Goal: Transaction & Acquisition: Purchase product/service

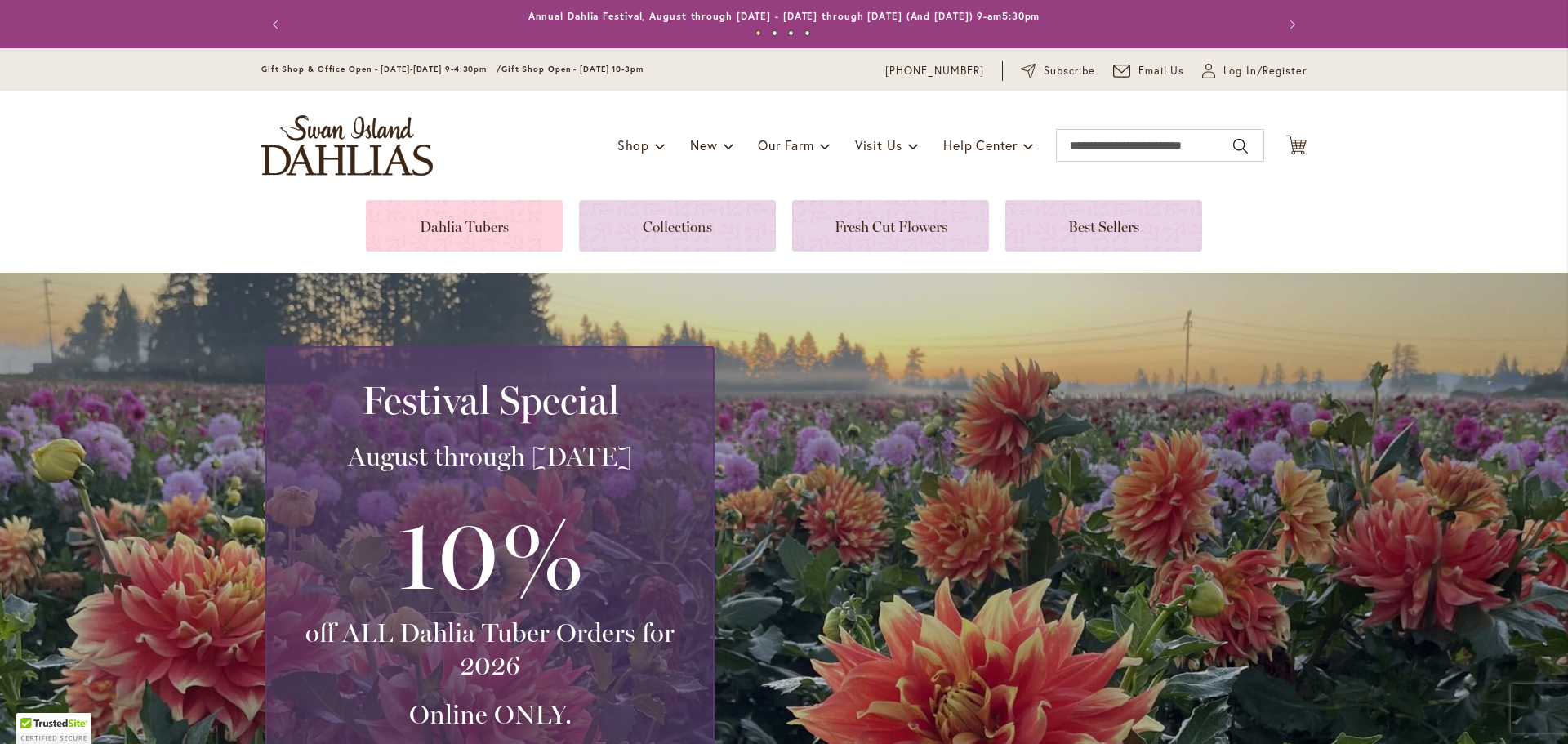
click at [455, 233] on link at bounding box center [464, 225] width 197 height 51
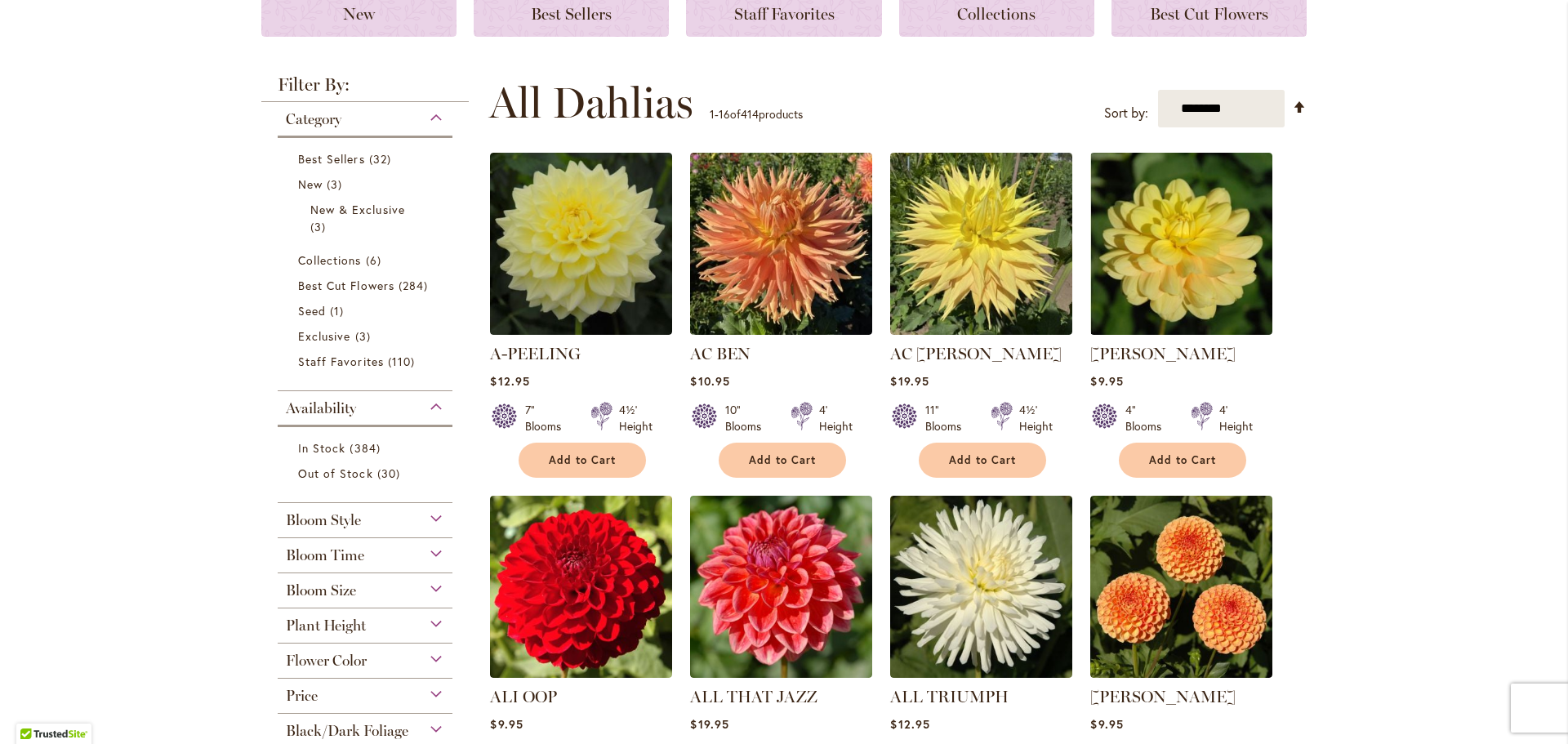
scroll to position [326, 0]
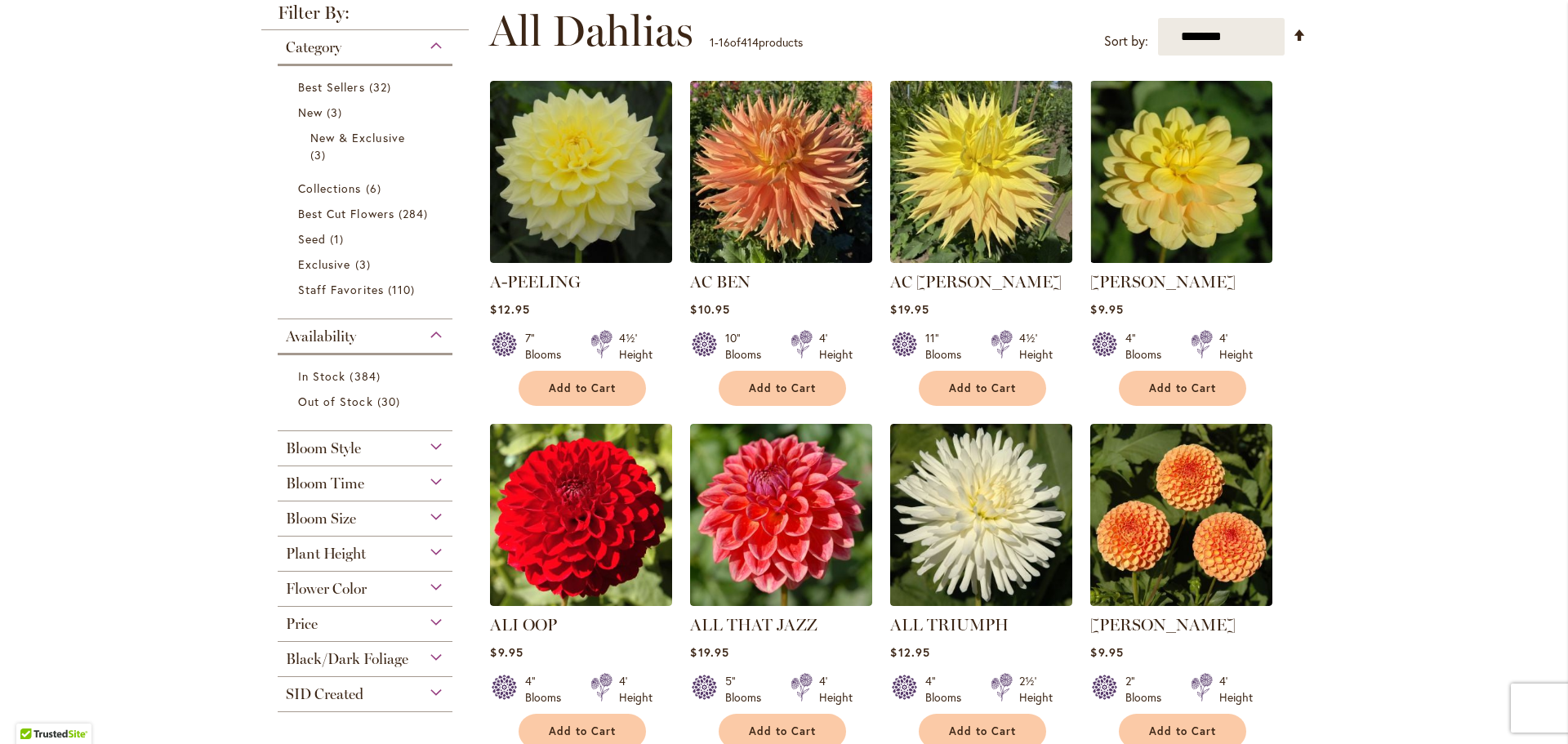
click at [299, 551] on span "Plant Height" at bounding box center [326, 553] width 80 height 18
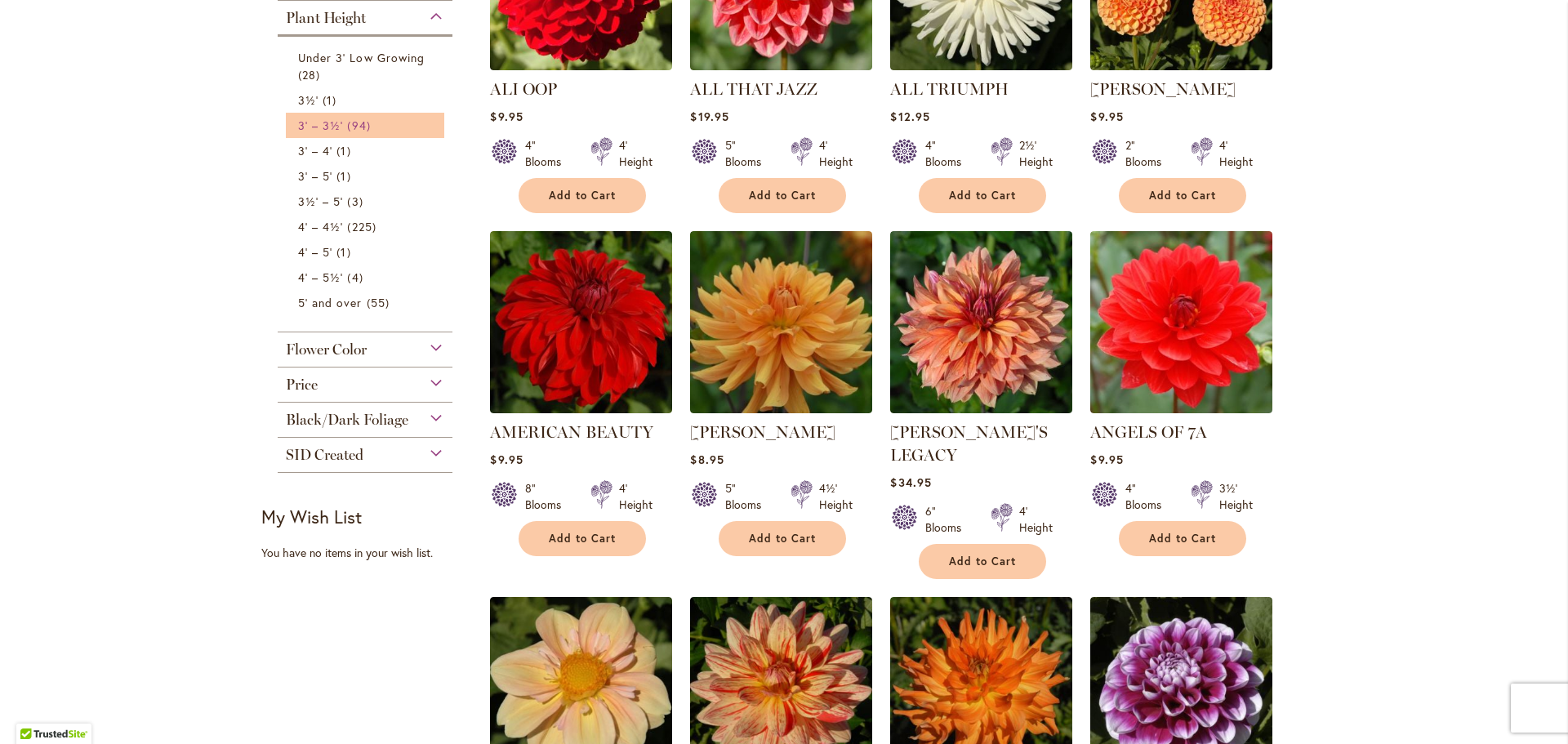
click at [320, 121] on span "3' – 3½'" at bounding box center [320, 125] width 45 height 15
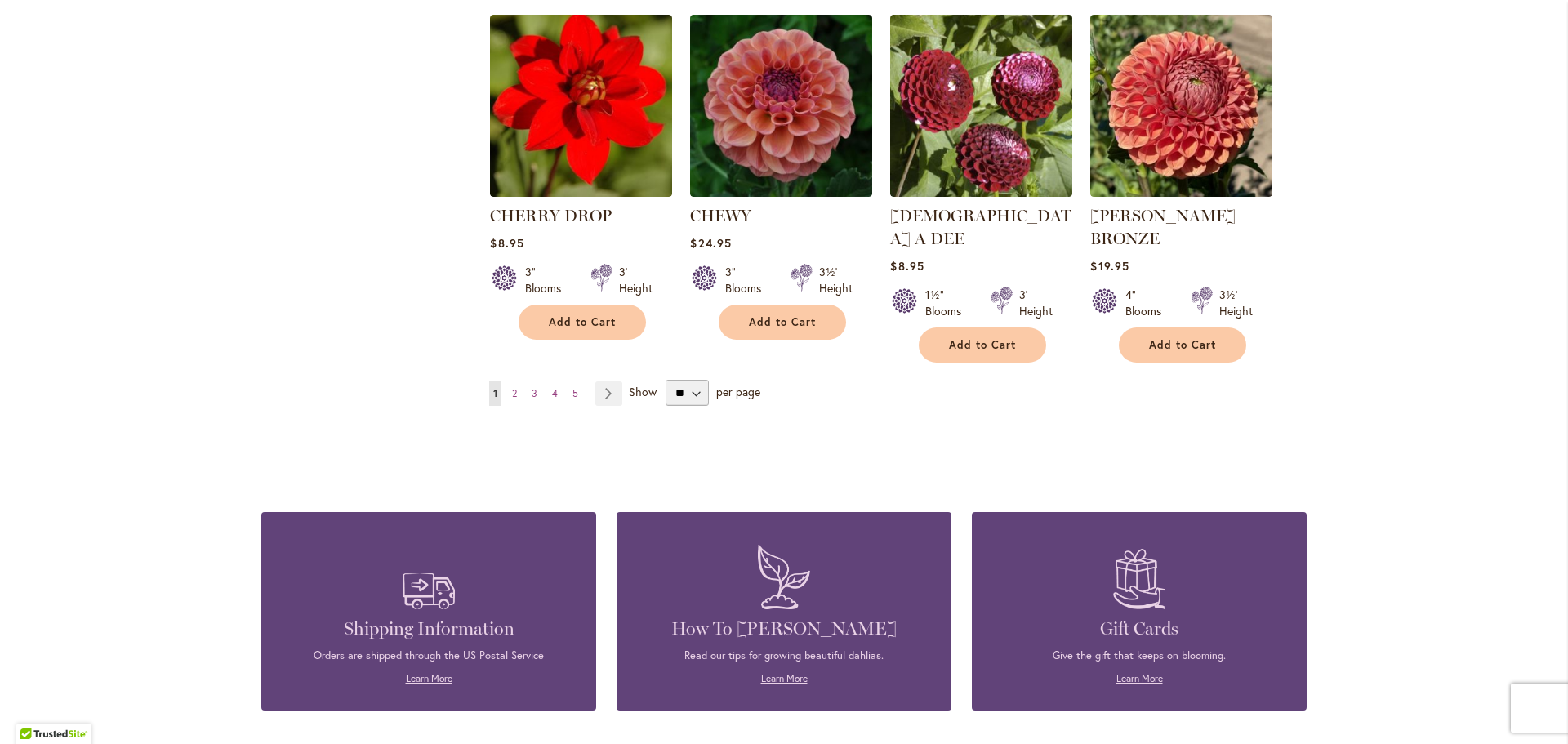
scroll to position [1307, 0]
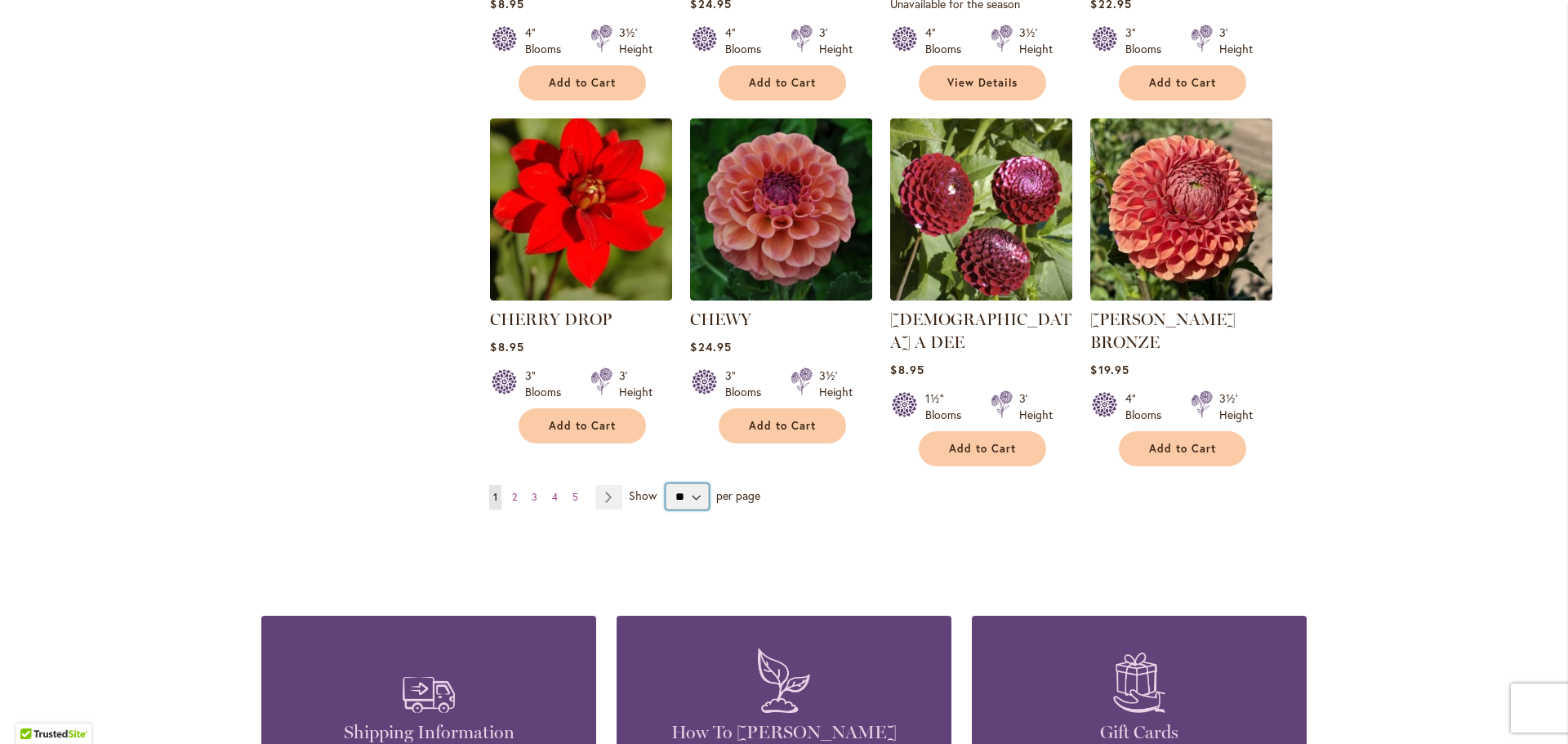
click at [689, 483] on select "** ** ** **" at bounding box center [687, 496] width 43 height 26
select select "**"
click at [665, 483] on select "** ** ** **" at bounding box center [687, 496] width 43 height 26
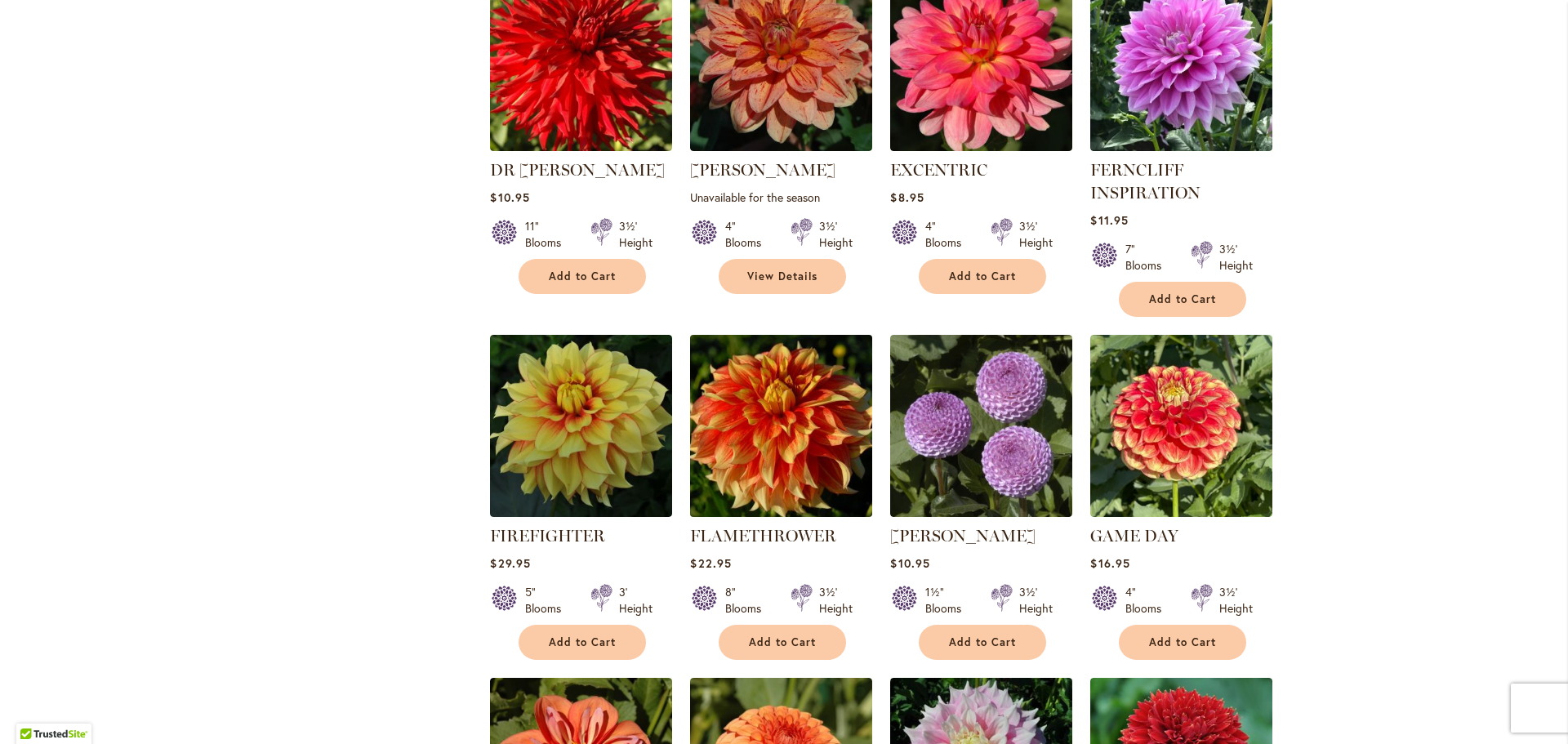
scroll to position [2206, 0]
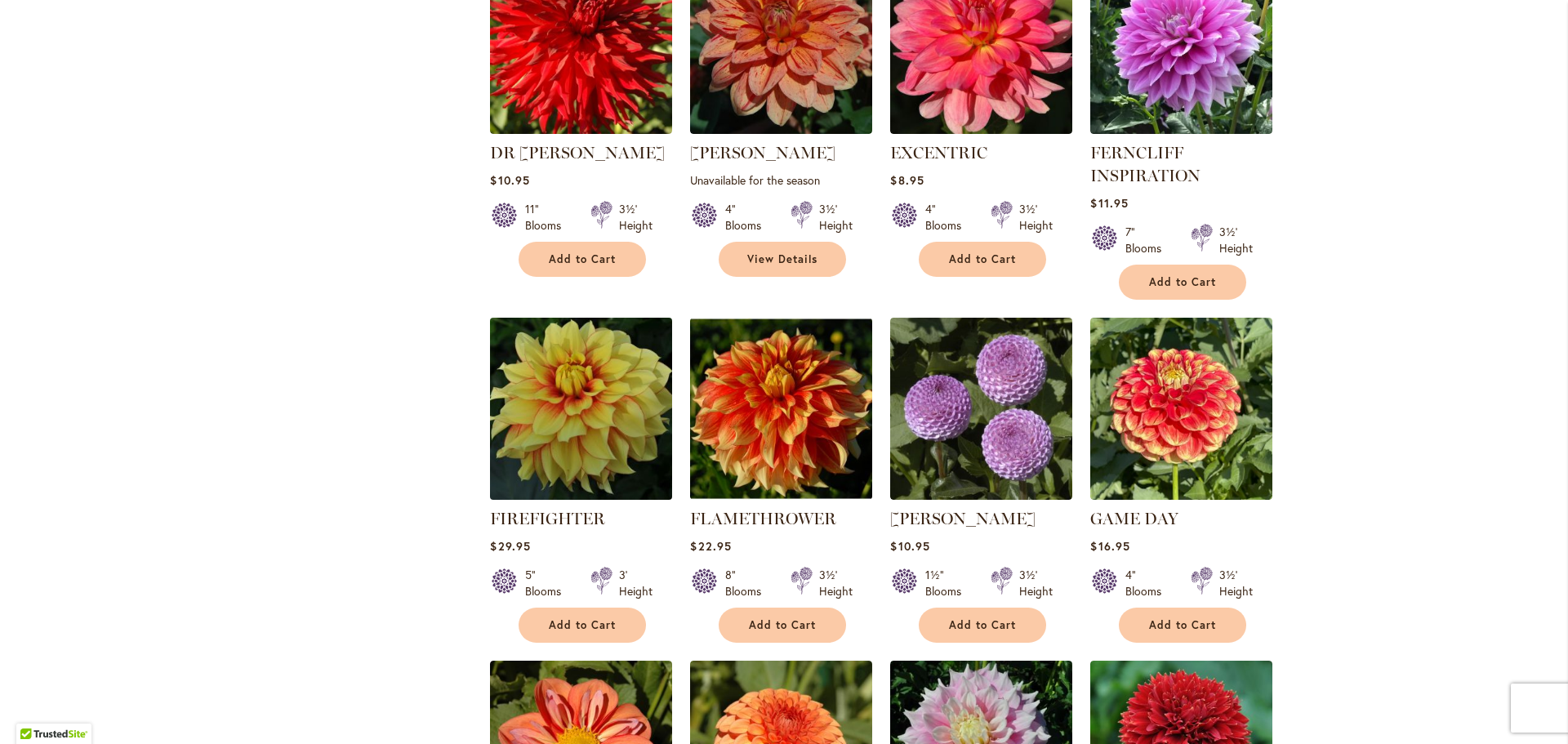
click at [543, 314] on img at bounding box center [581, 408] width 191 height 191
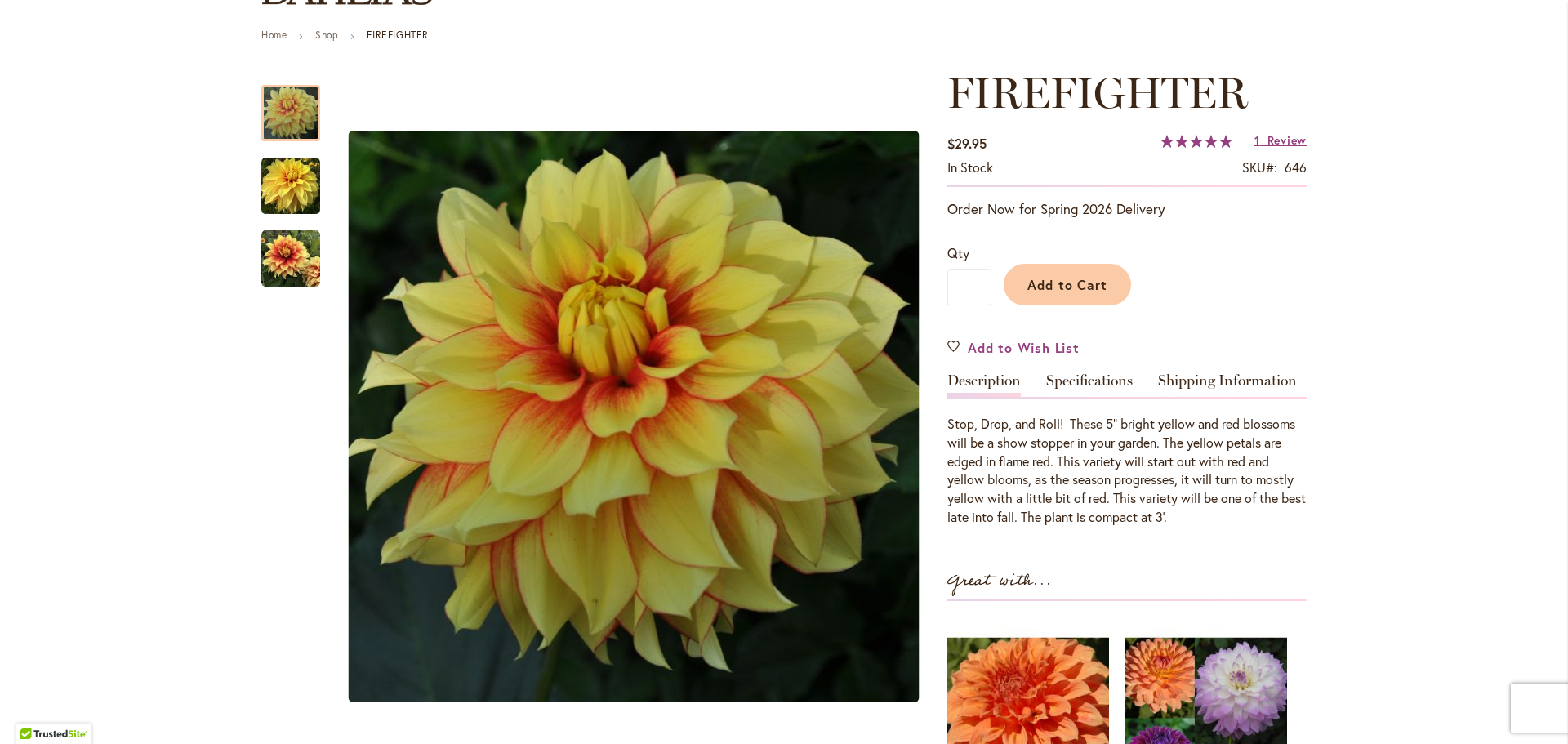
scroll to position [245, 0]
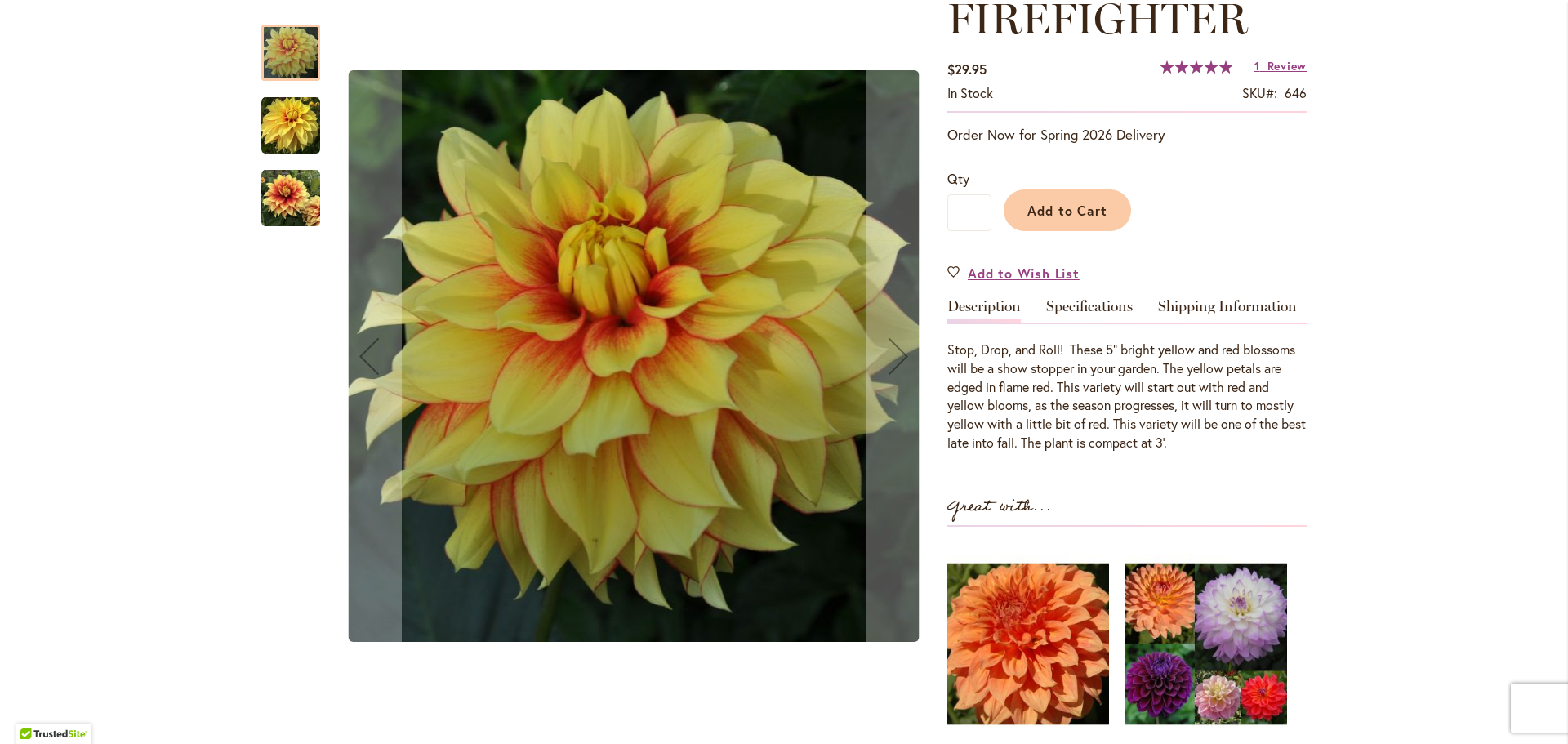
click at [272, 195] on img "FIREFIGHTER" at bounding box center [291, 198] width 59 height 59
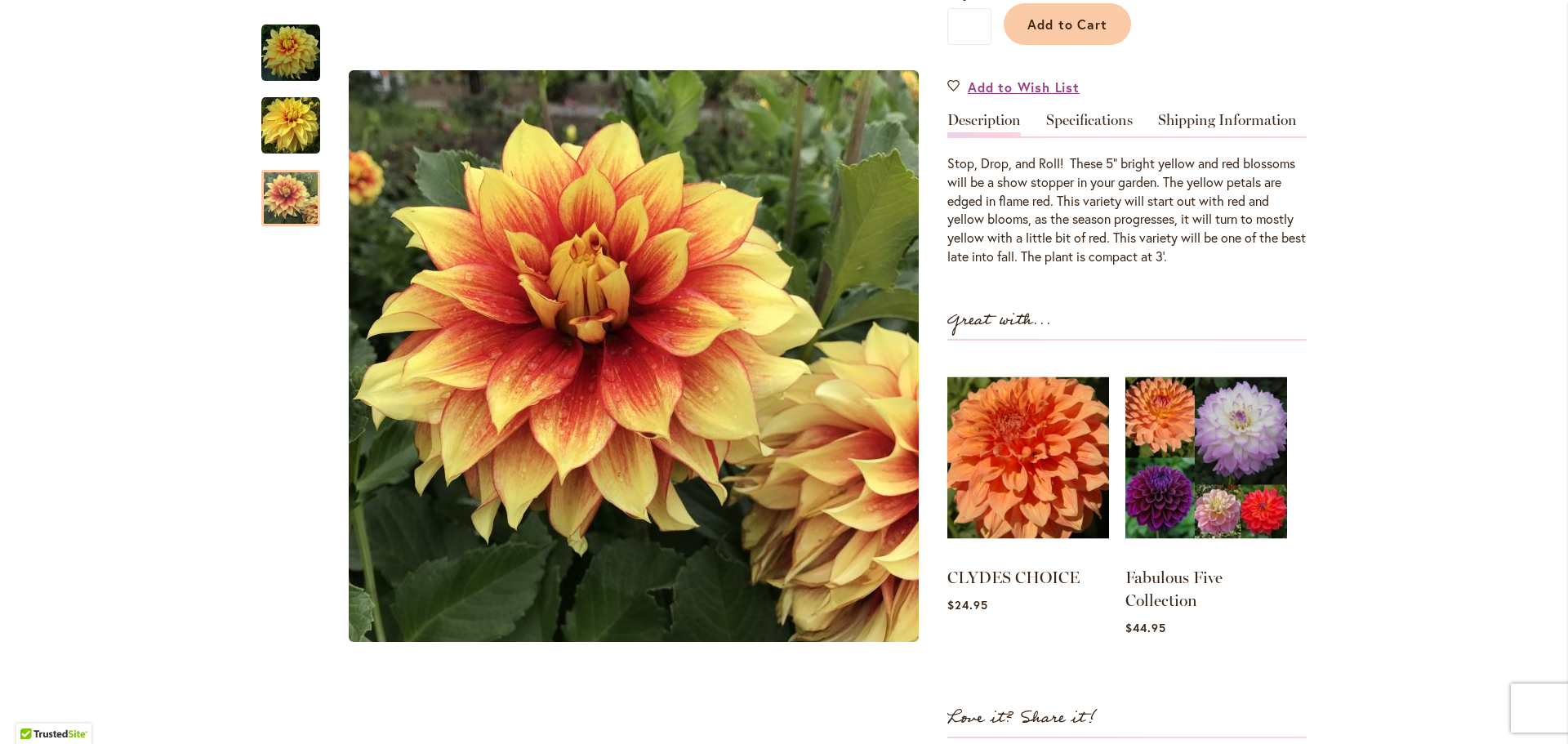
scroll to position [408, 0]
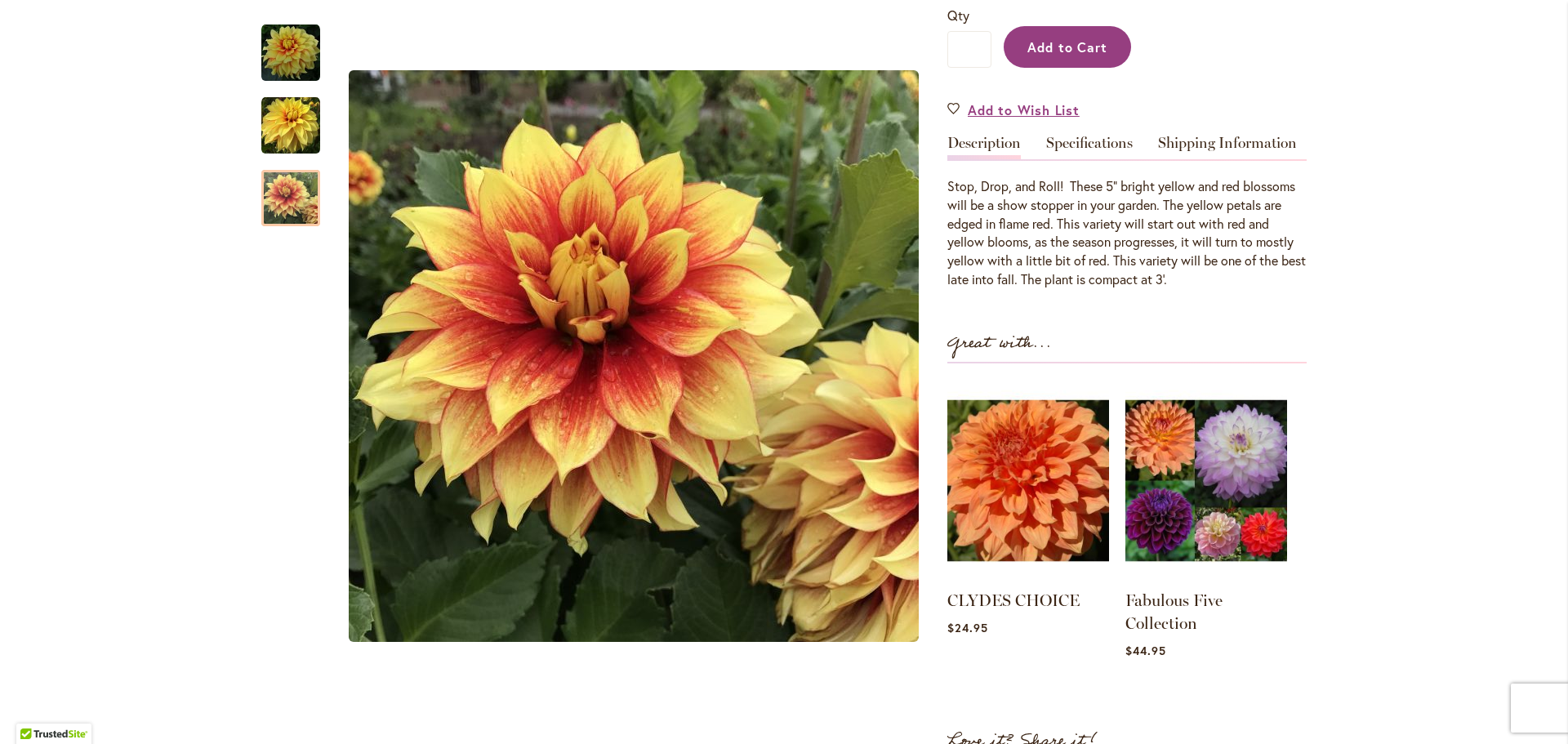
click at [1091, 50] on span "Add to Cart" at bounding box center [1068, 47] width 81 height 17
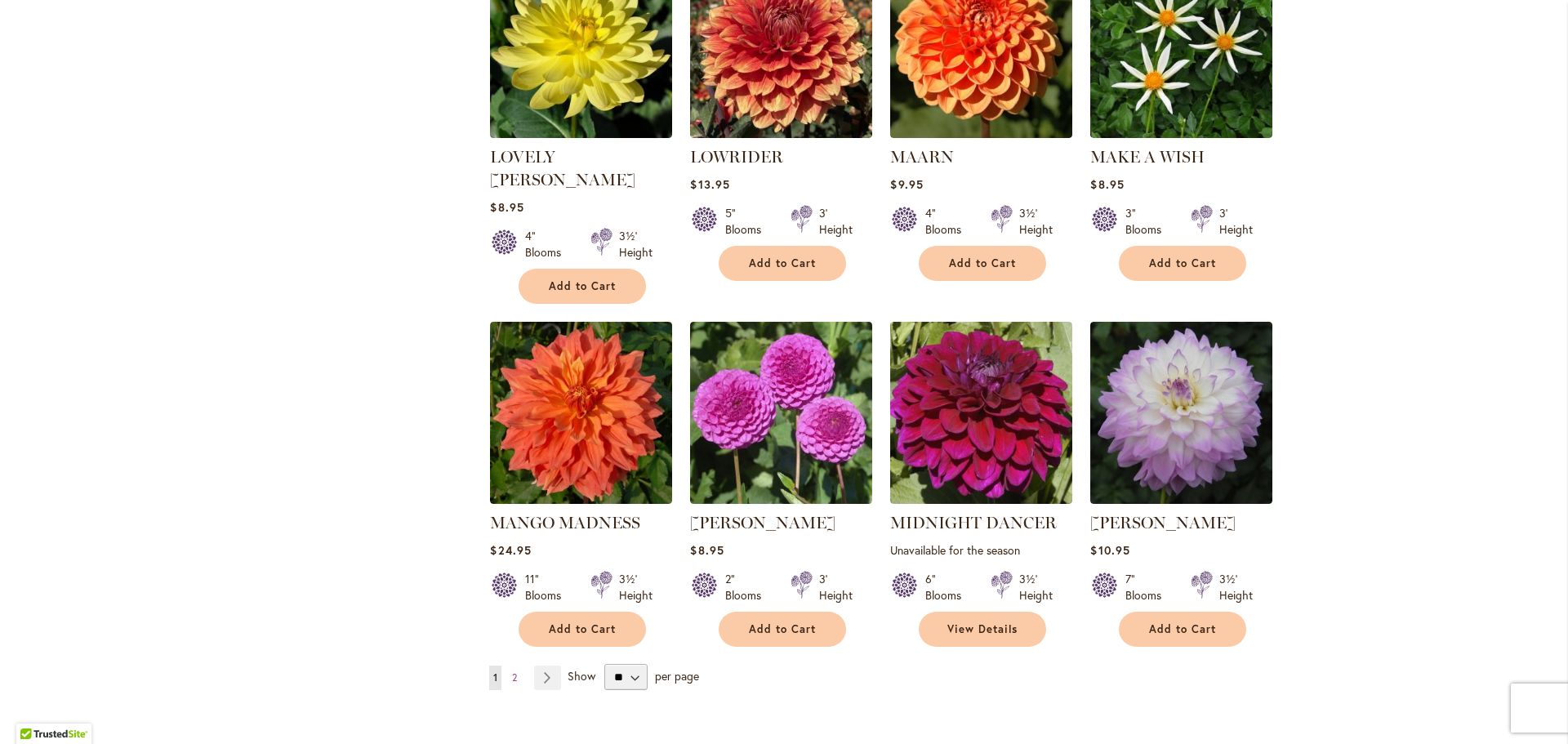
scroll to position [5556, 0]
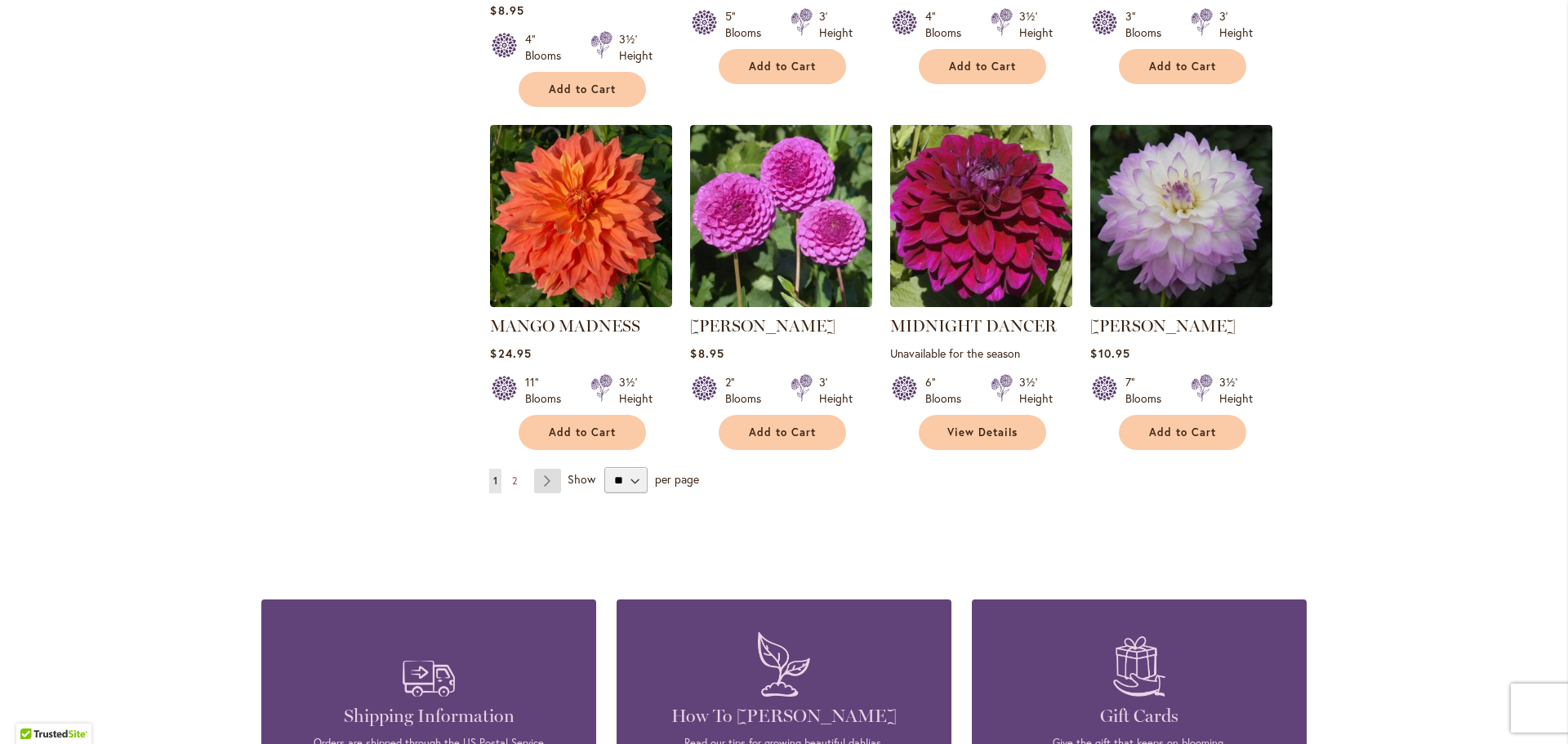
click at [539, 469] on link "Page Next" at bounding box center [547, 481] width 27 height 24
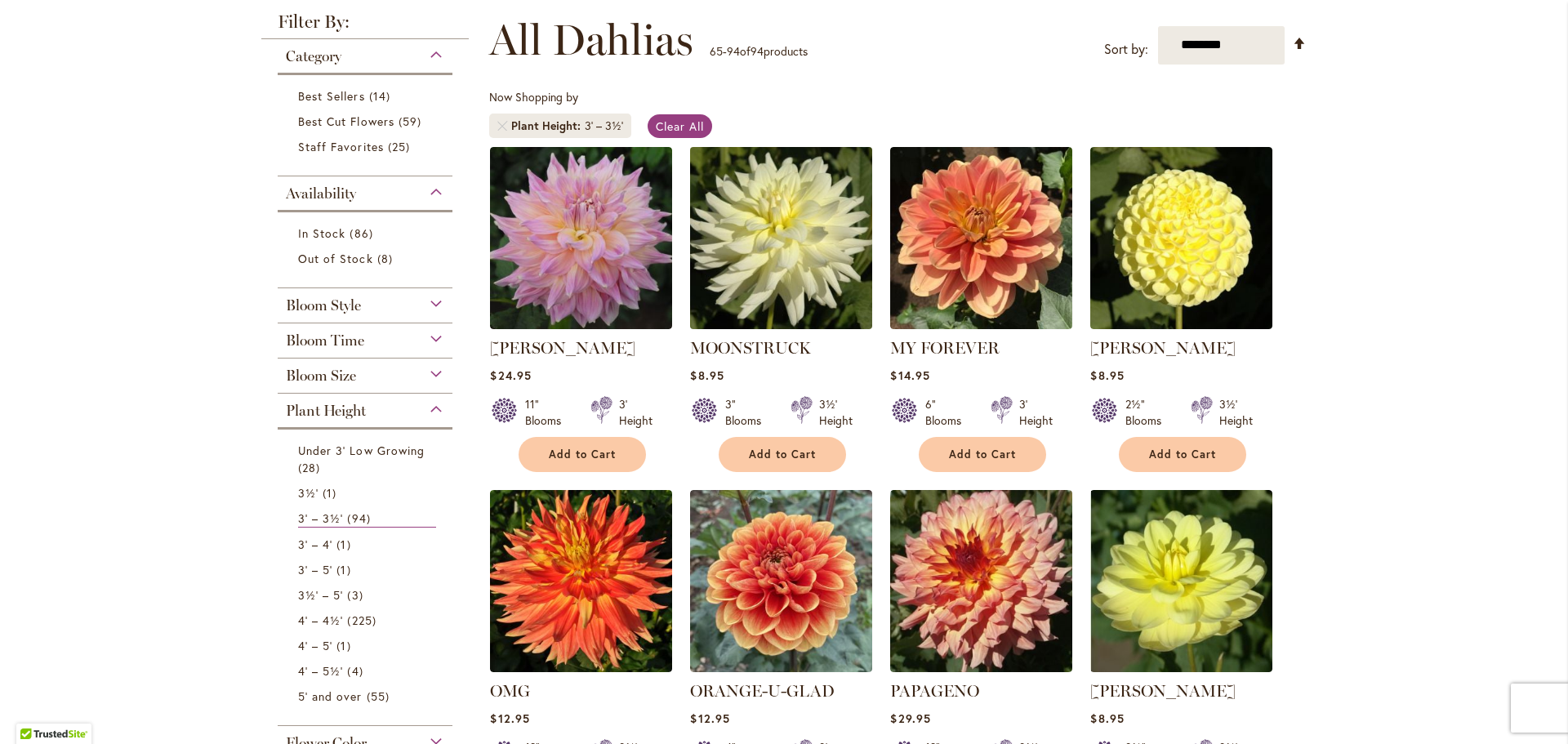
scroll to position [326, 0]
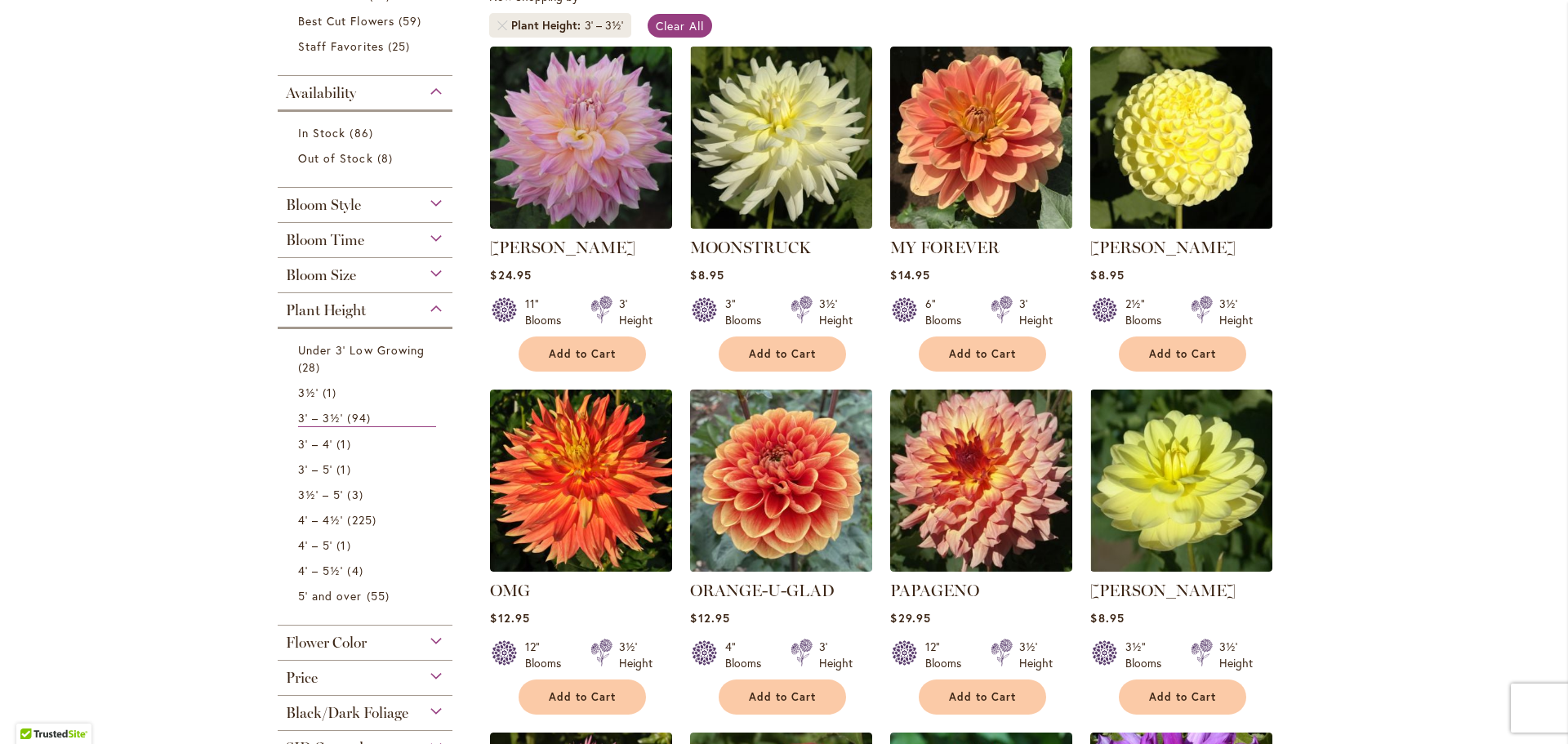
click at [773, 488] on img at bounding box center [782, 480] width 191 height 191
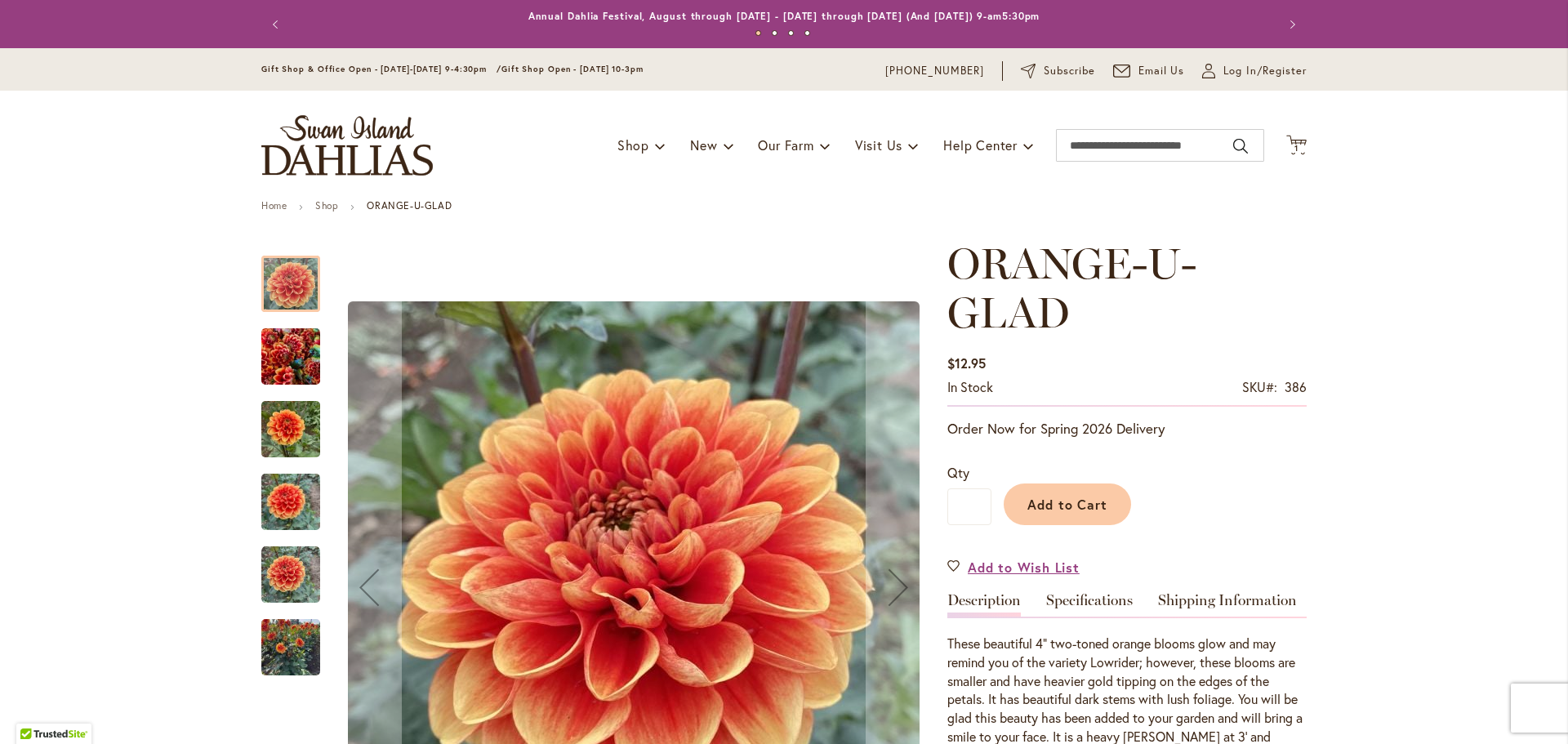
click at [277, 363] on img "Orange-U-Glad" at bounding box center [291, 357] width 59 height 78
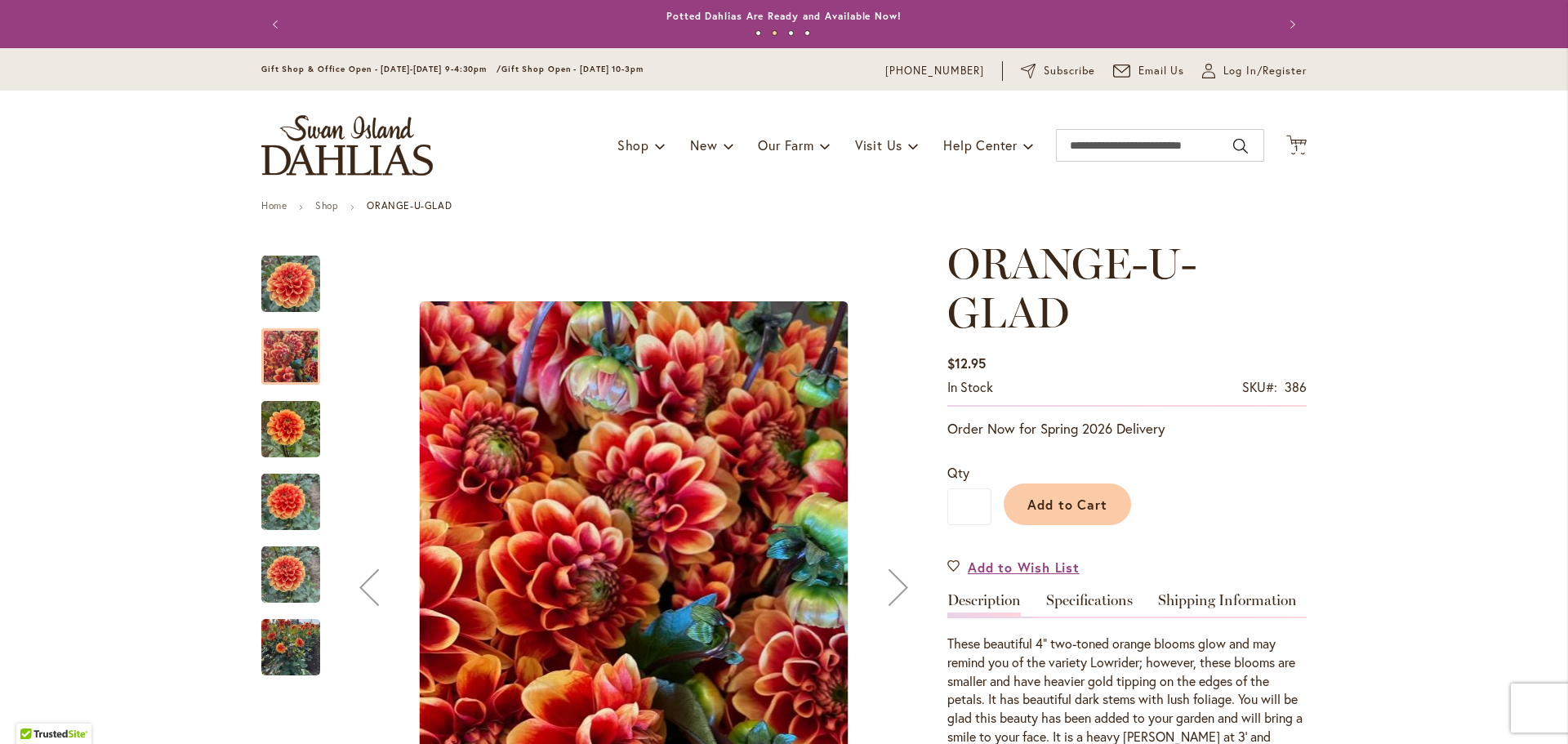
click at [281, 431] on img "Orange-U-Glad" at bounding box center [291, 429] width 59 height 78
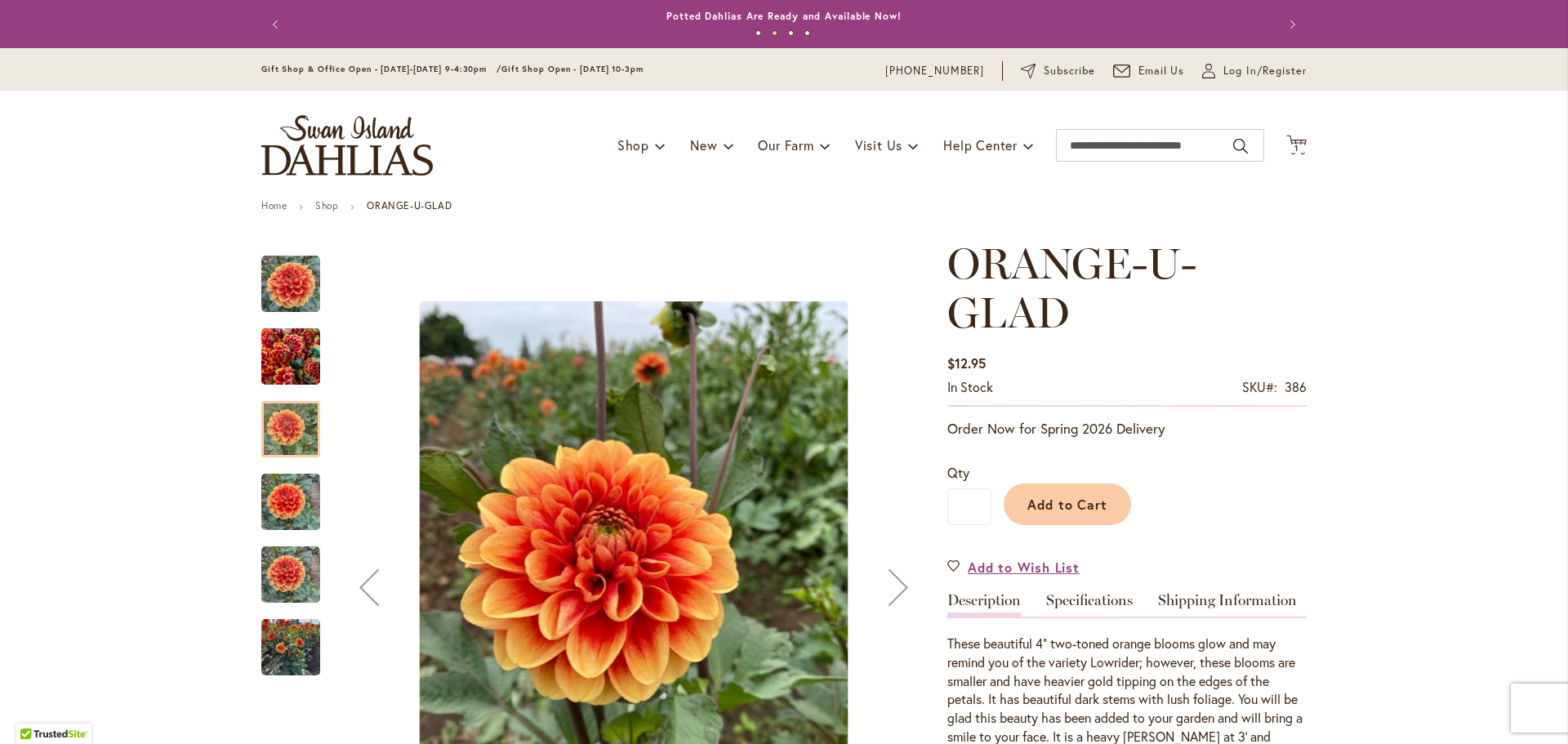
click at [283, 502] on img "Orange-U-Glad" at bounding box center [291, 502] width 59 height 78
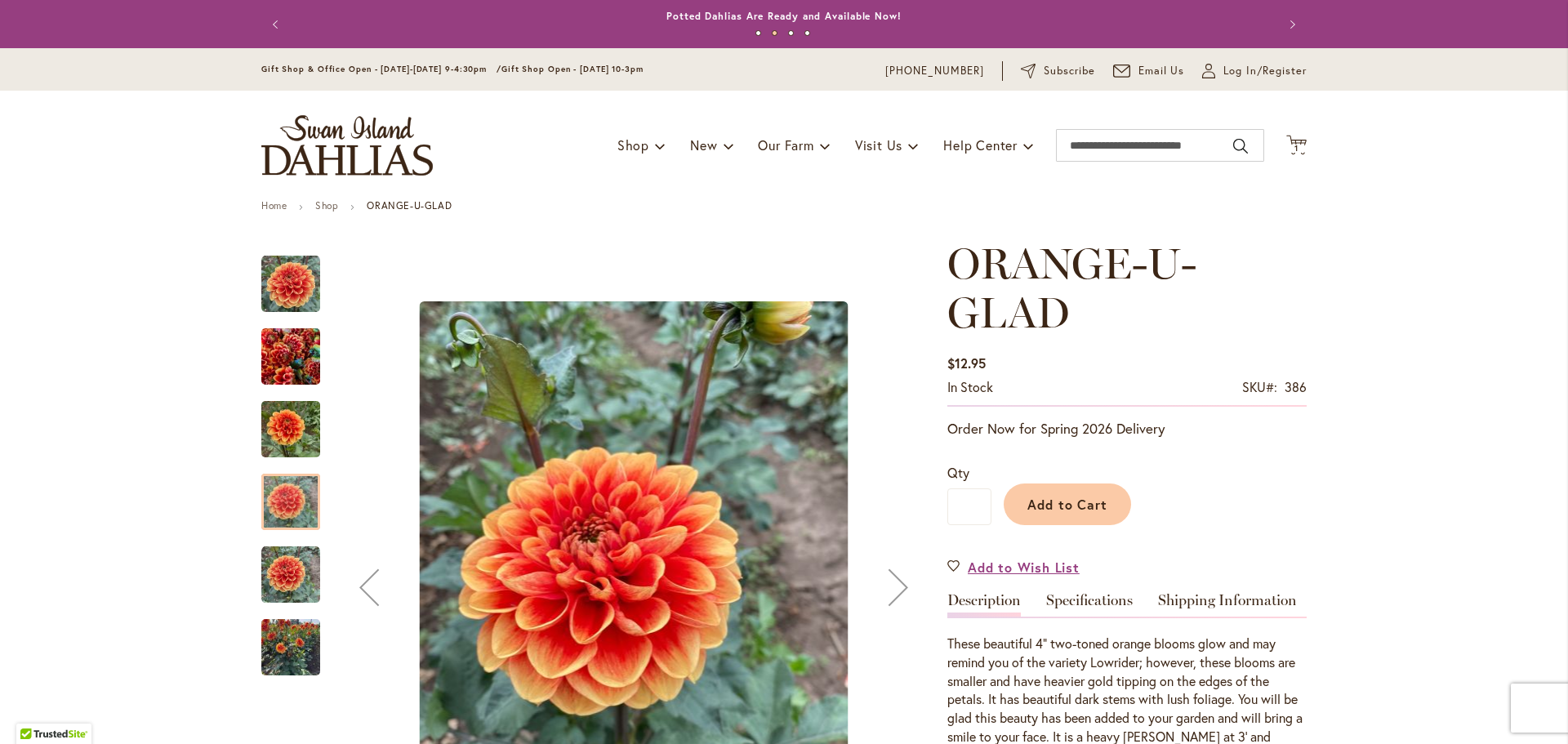
click at [281, 492] on div at bounding box center [291, 502] width 59 height 57
click at [268, 572] on img "Orange-U-Glad" at bounding box center [291, 575] width 59 height 59
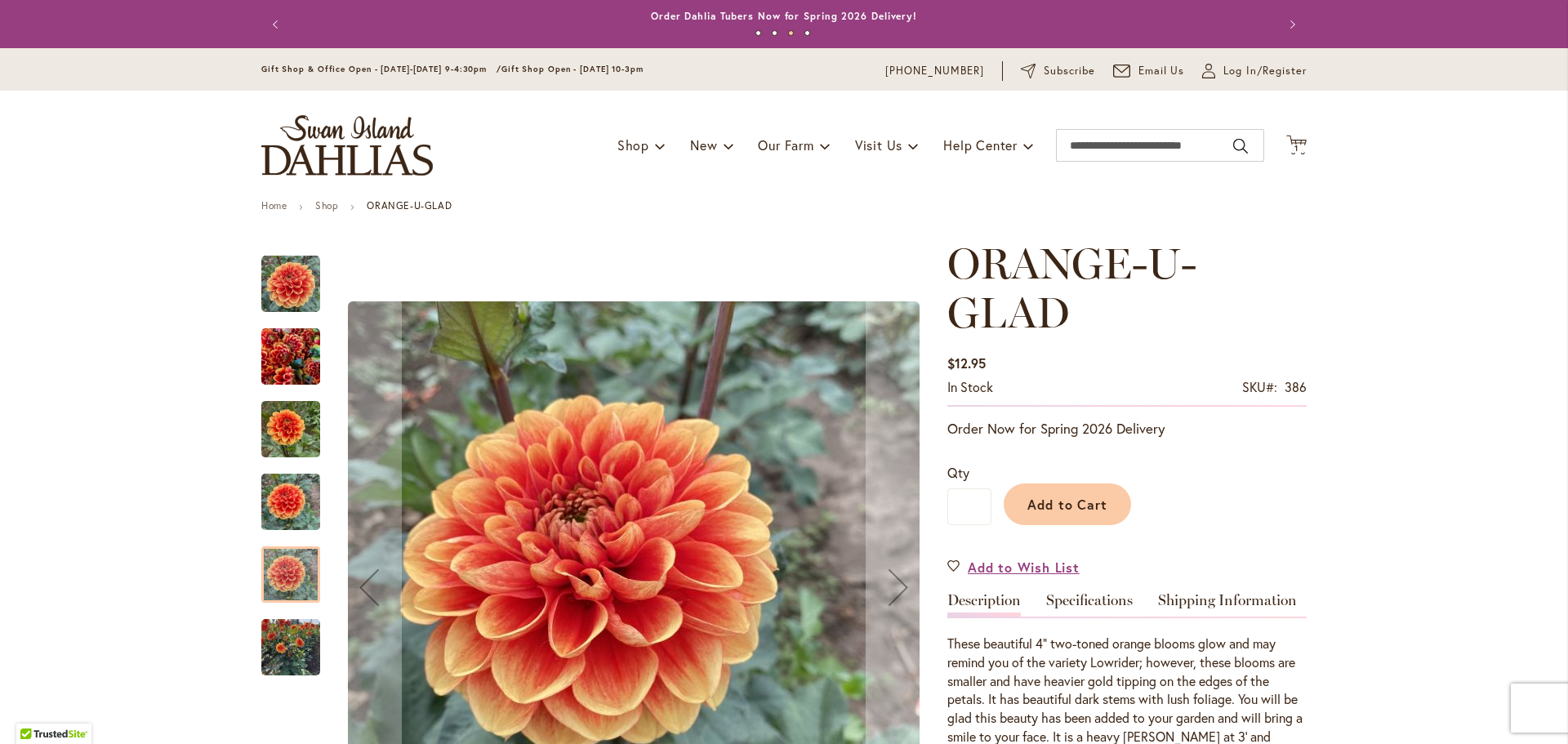
click at [300, 652] on img "Orange-U-Glad" at bounding box center [291, 648] width 59 height 78
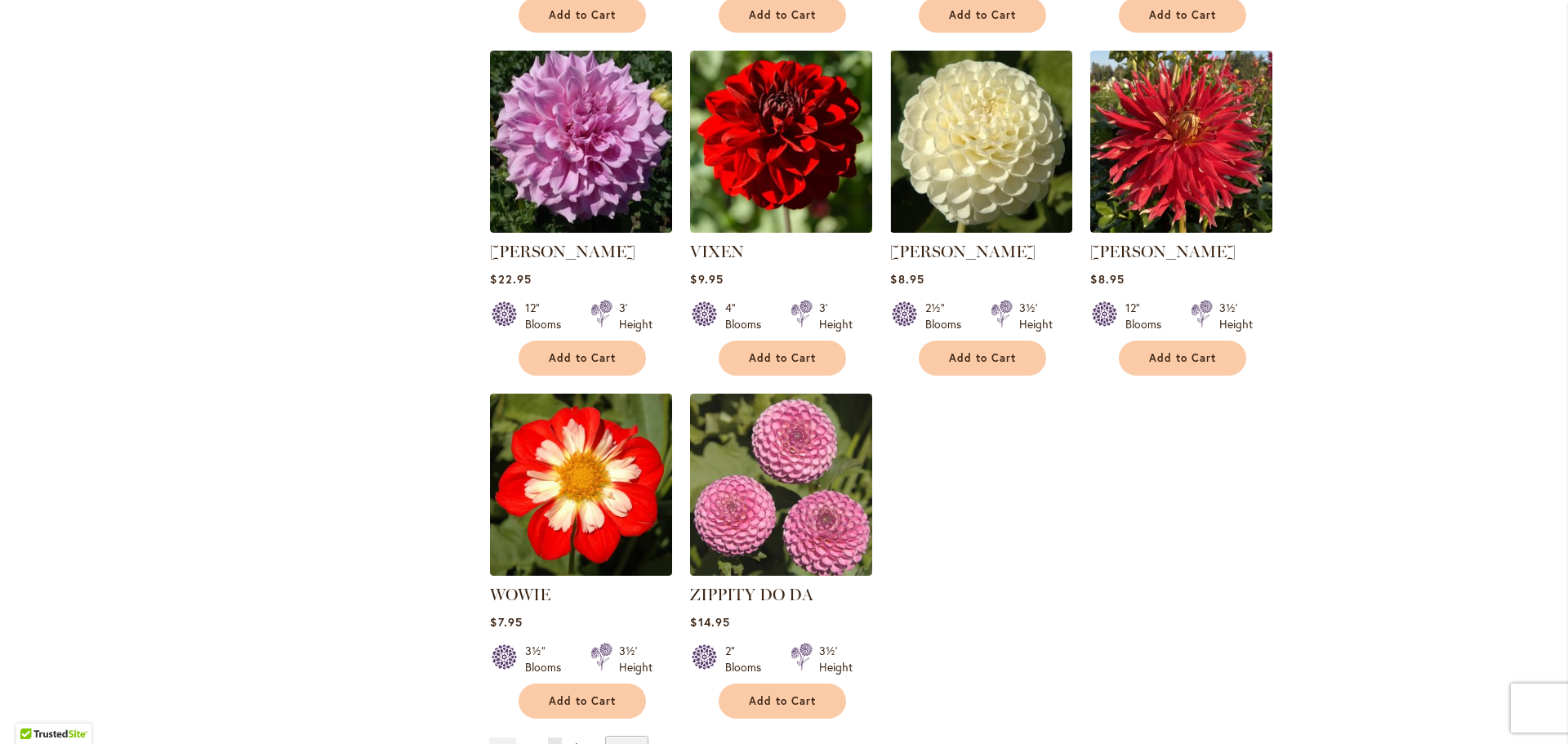
scroll to position [2450, 0]
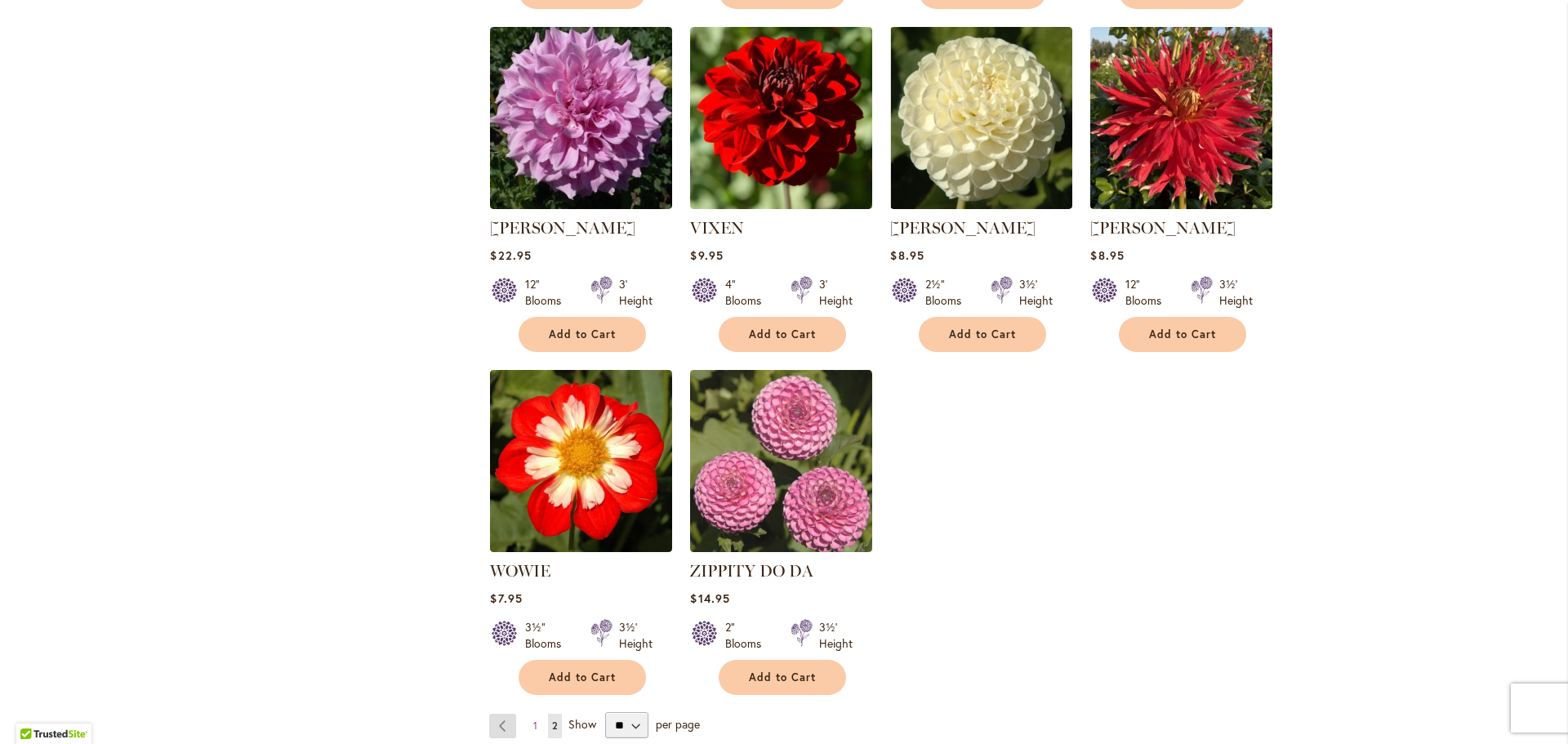
click at [504, 714] on link "Page Previous" at bounding box center [503, 725] width 27 height 24
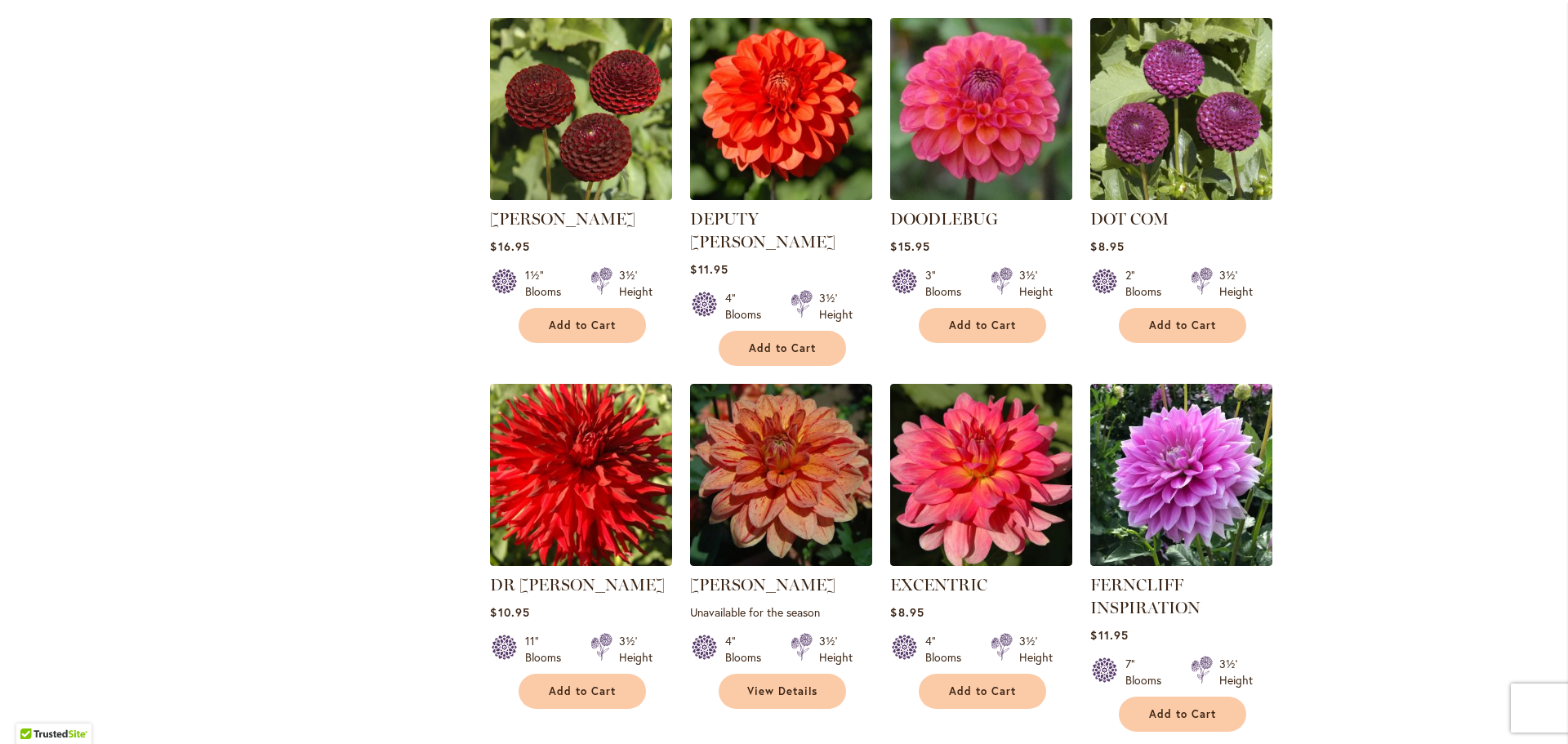
scroll to position [1798, 0]
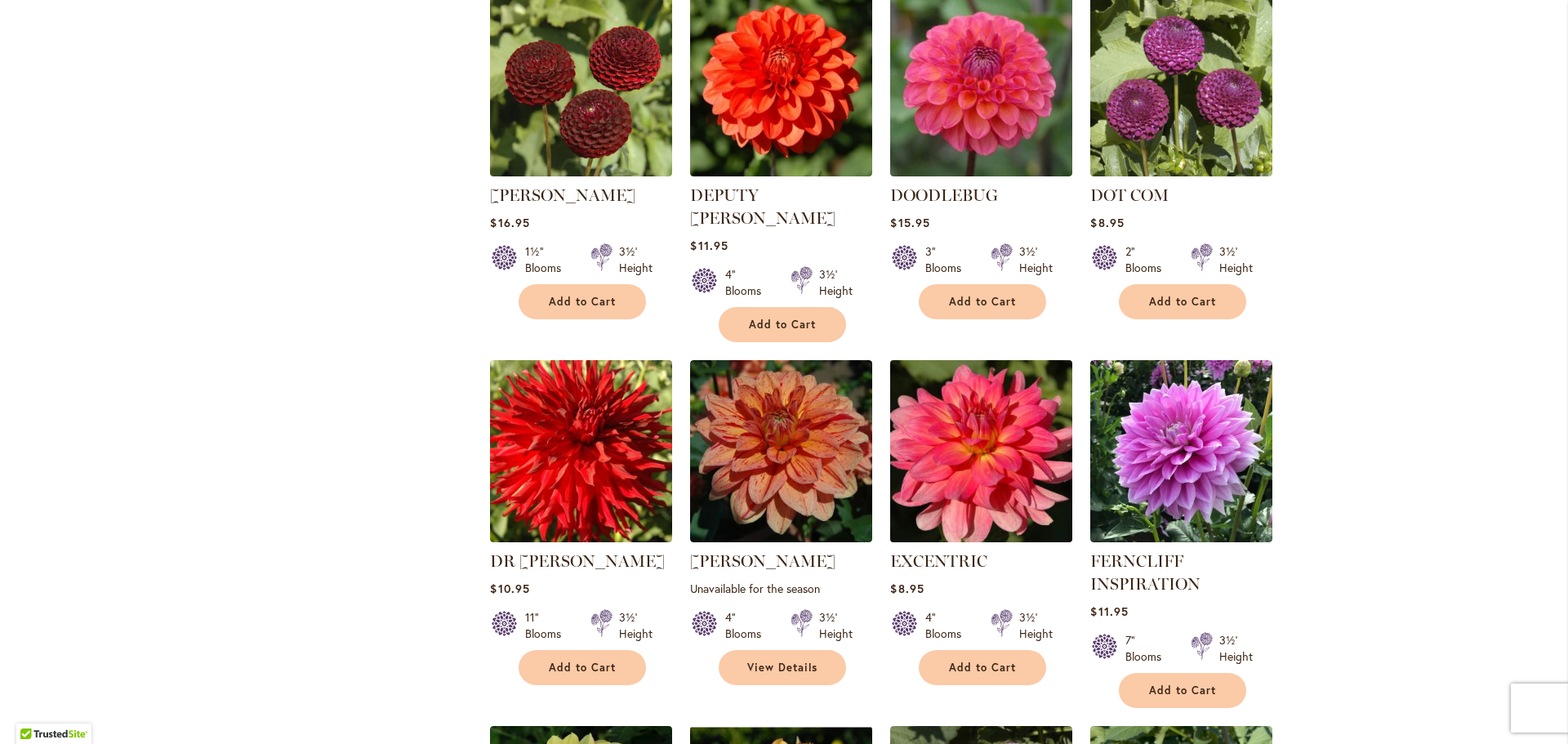
click at [986, 380] on img at bounding box center [982, 450] width 191 height 191
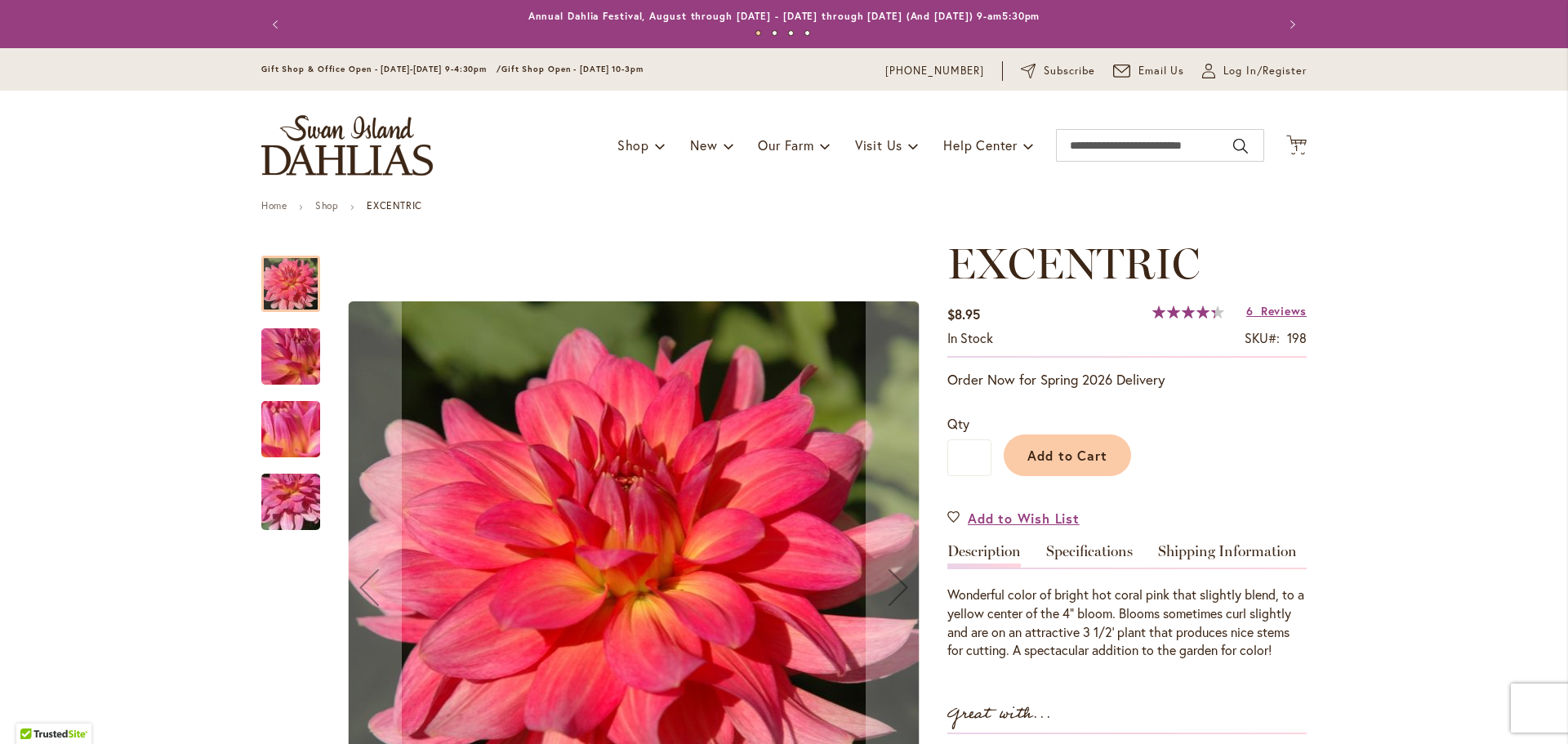
click at [284, 367] on img "EXCENTRIC" at bounding box center [290, 357] width 117 height 89
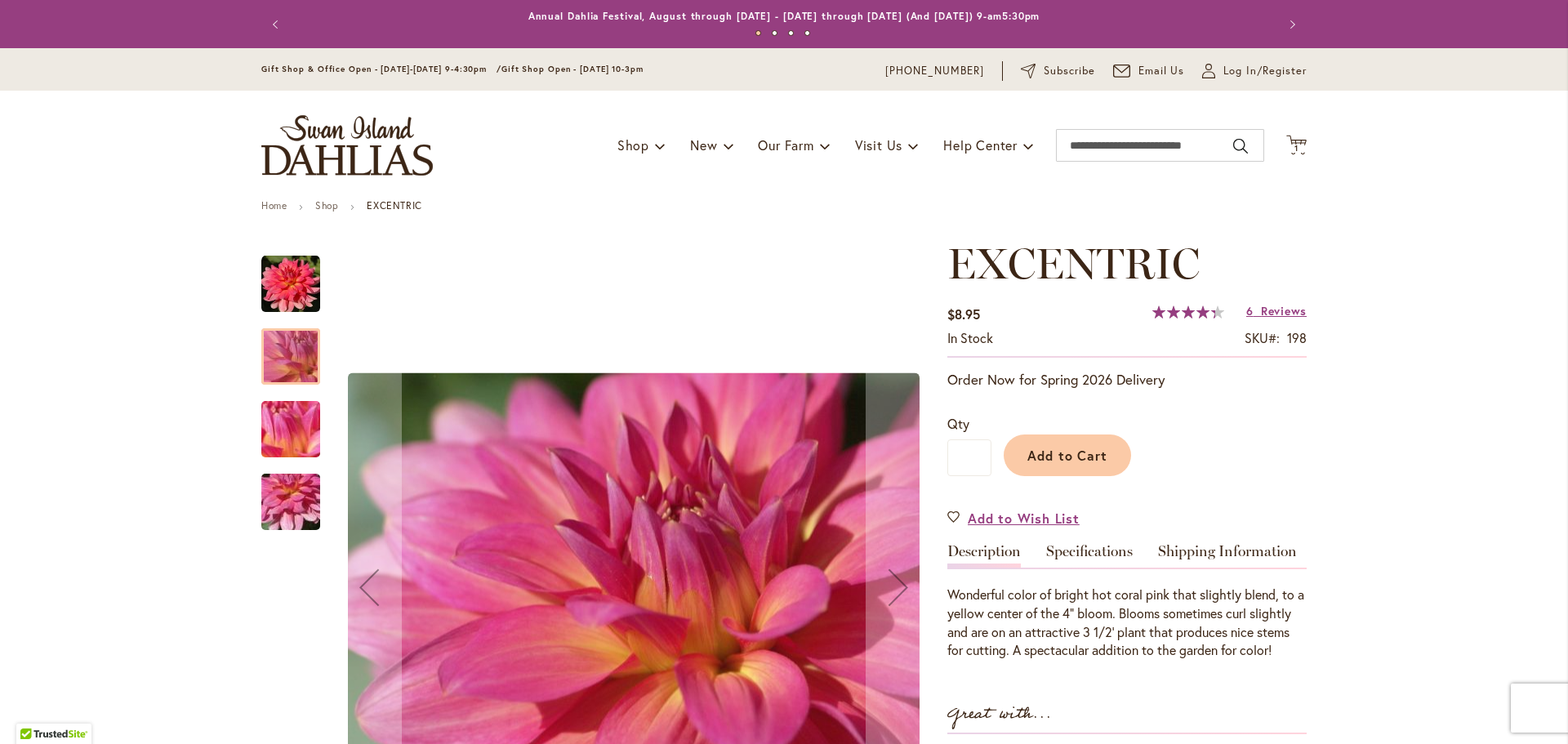
click at [289, 424] on img "EXCENTRIC" at bounding box center [290, 429] width 117 height 89
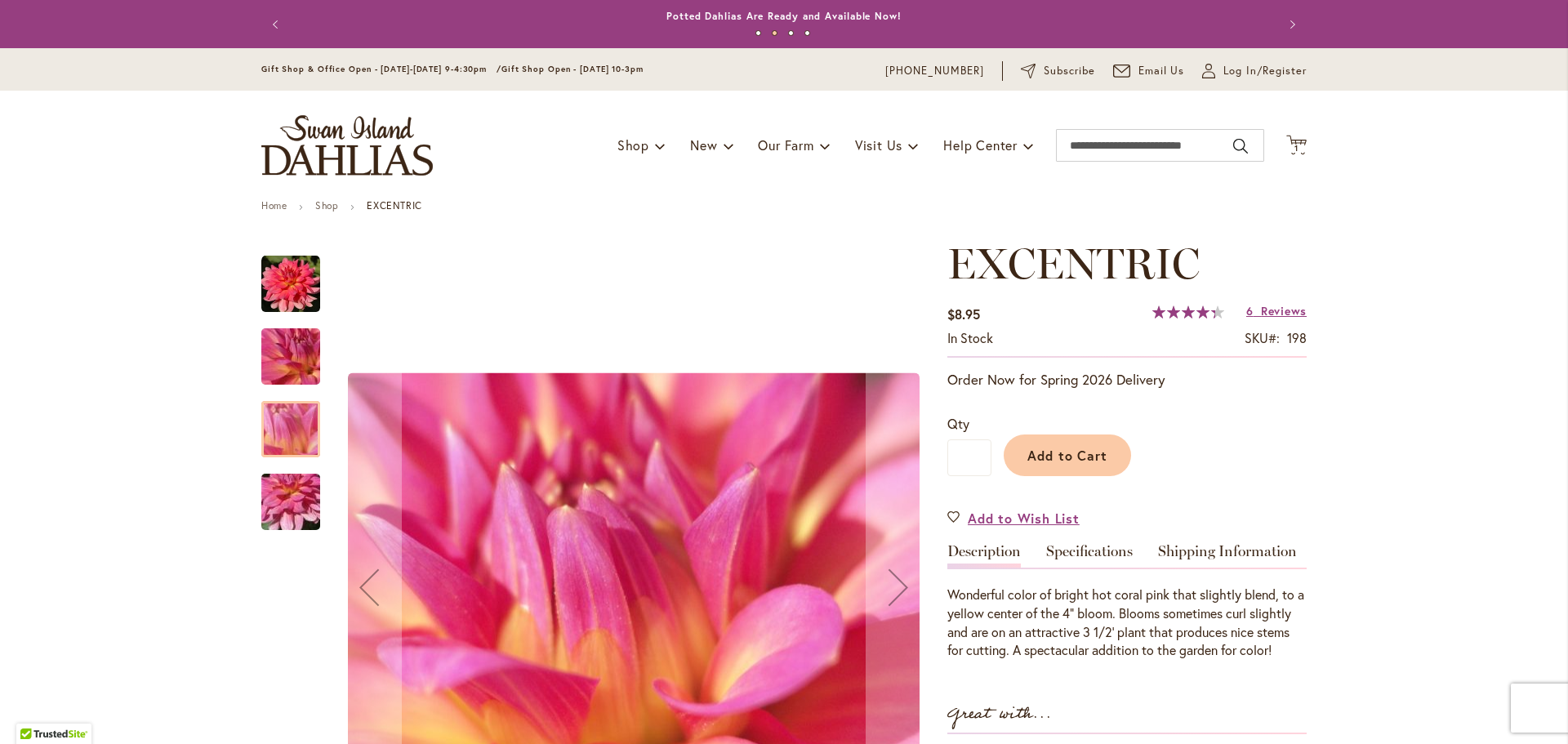
click at [282, 498] on img "EXCENTRIC" at bounding box center [290, 502] width 117 height 89
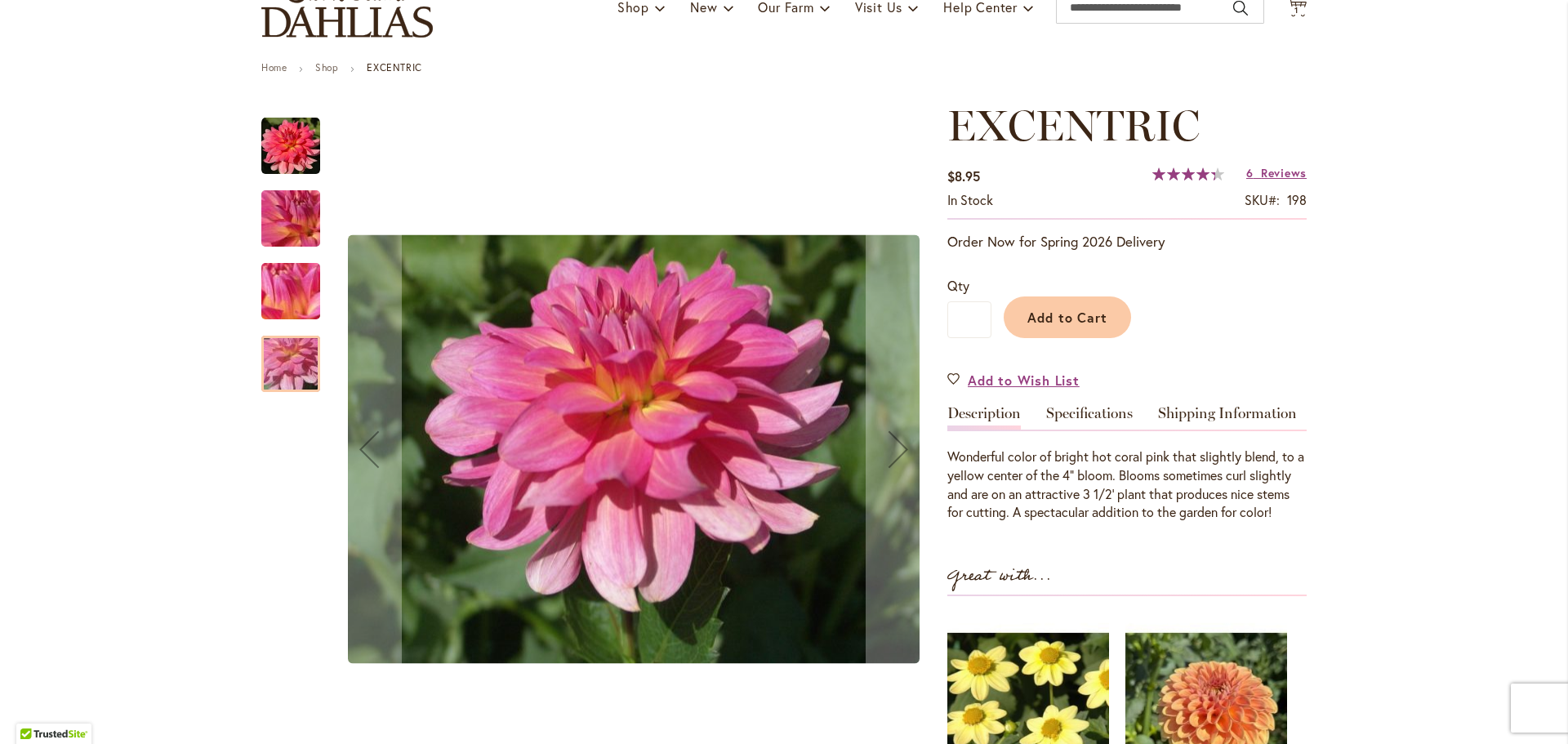
scroll to position [164, 0]
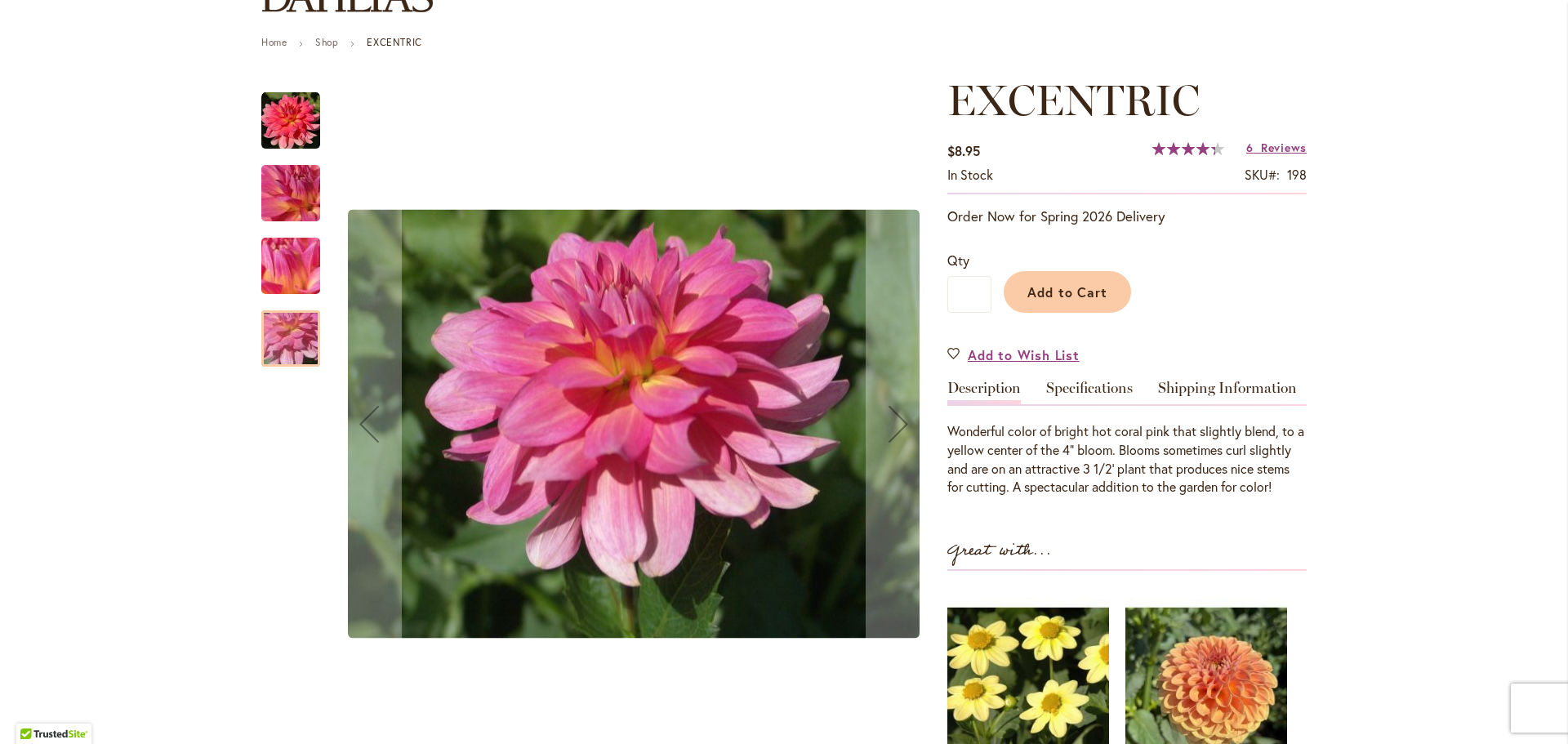
click at [285, 117] on img "EXCENTRIC" at bounding box center [291, 121] width 59 height 59
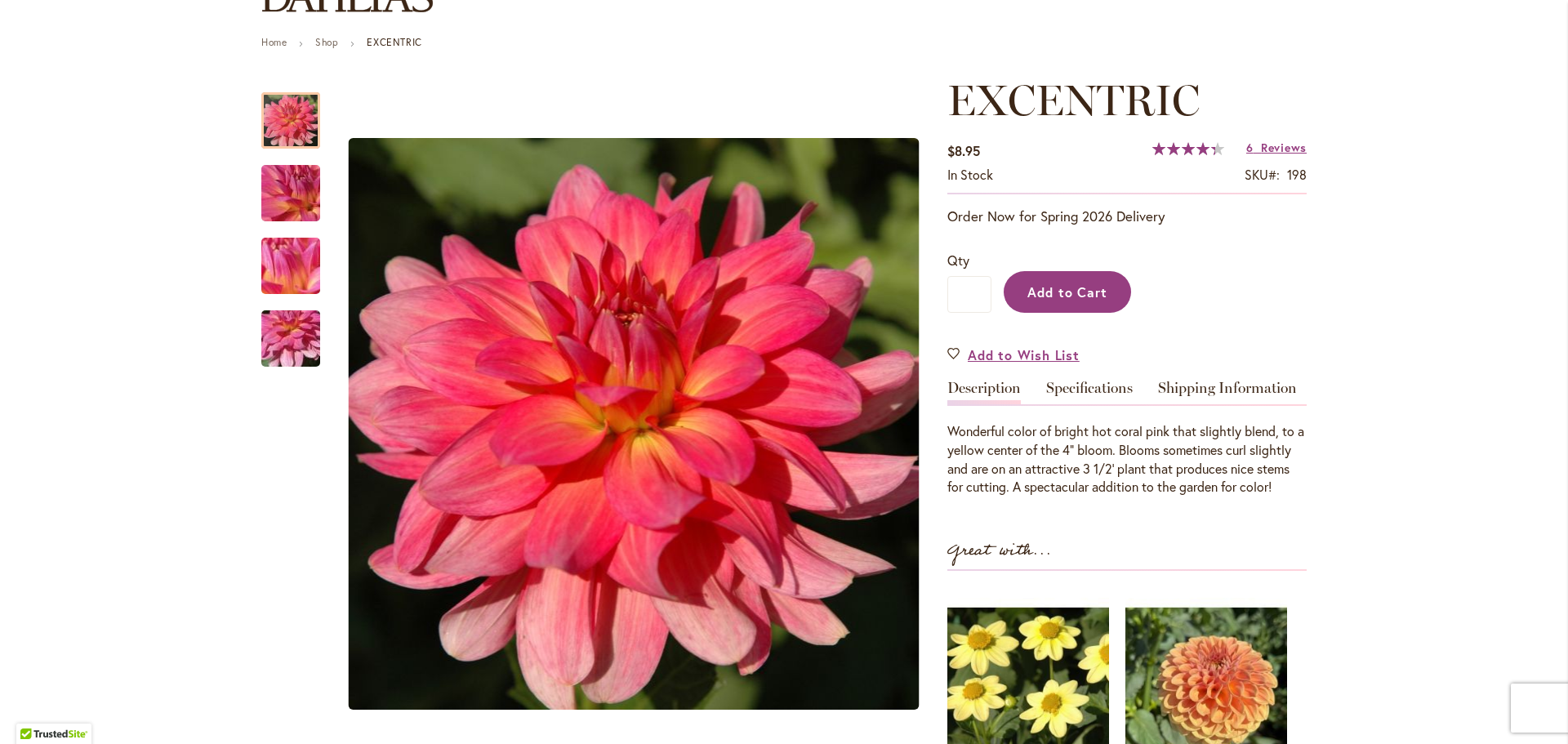
click at [1047, 280] on button "Add to Cart" at bounding box center [1067, 292] width 127 height 41
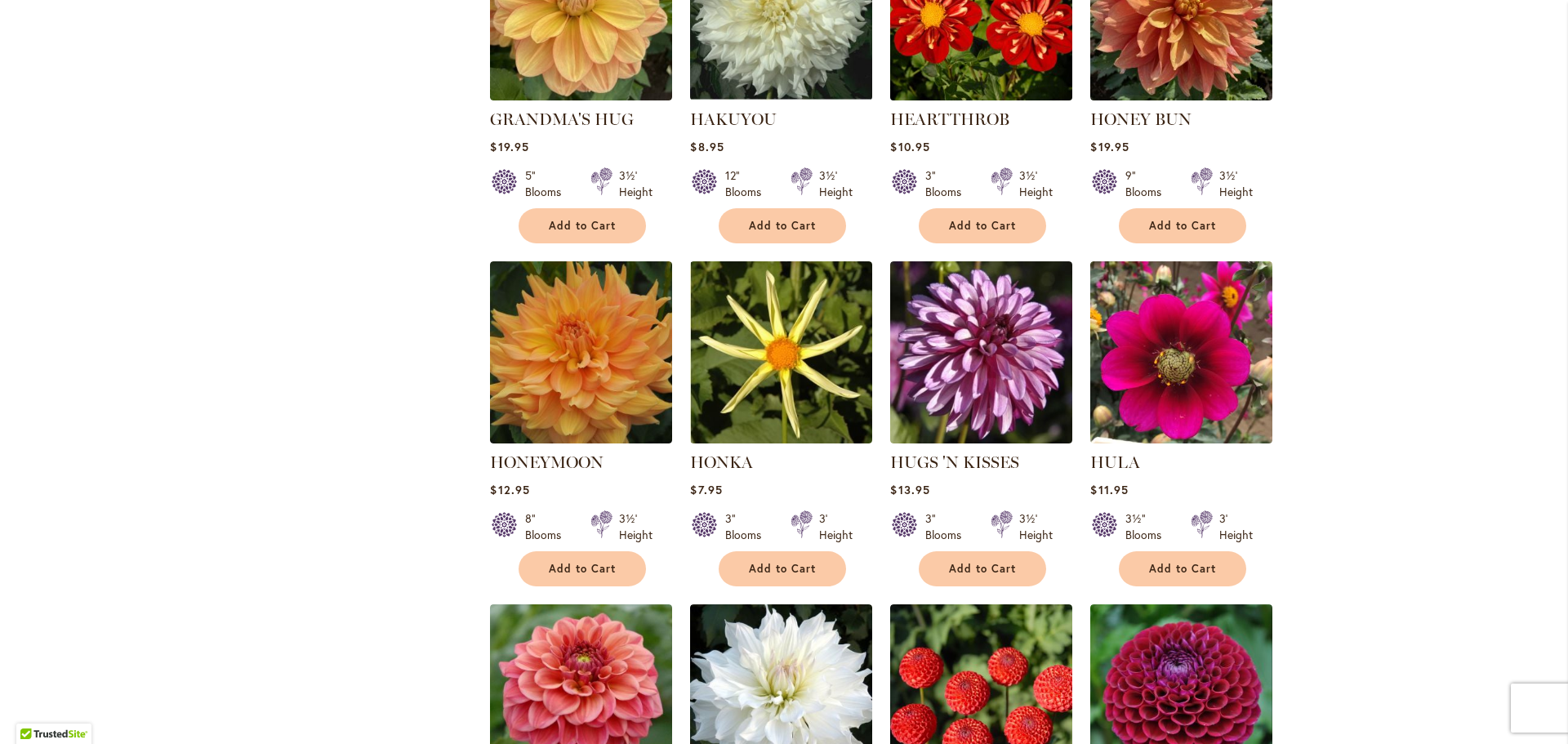
scroll to position [3350, 0]
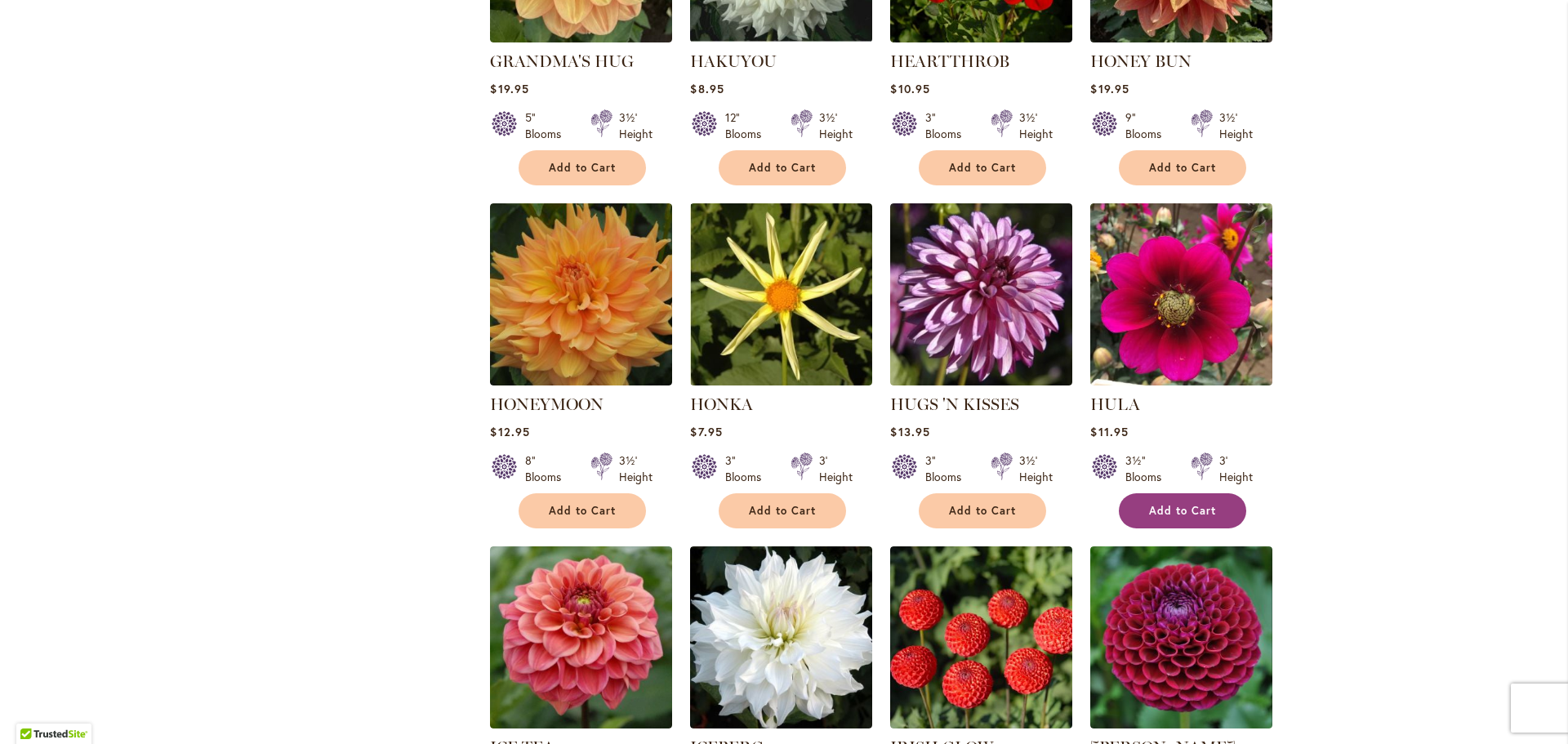
click at [1194, 504] on span "Add to Cart" at bounding box center [1183, 511] width 67 height 13
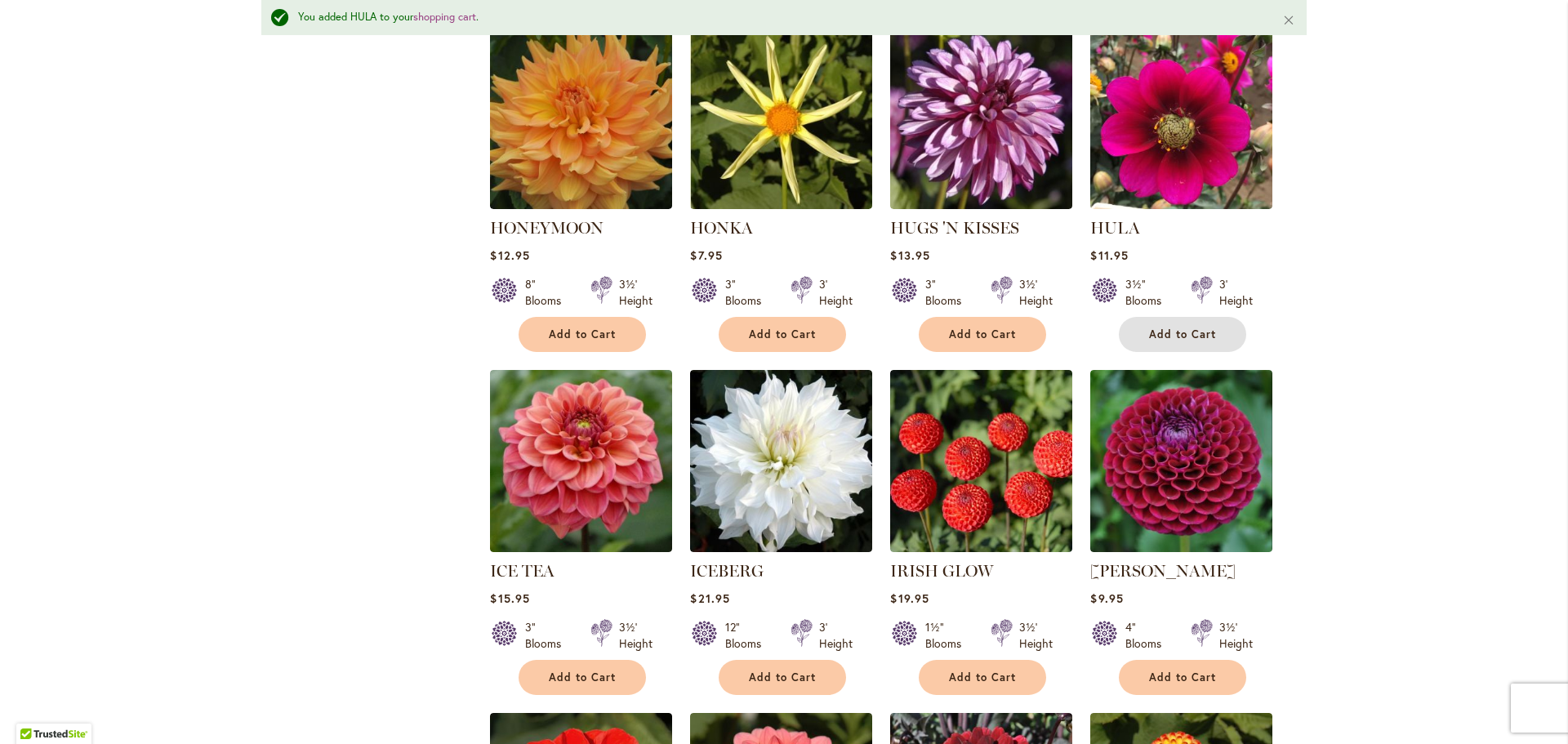
scroll to position [3719, 0]
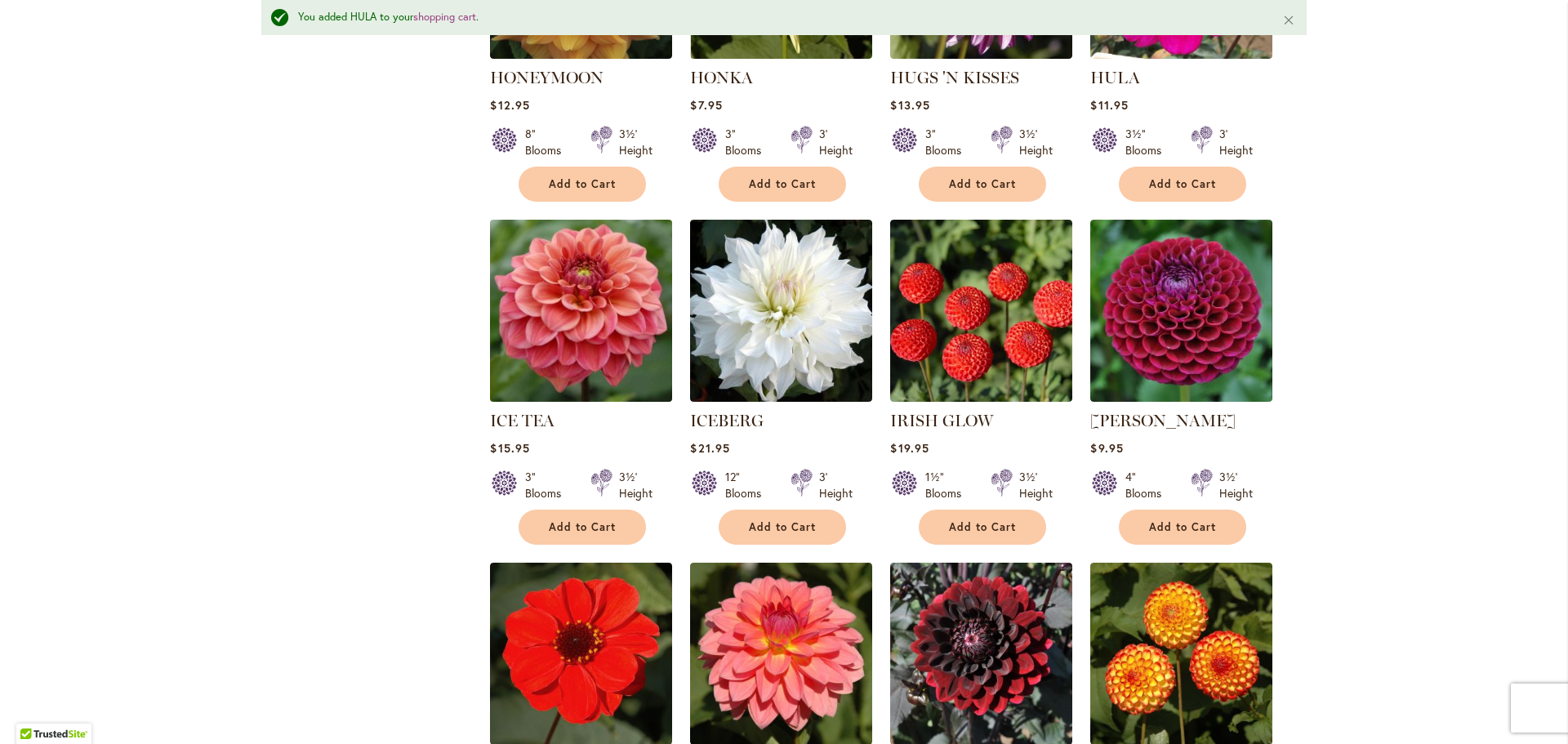
click at [569, 224] on img at bounding box center [581, 310] width 191 height 191
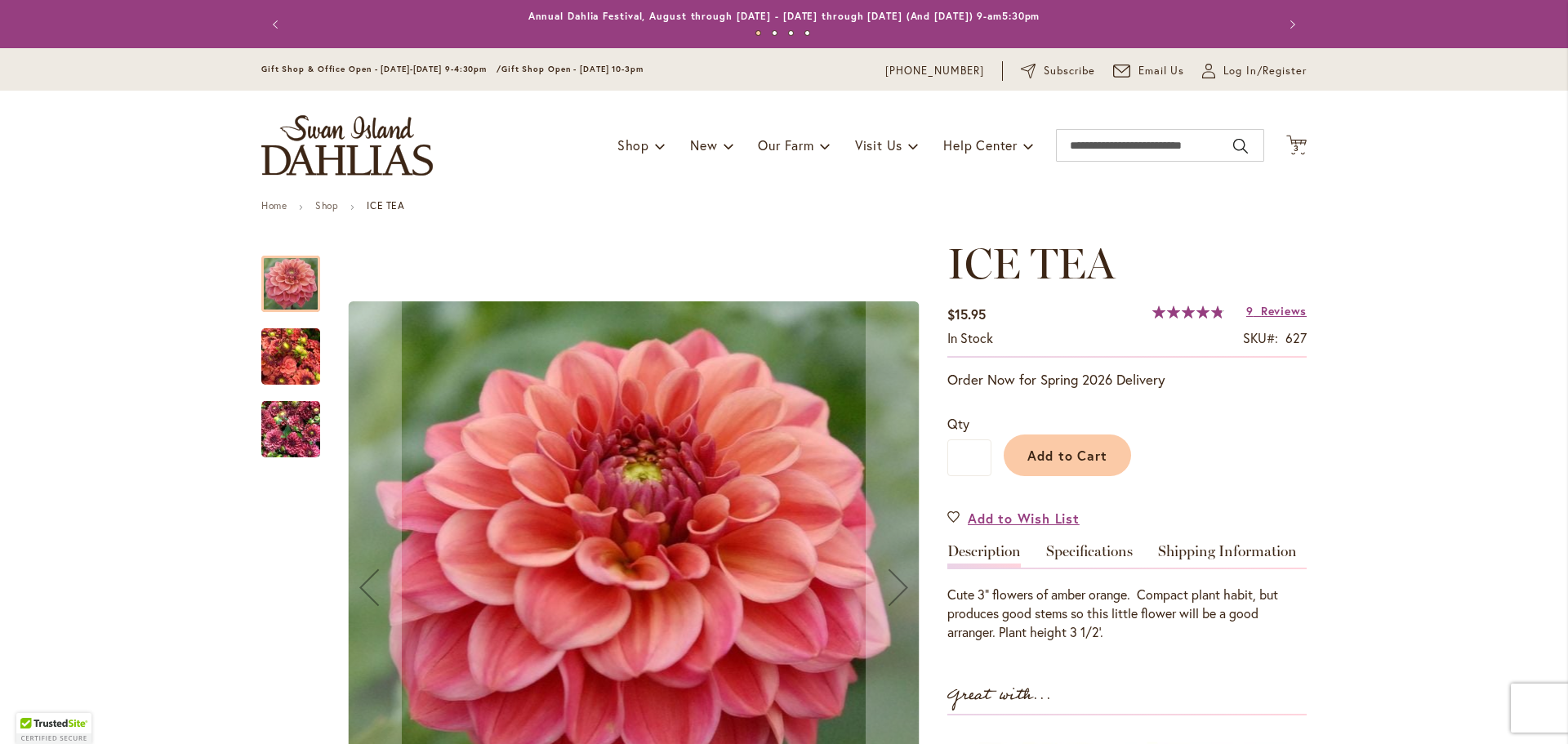
click at [275, 364] on img "ICE TEA" at bounding box center [291, 357] width 59 height 78
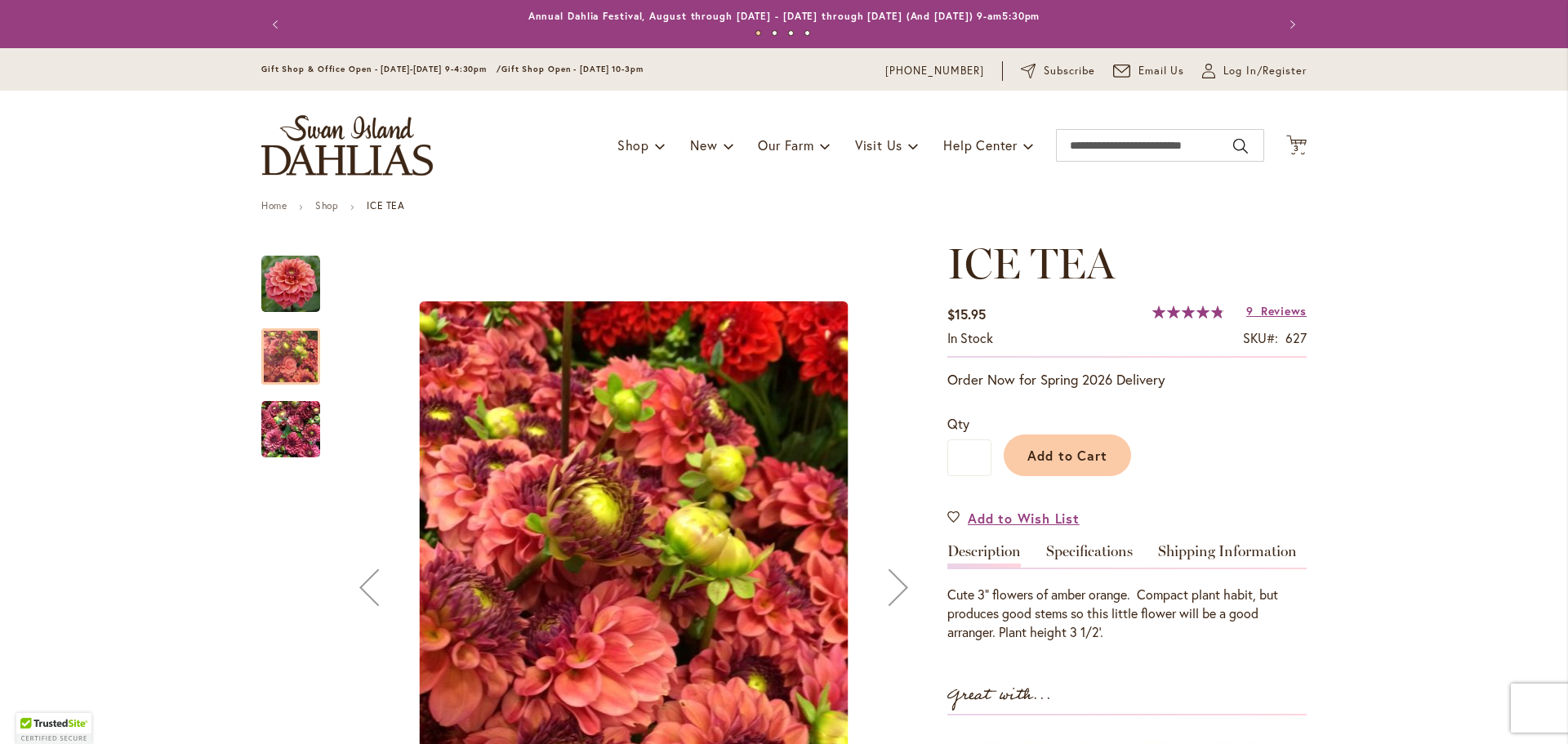
click at [281, 460] on div at bounding box center [291, 484] width 59 height 490
click at [286, 432] on img "ICE TEA" at bounding box center [291, 429] width 59 height 78
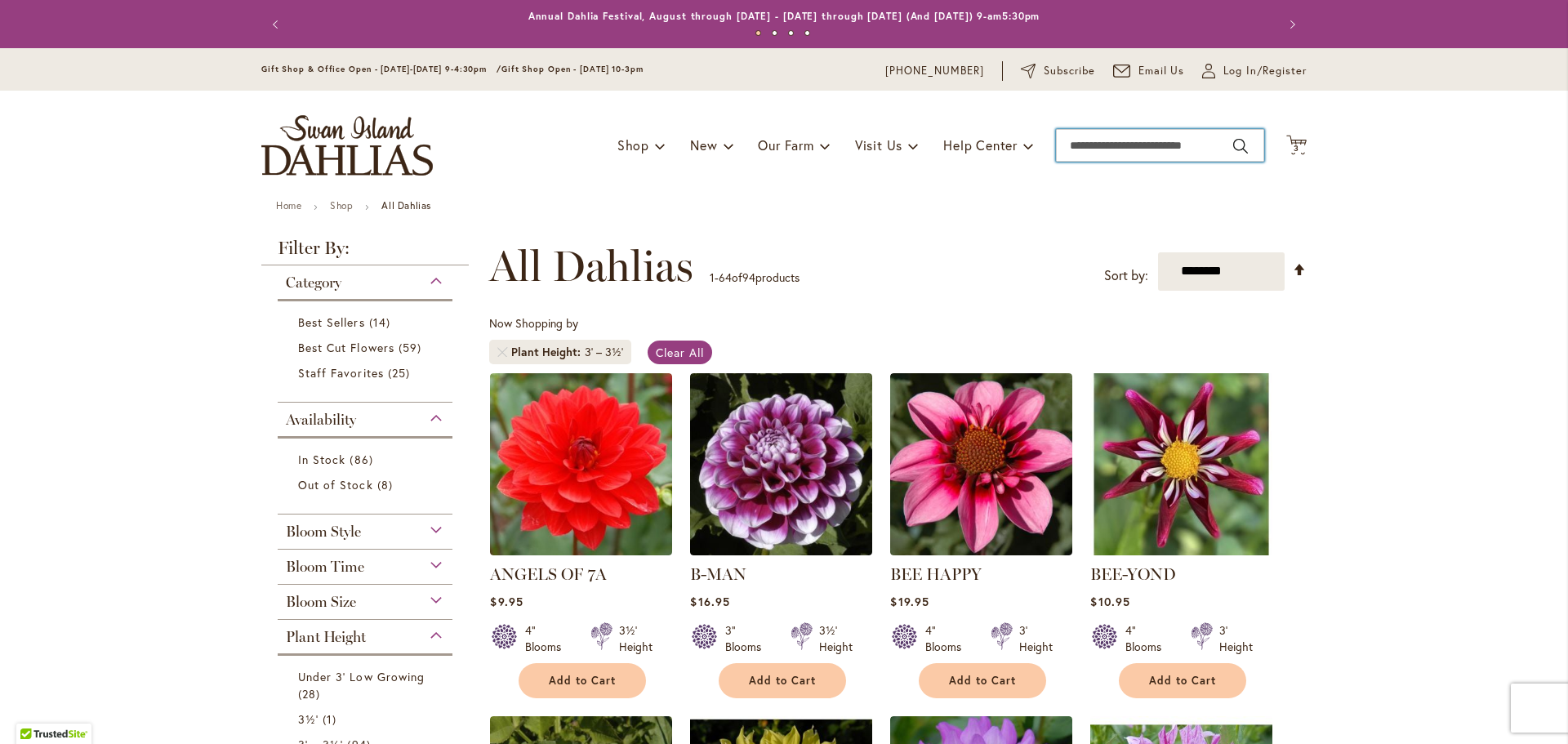
click at [1119, 144] on input "Search" at bounding box center [1160, 145] width 208 height 33
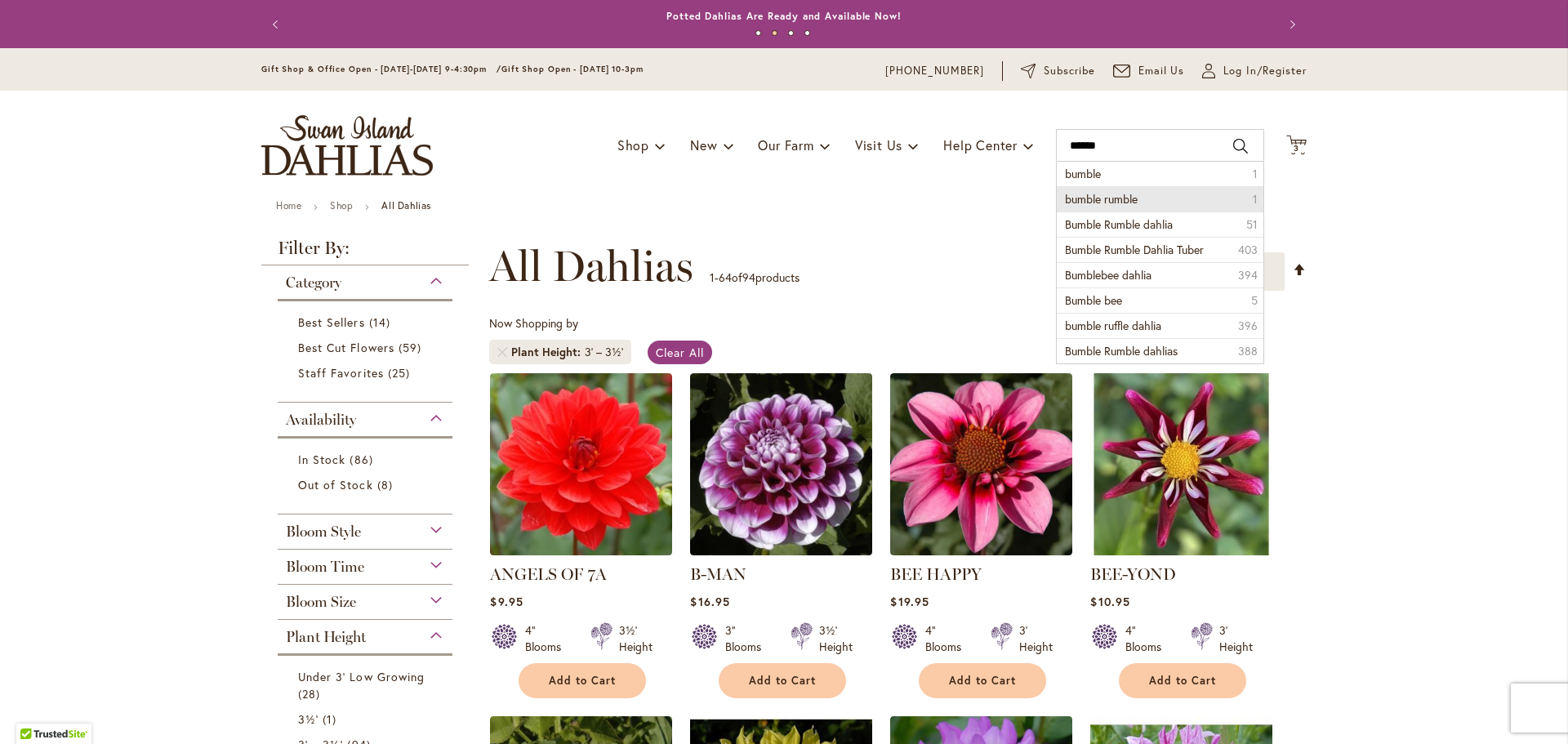
click at [1074, 205] on span "bumble rumble" at bounding box center [1102, 199] width 73 height 15
type input "**********"
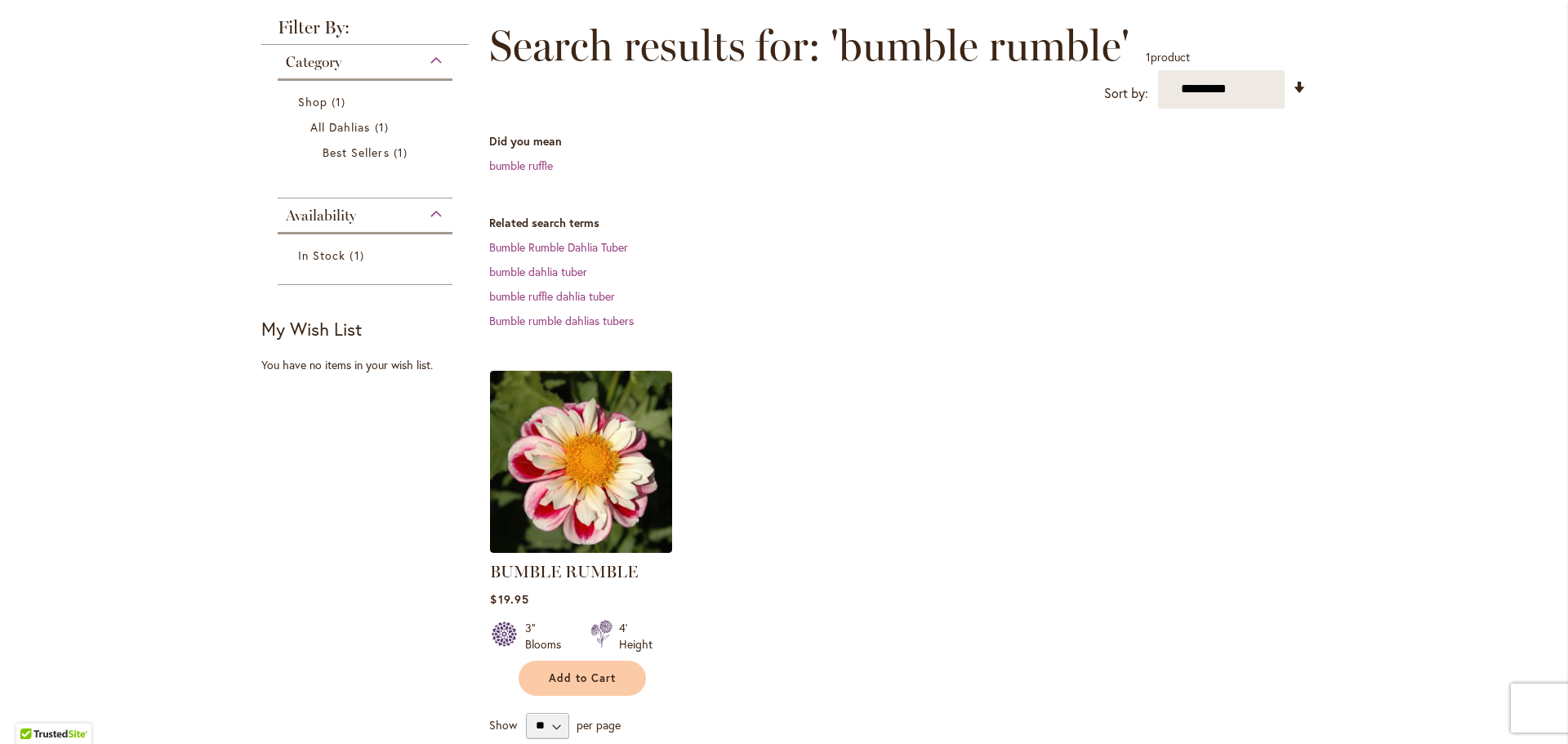
scroll to position [326, 0]
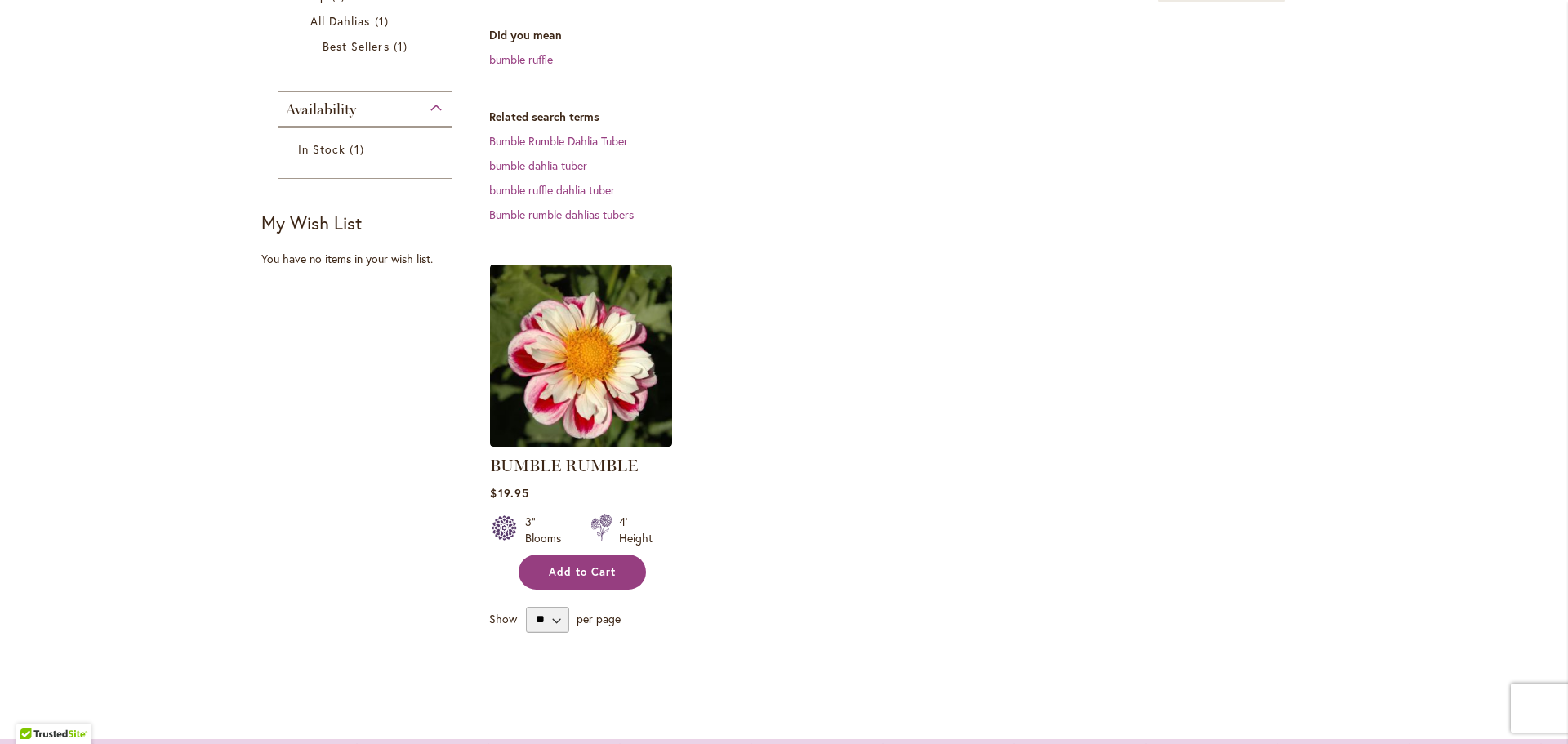
click at [583, 579] on button "Add to Cart" at bounding box center [582, 573] width 127 height 35
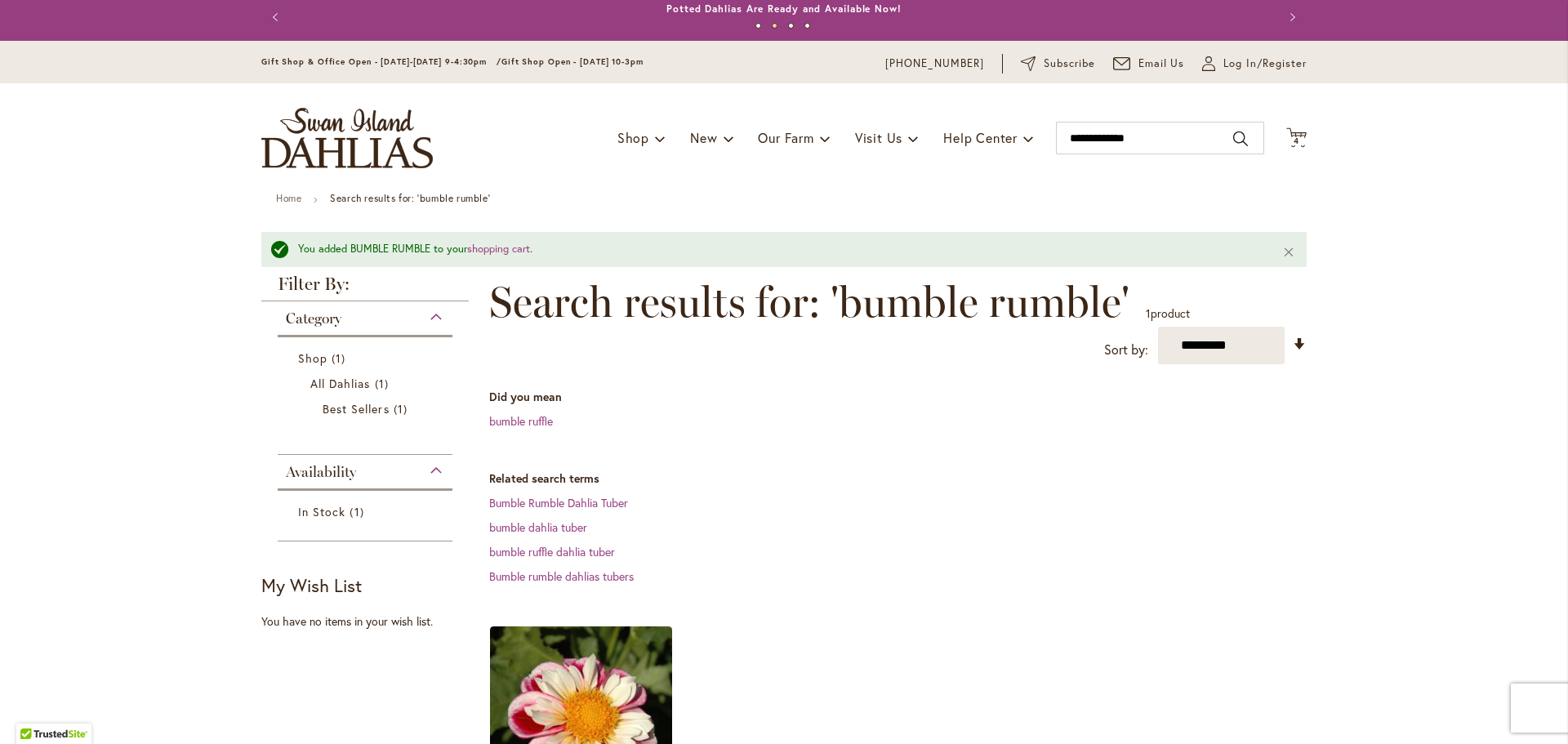
scroll to position [0, 0]
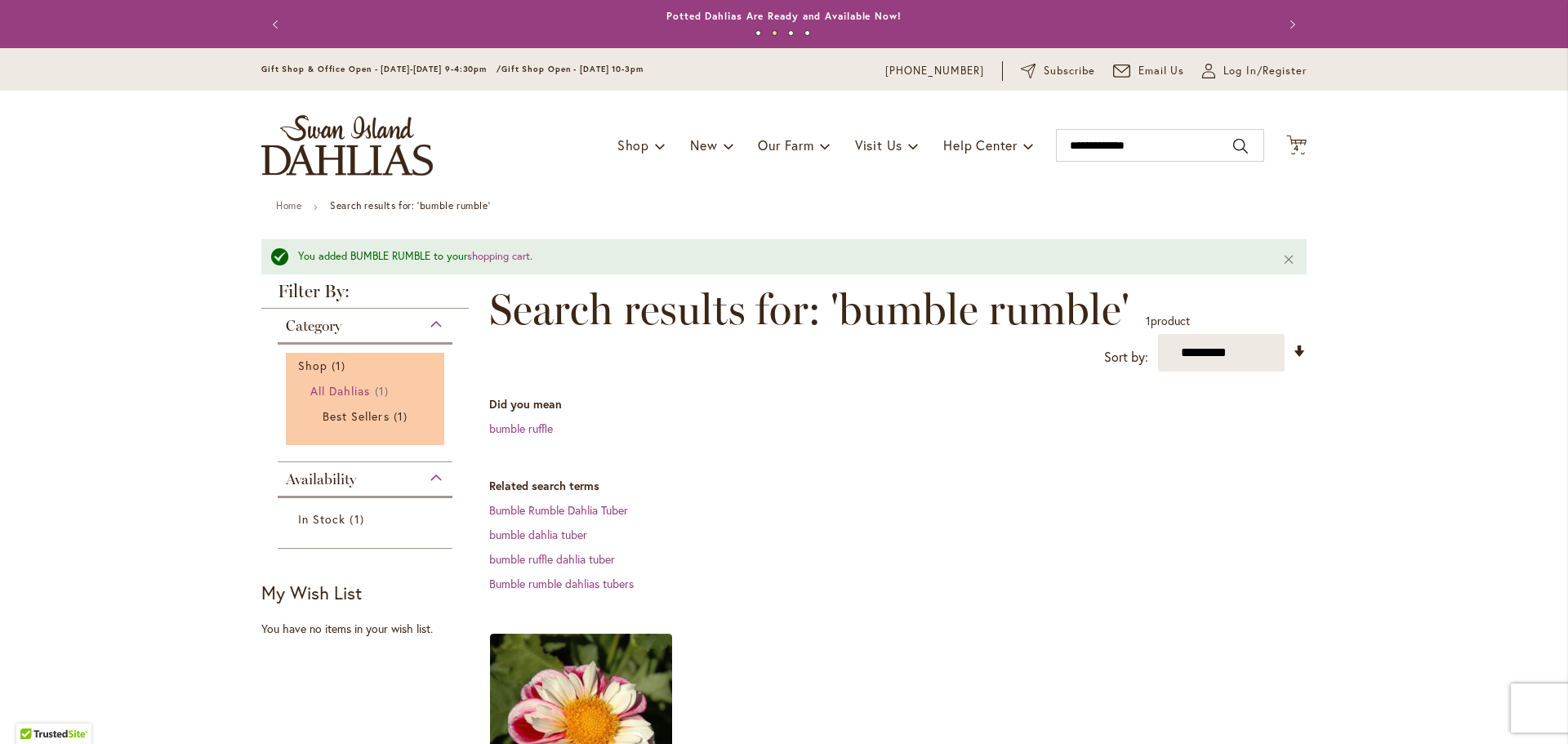
click at [331, 385] on span "All Dahlias" at bounding box center [341, 391] width 61 height 15
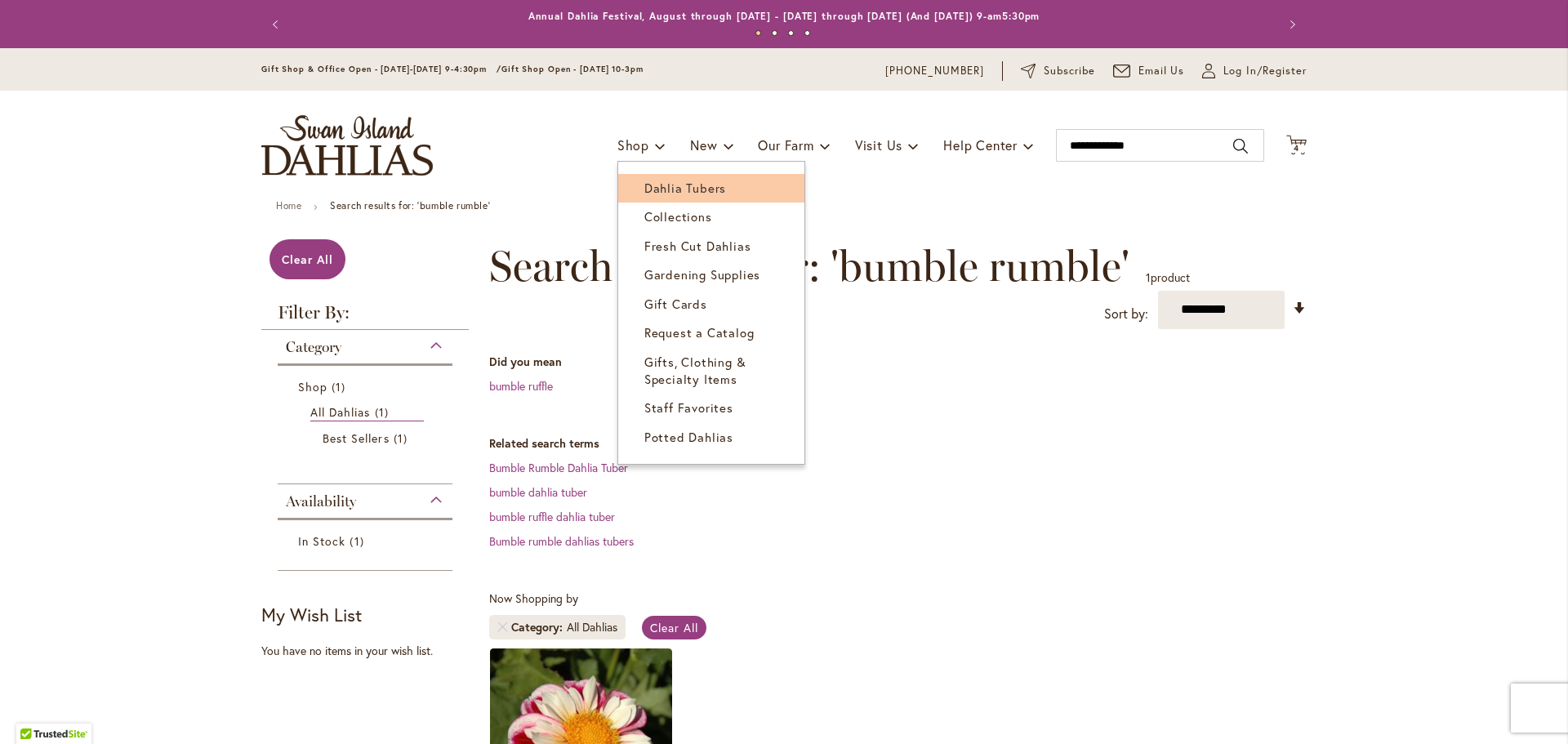
click at [645, 179] on link "Dahlia Tubers" at bounding box center [711, 188] width 186 height 29
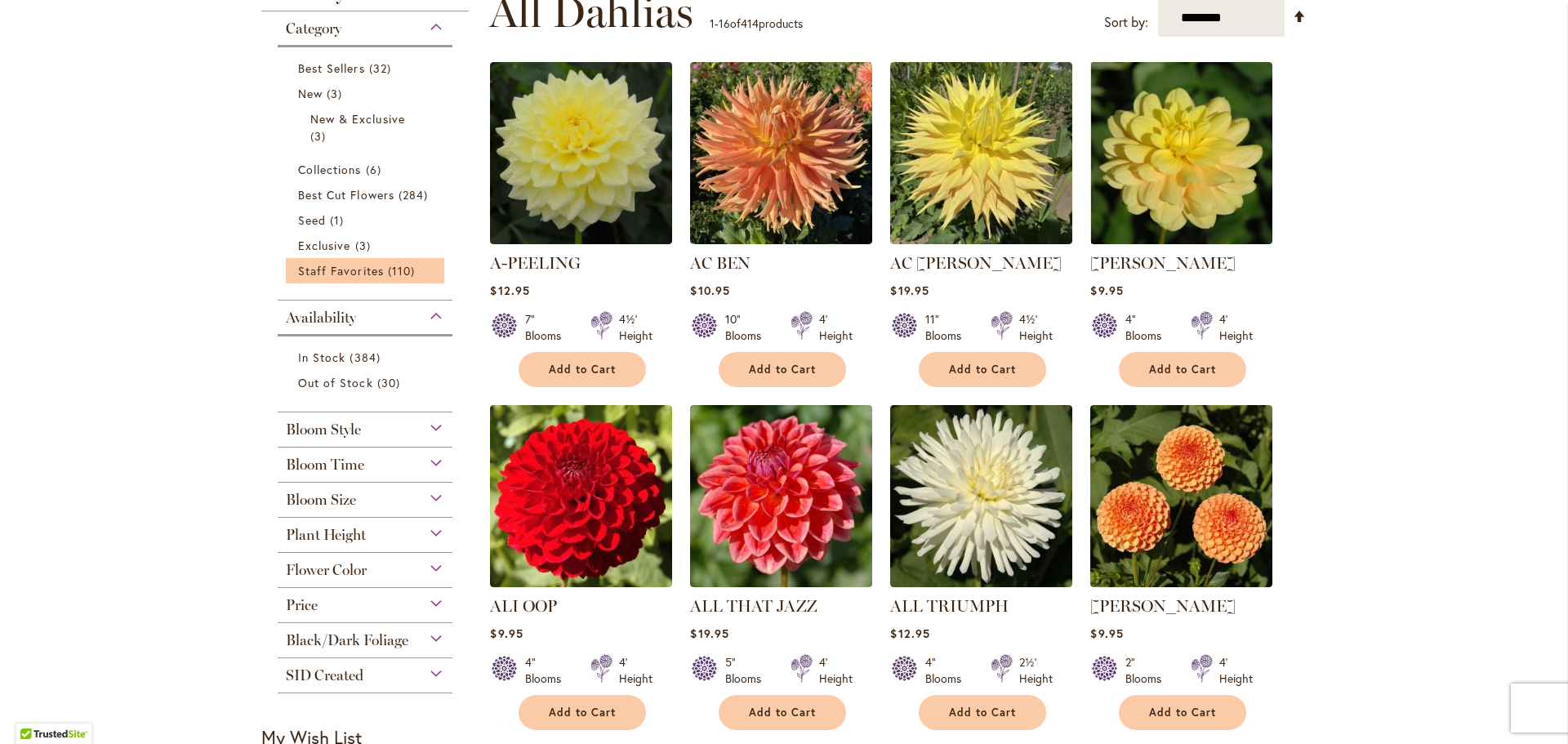
scroll to position [490, 0]
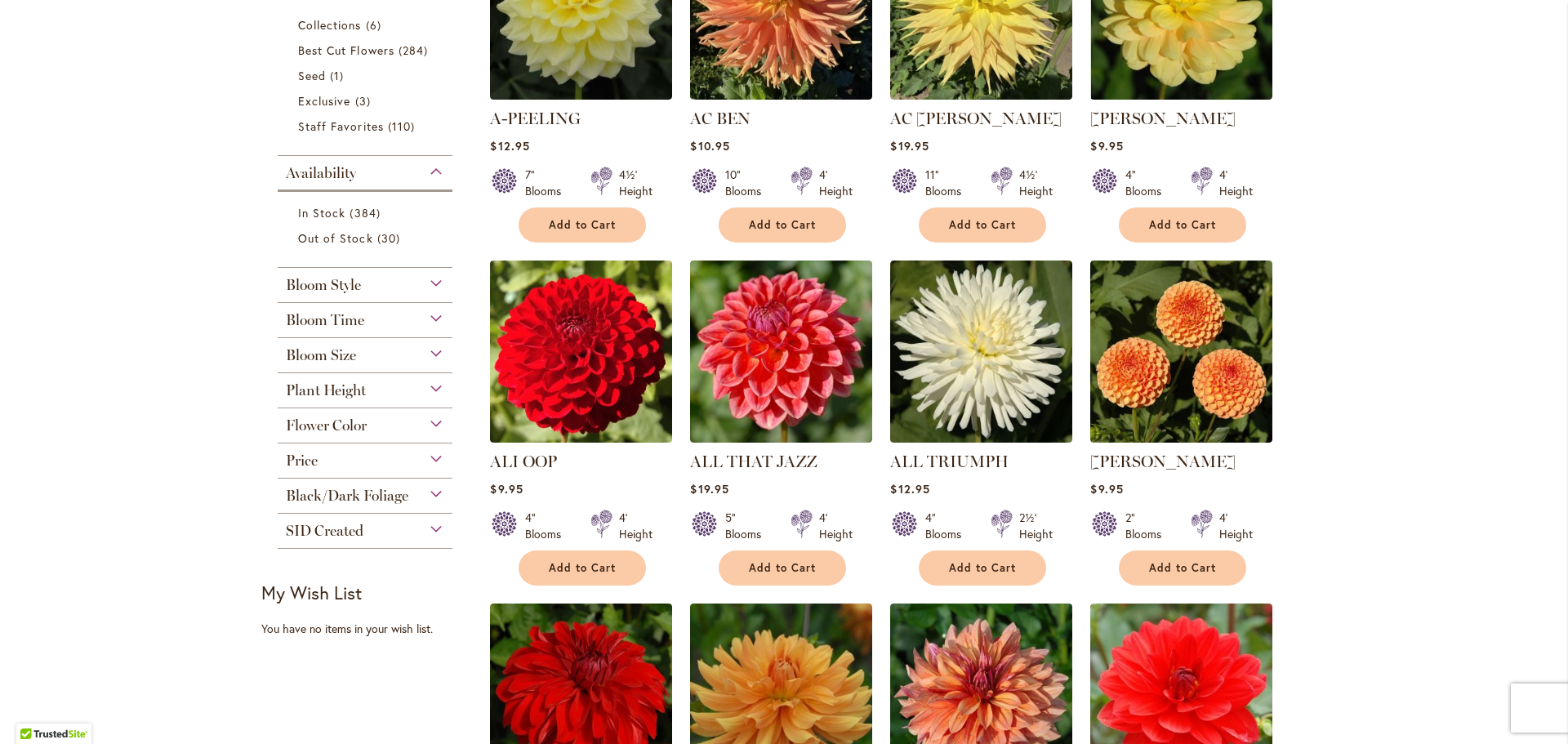
click at [308, 390] on span "Plant Height" at bounding box center [326, 390] width 80 height 18
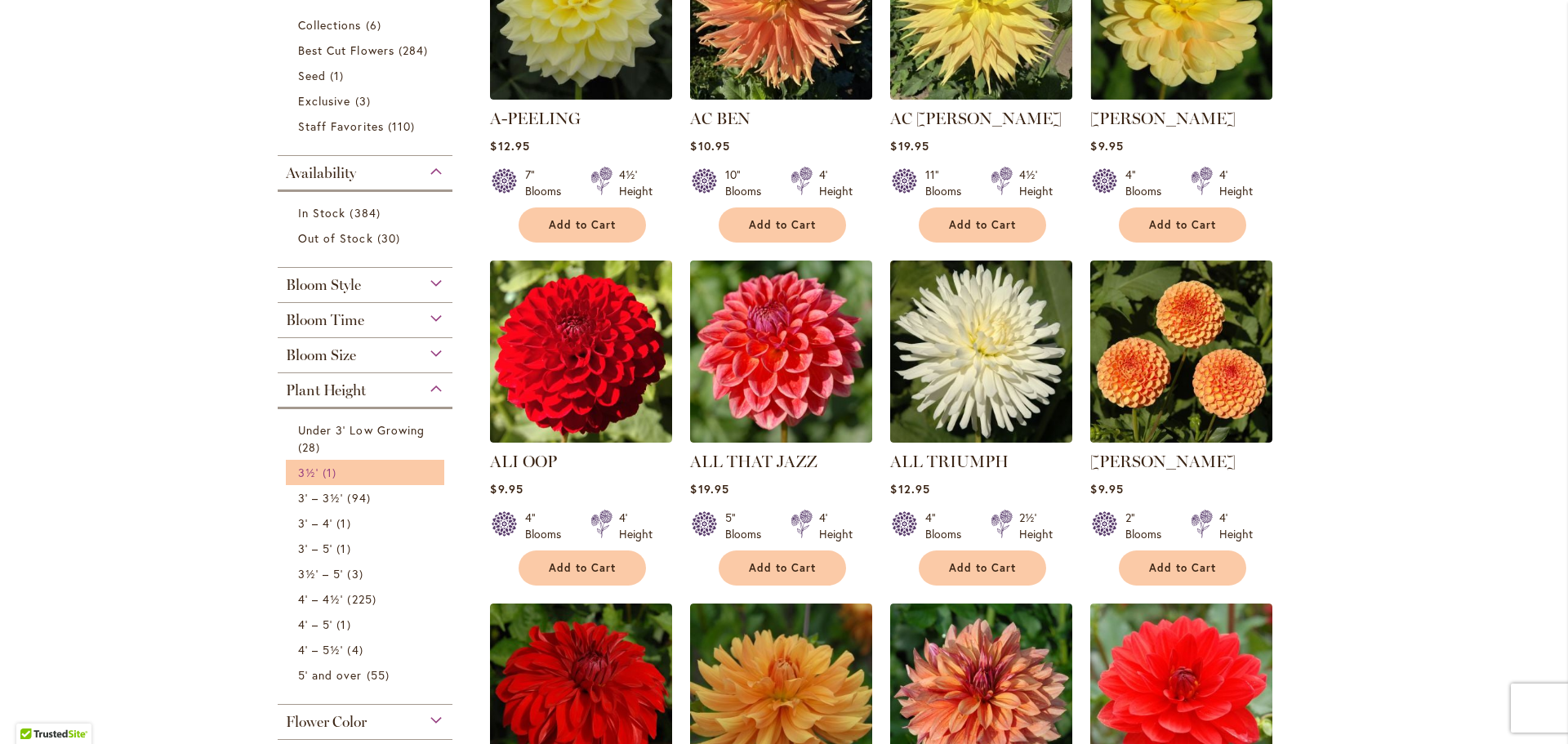
click at [299, 466] on span "3½'" at bounding box center [308, 472] width 20 height 15
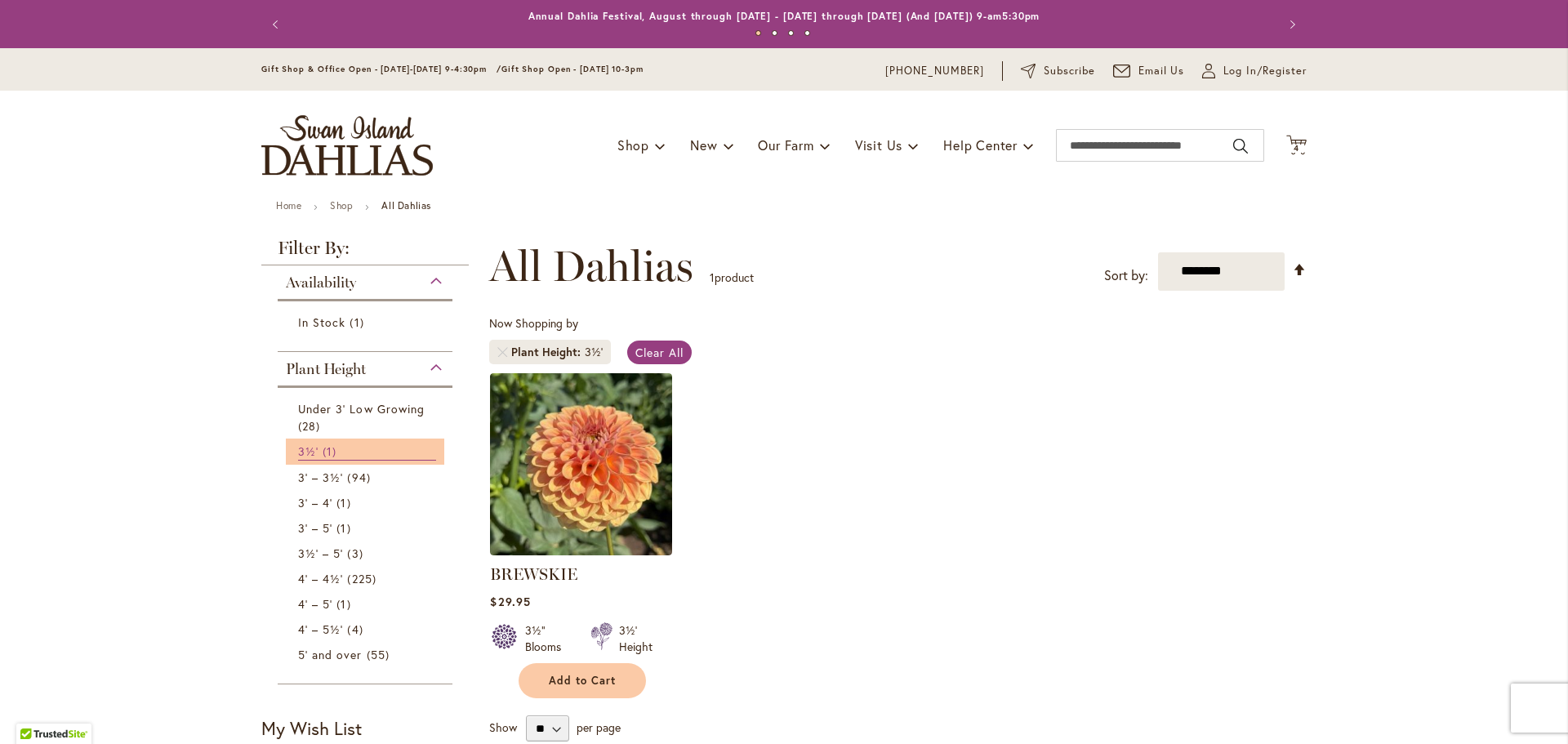
click at [299, 454] on span "3½'" at bounding box center [308, 451] width 20 height 15
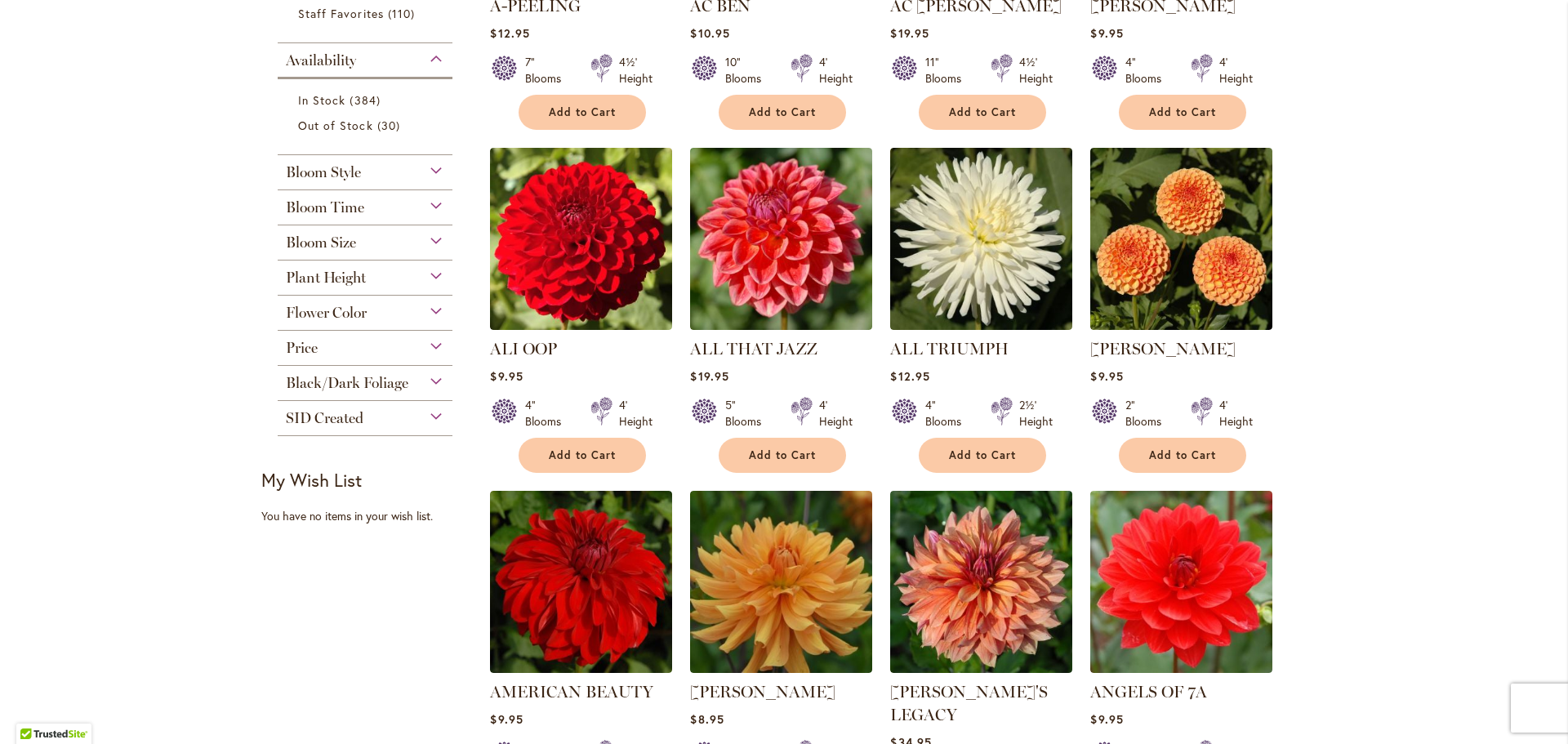
scroll to position [572, 0]
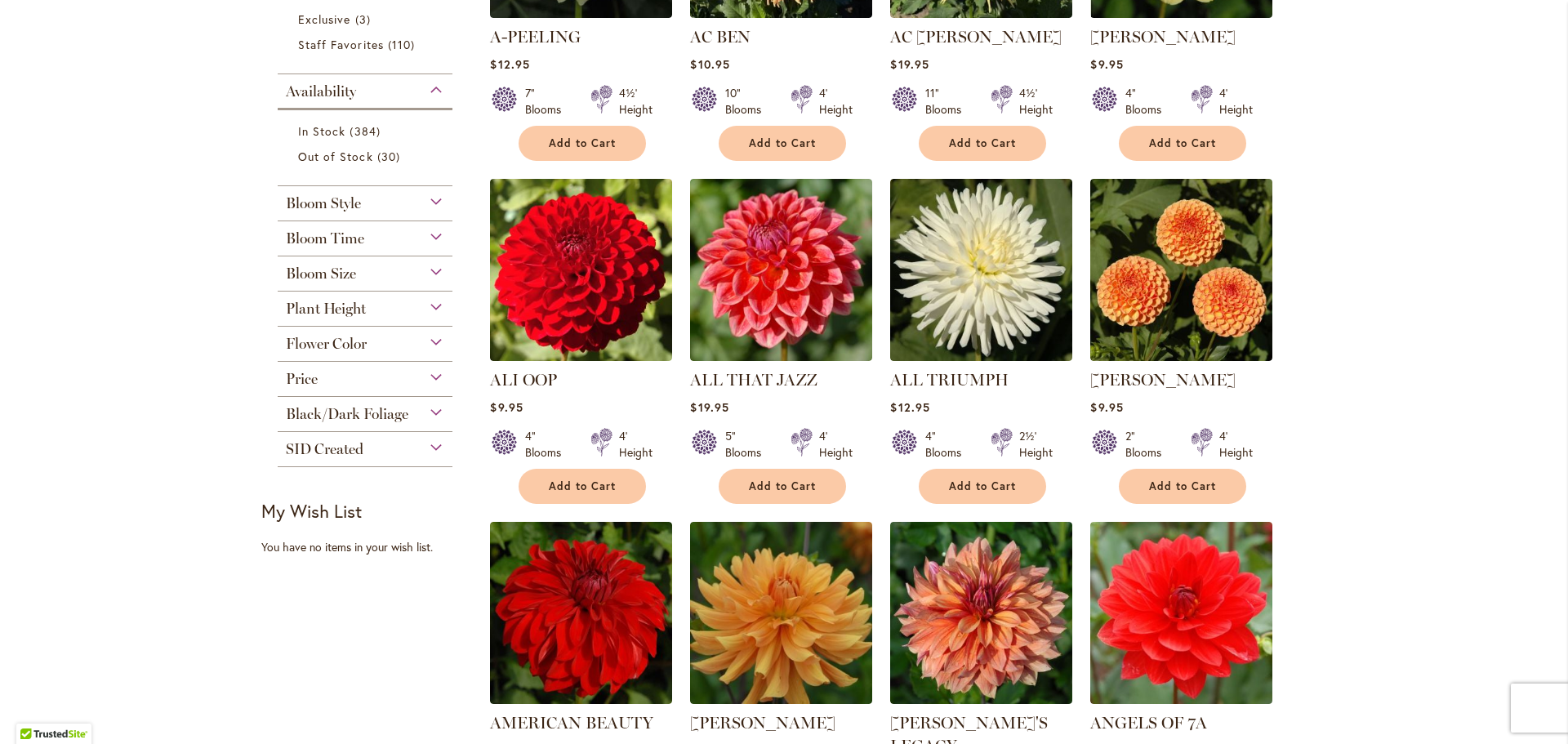
click at [385, 312] on div "Plant Height" at bounding box center [364, 305] width 175 height 26
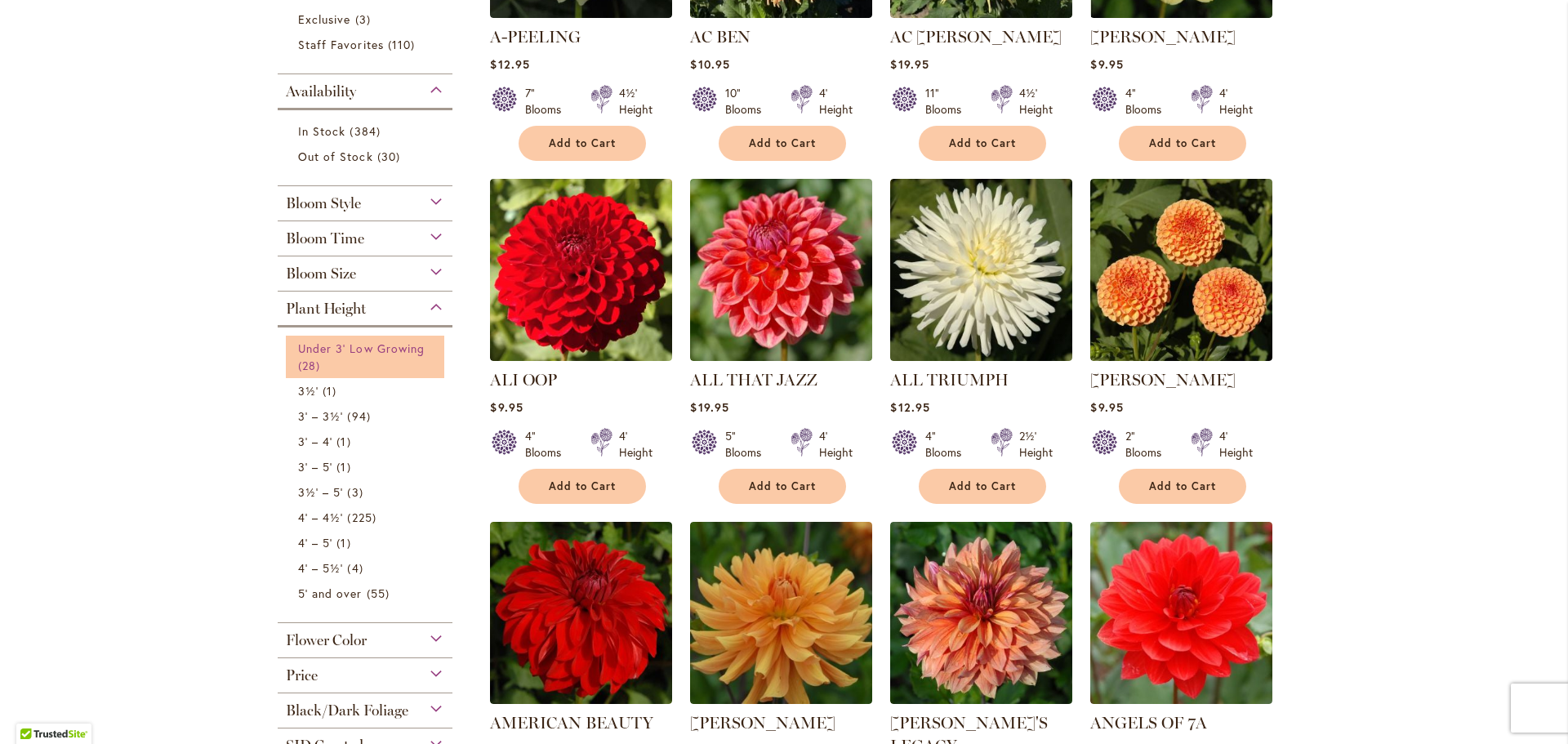
click at [363, 353] on span "Under 3' Low Growing" at bounding box center [361, 348] width 127 height 15
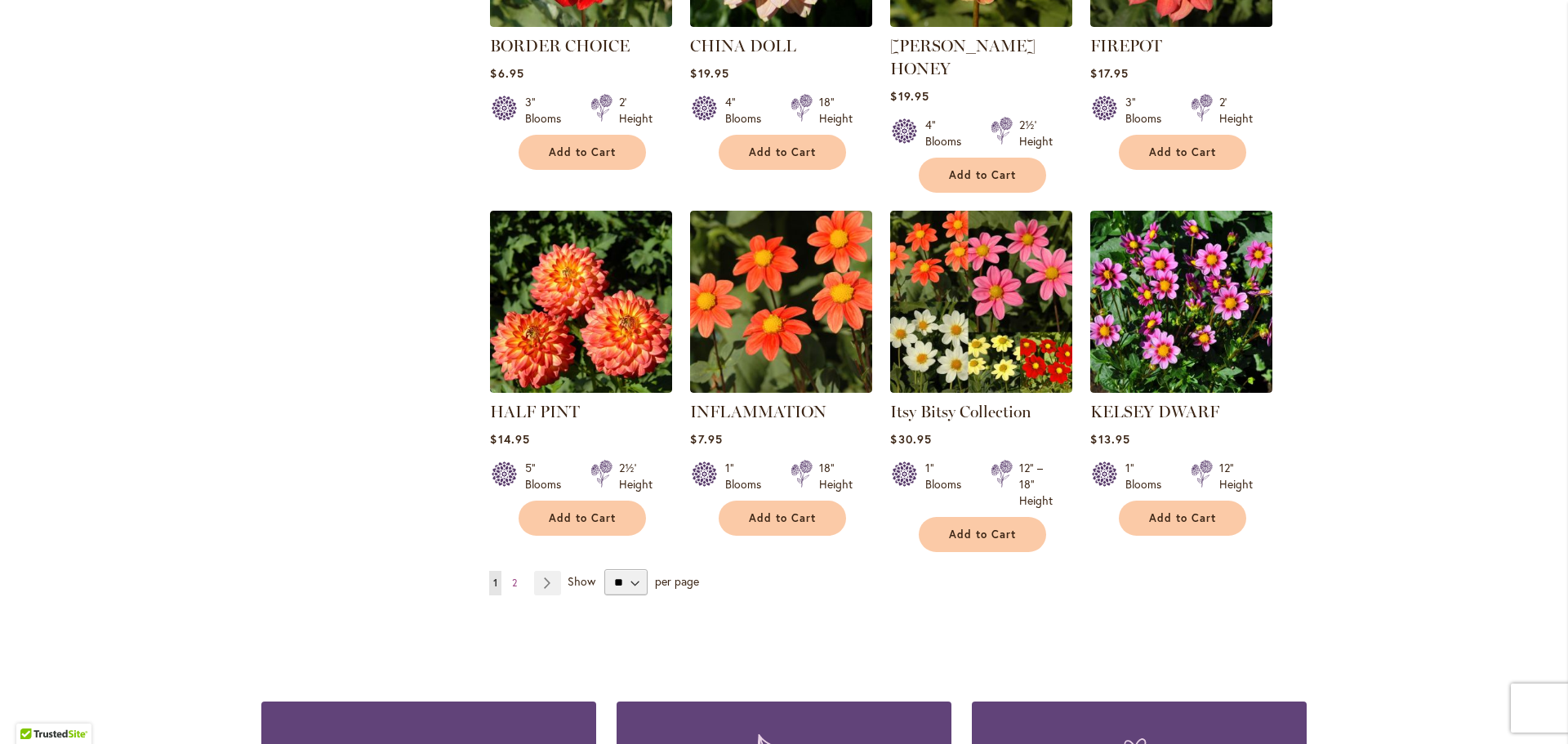
scroll to position [1226, 0]
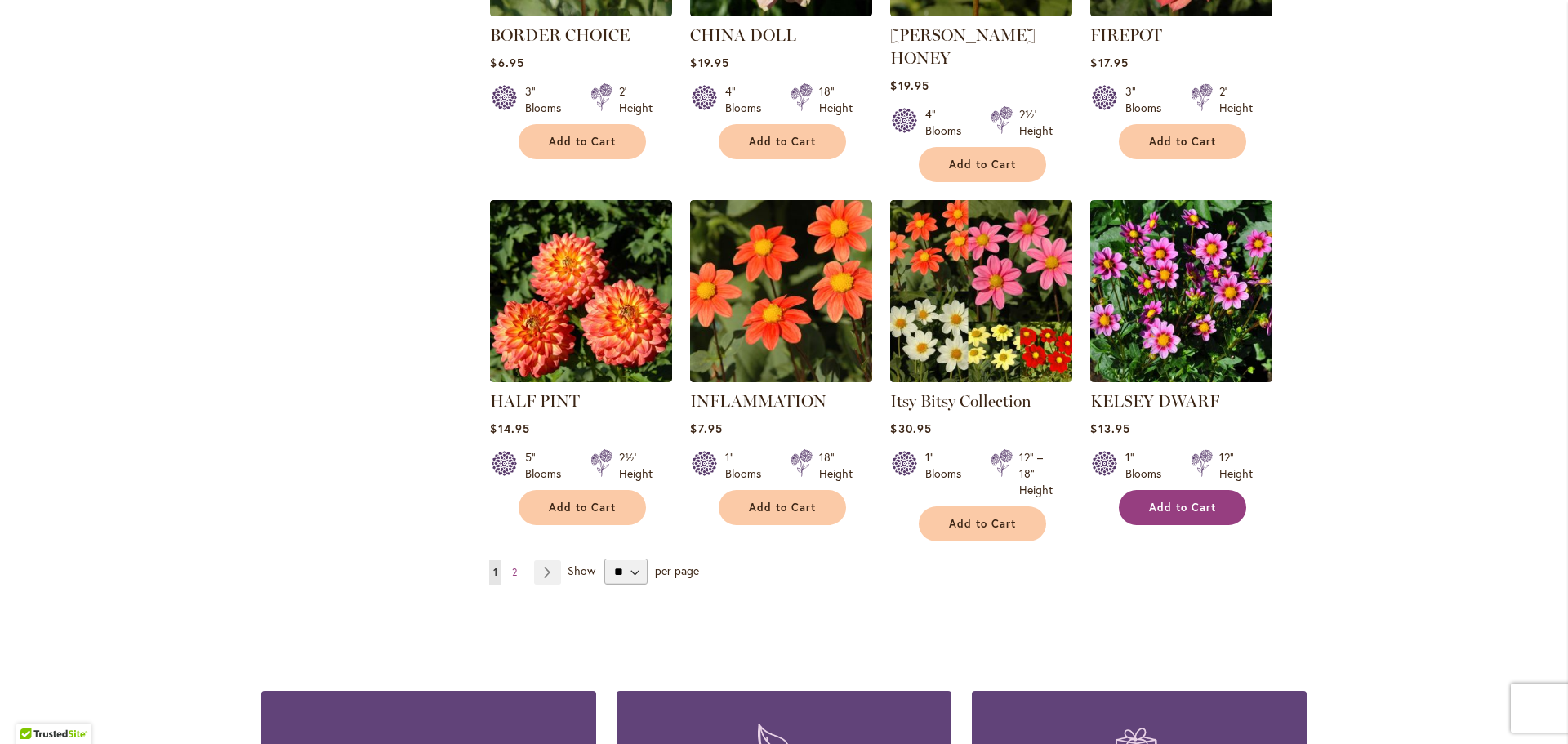
click at [1197, 501] on span "Add to Cart" at bounding box center [1183, 508] width 67 height 13
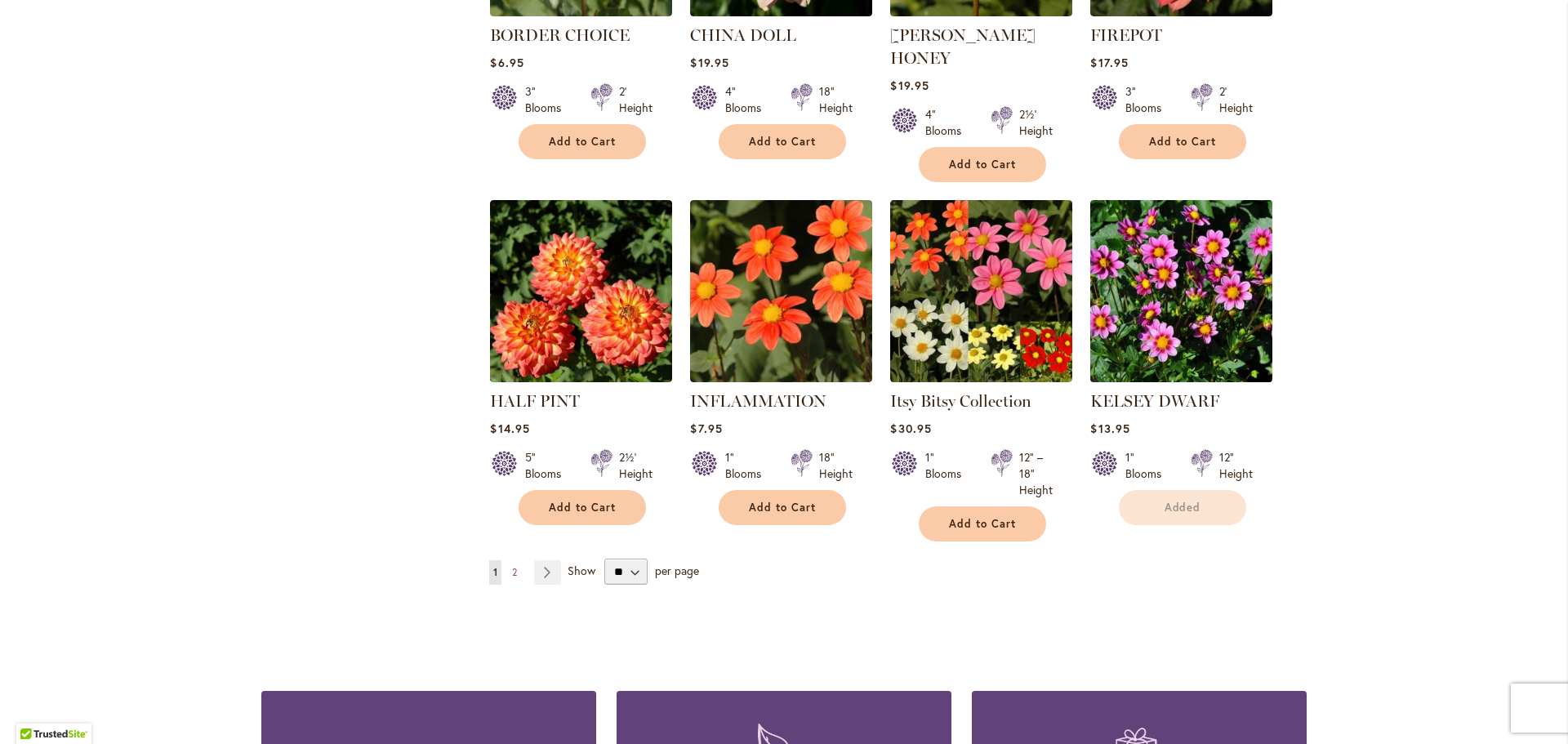
click at [1162, 317] on img at bounding box center [1182, 290] width 191 height 191
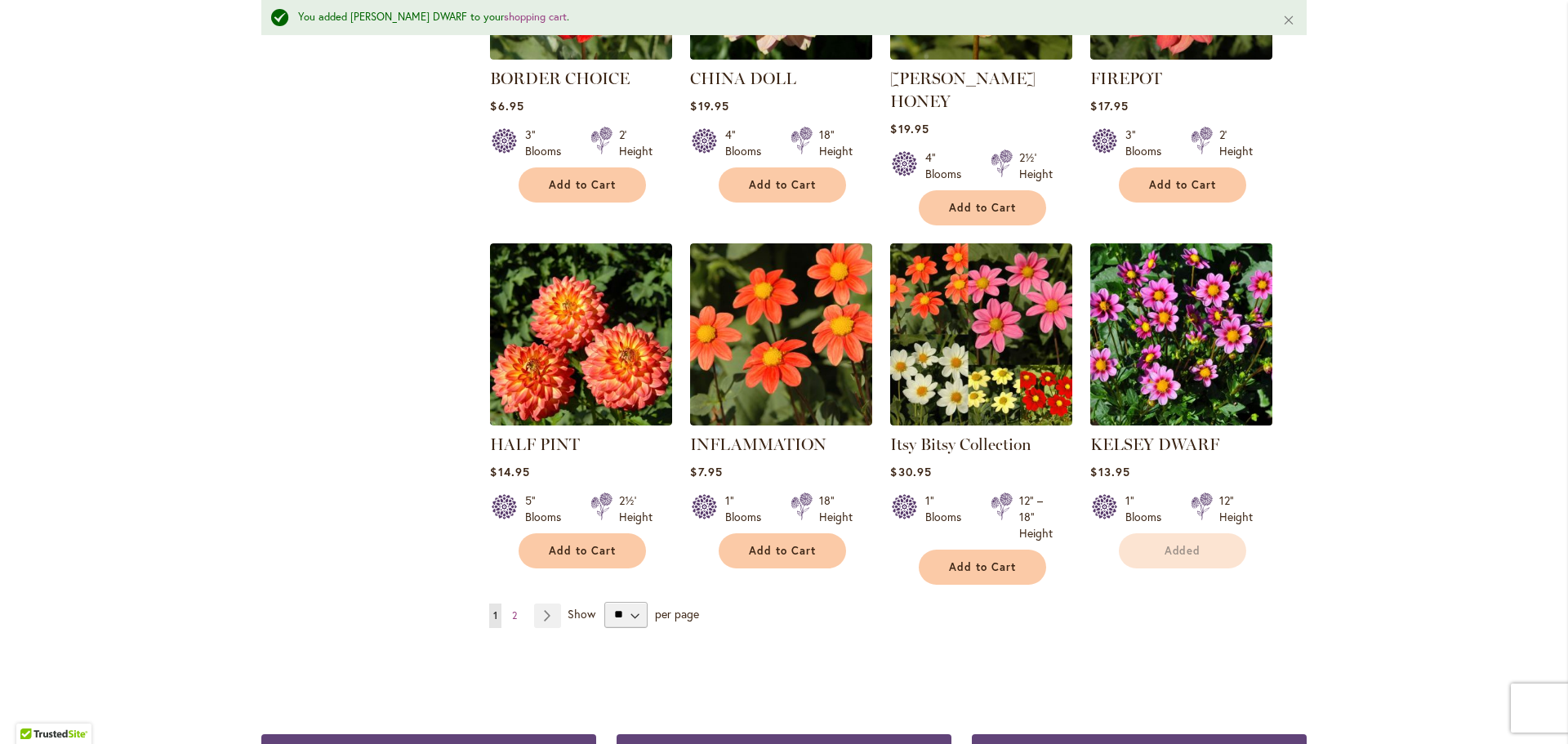
scroll to position [1269, 0]
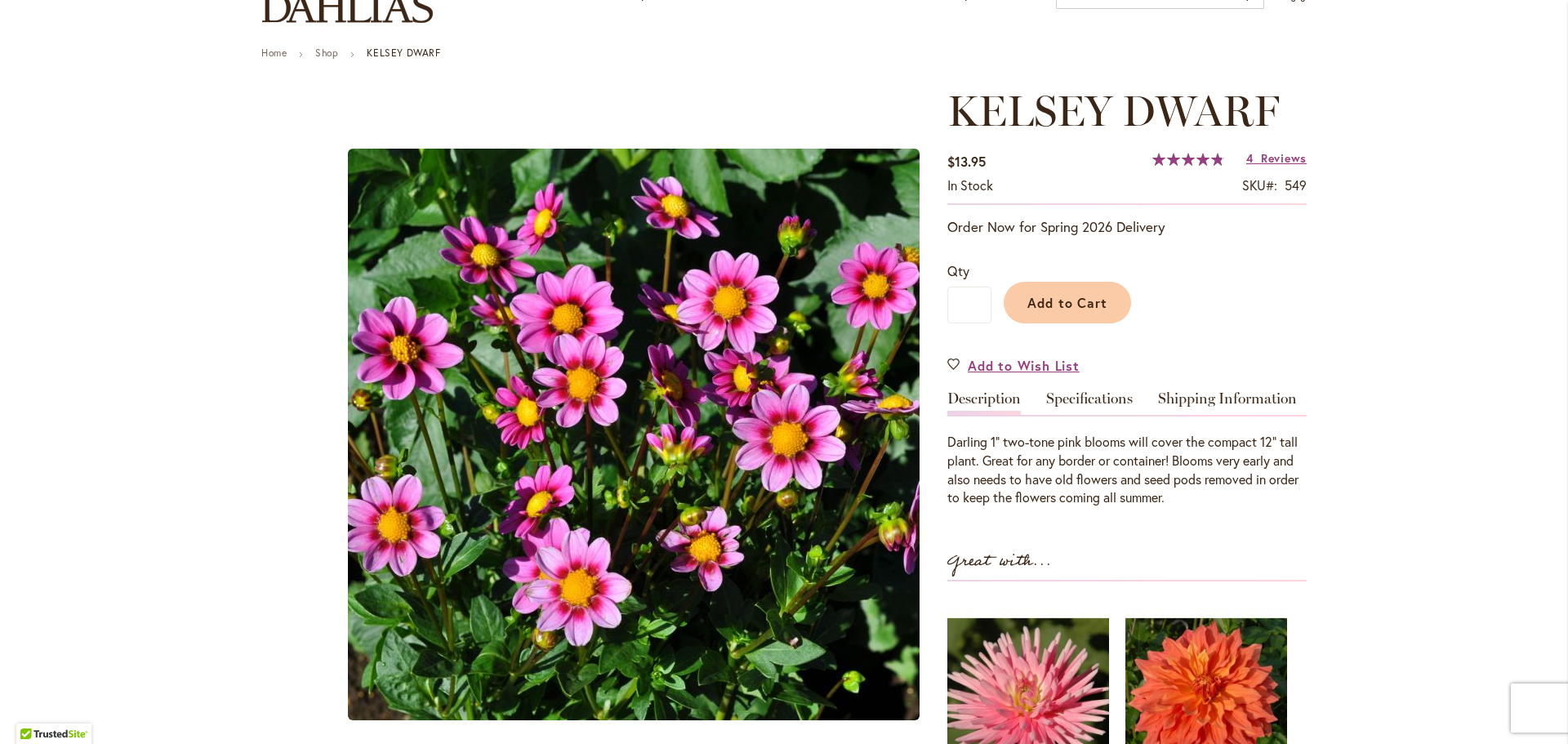
scroll to position [164, 0]
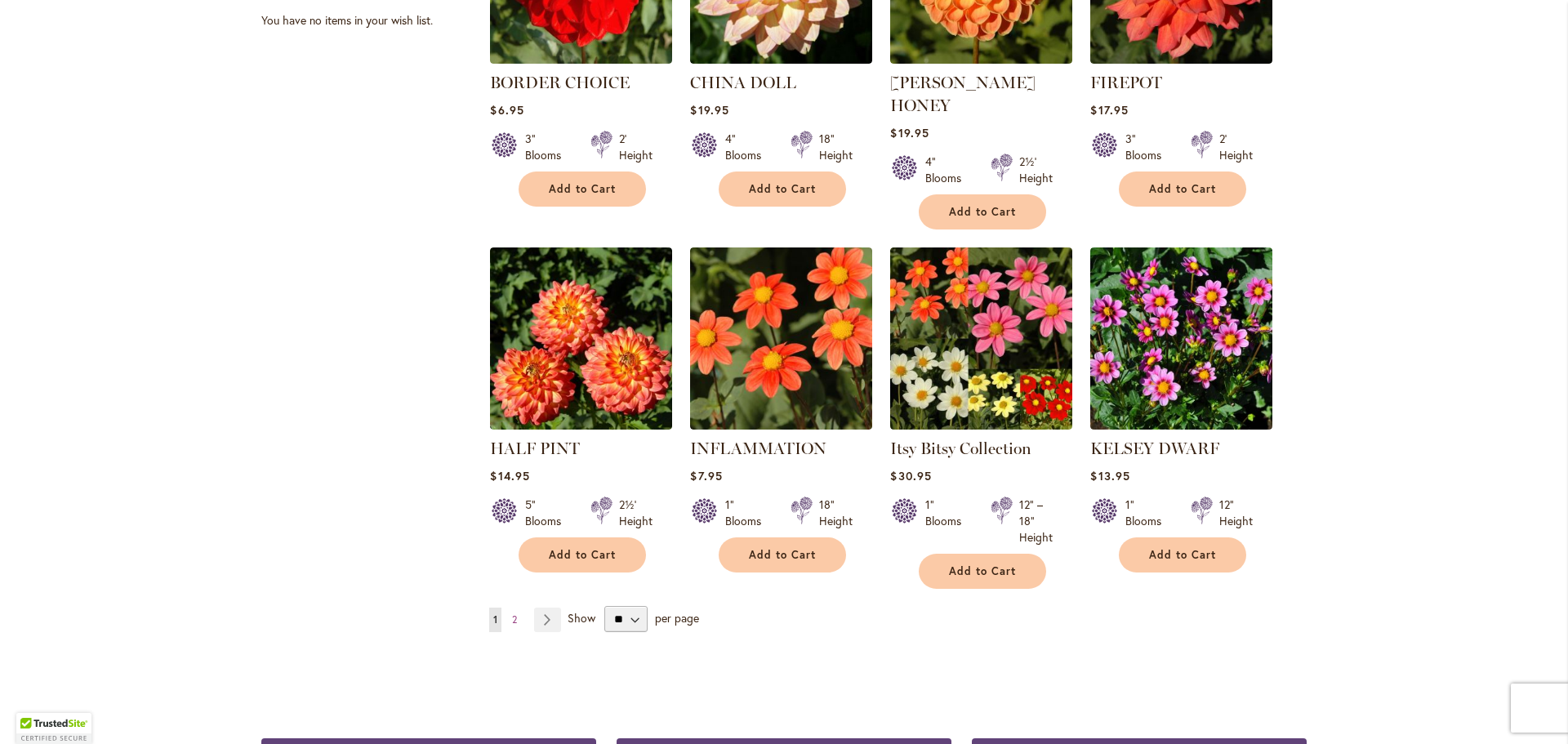
scroll to position [1226, 0]
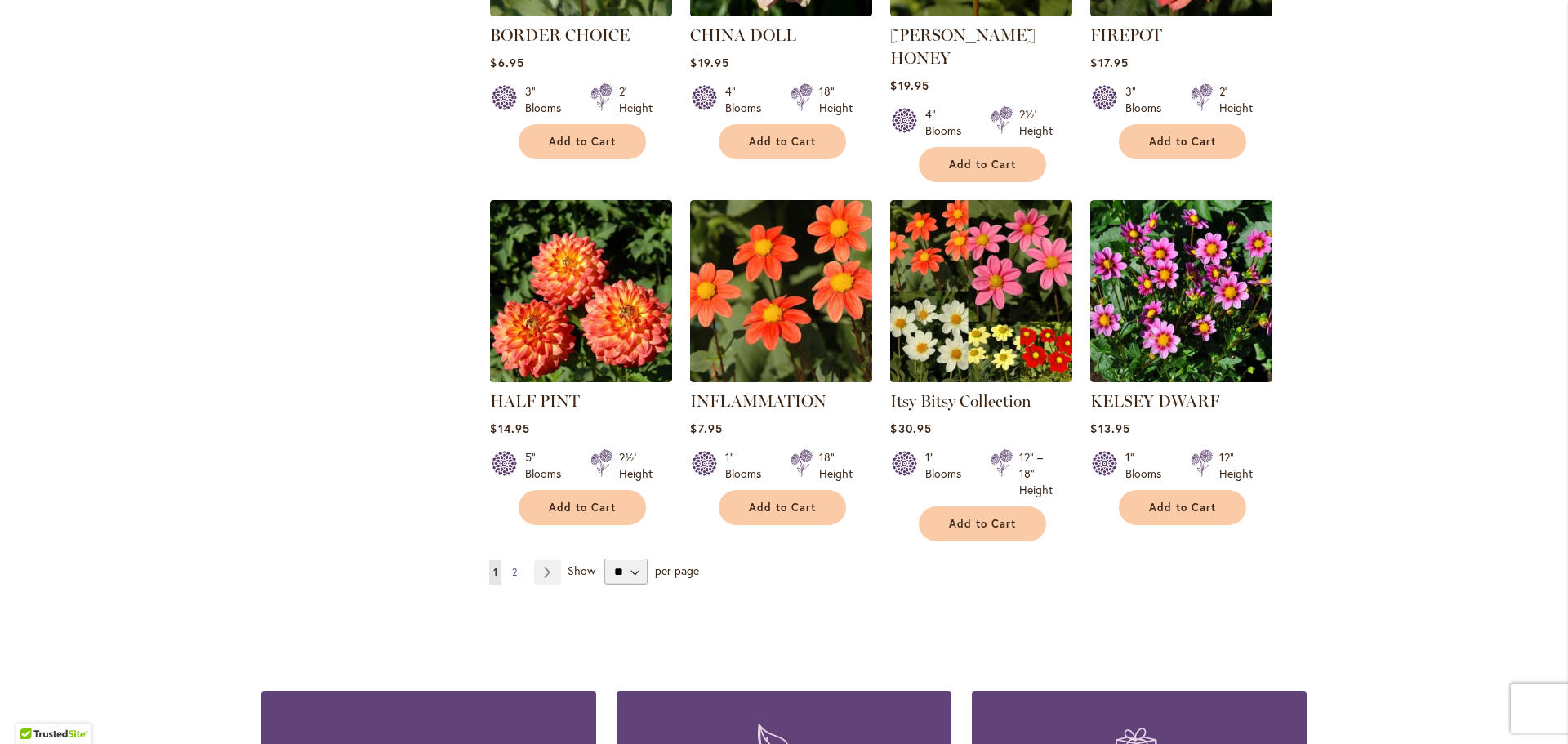
click at [512, 560] on link "Page 2" at bounding box center [514, 572] width 13 height 24
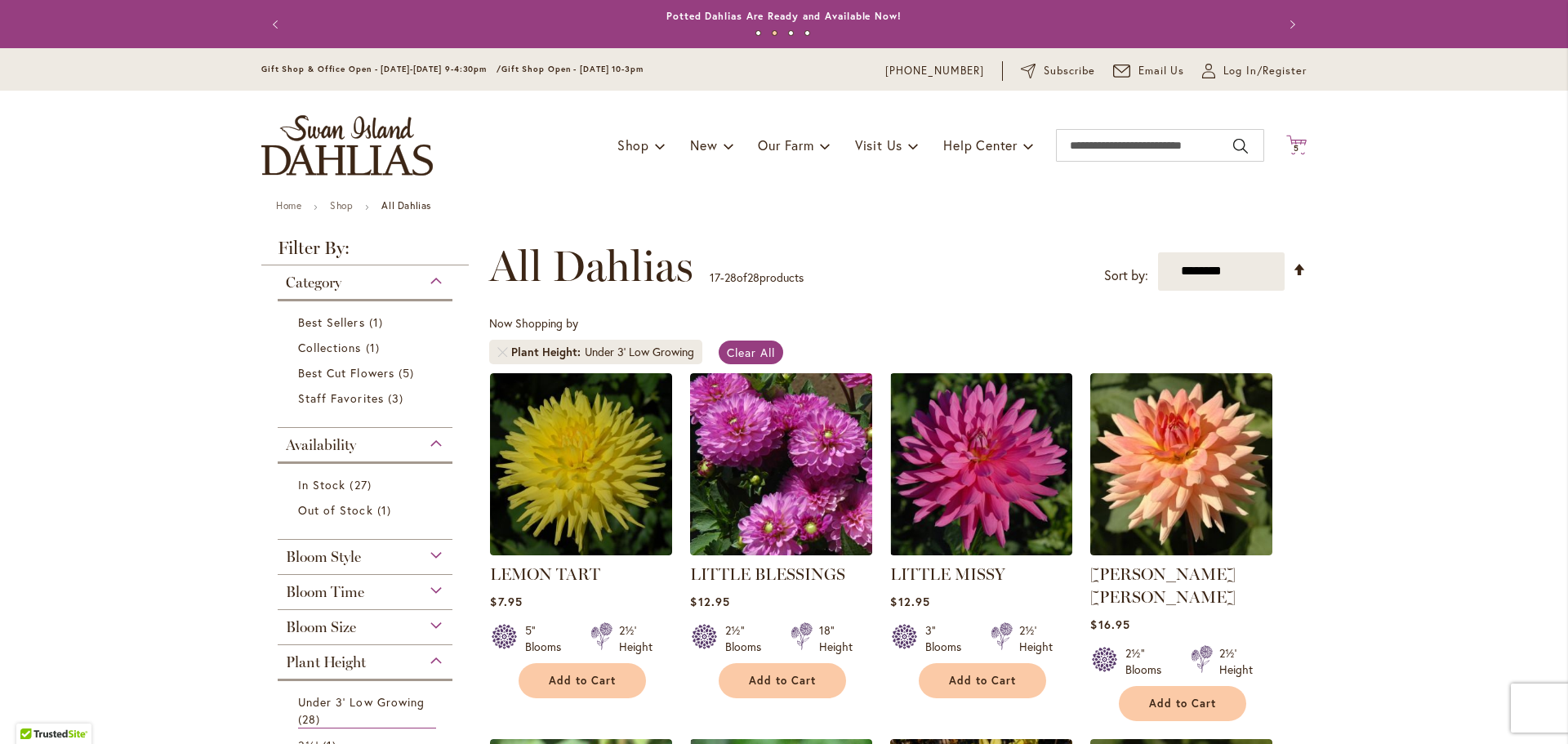
click at [1295, 148] on span "5 5 items" at bounding box center [1296, 148] width 16 height 8
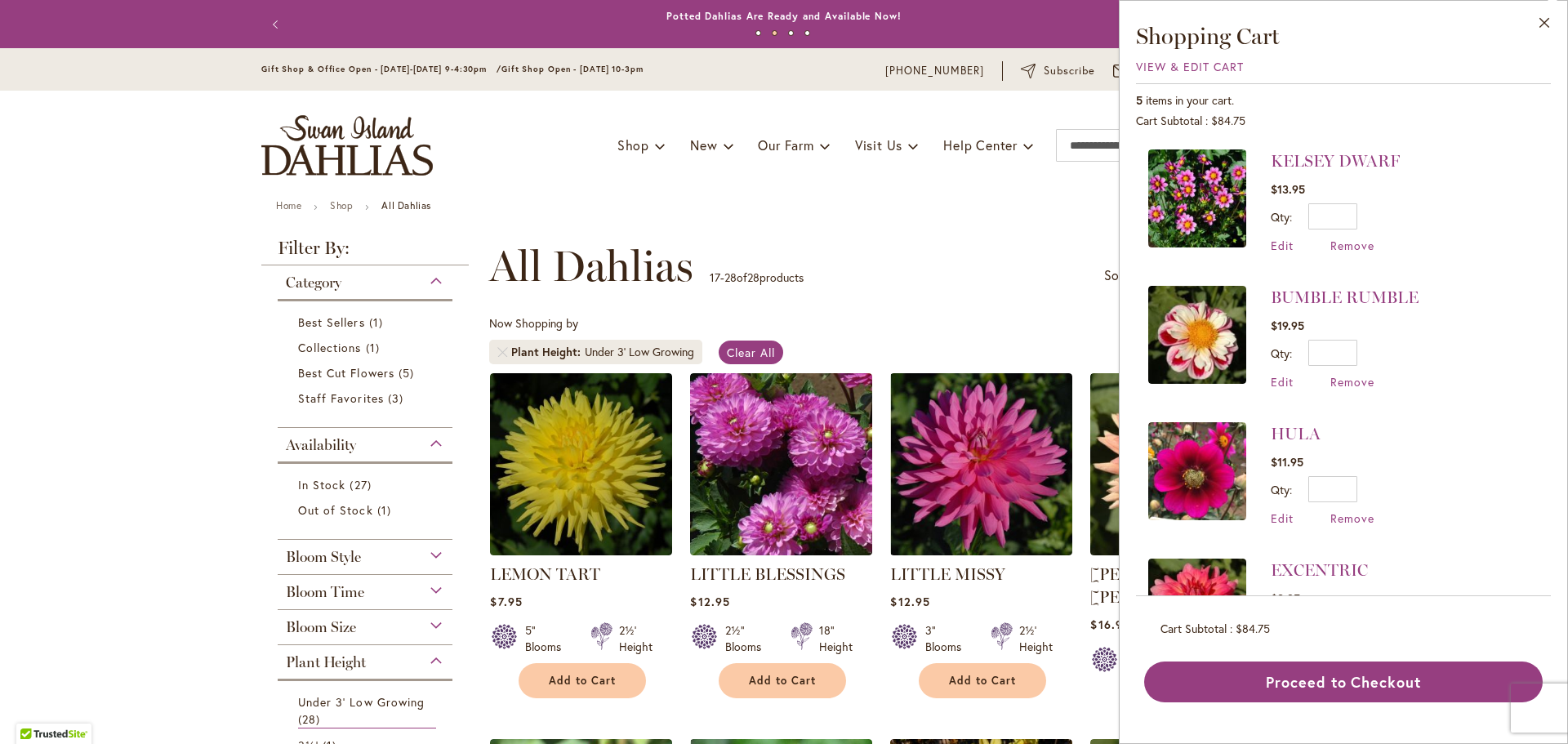
click at [1431, 143] on div "KELSEY DWARF $13.95 Qty * Update Edit Remove" at bounding box center [1344, 367] width 415 height 459
click at [1549, 19] on button "Close" at bounding box center [1544, 26] width 45 height 51
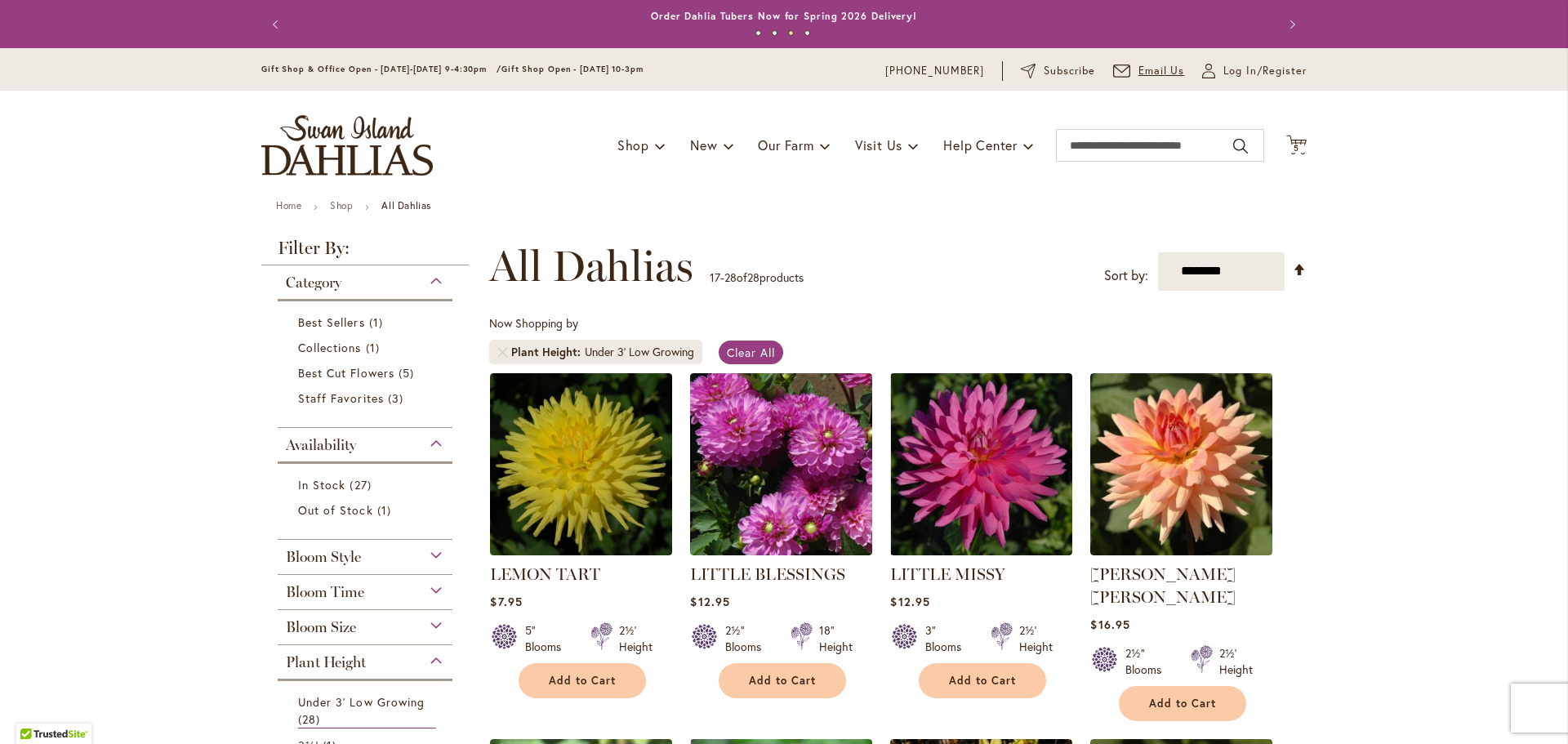
click at [1144, 71] on span "Email Us" at bounding box center [1161, 71] width 46 height 16
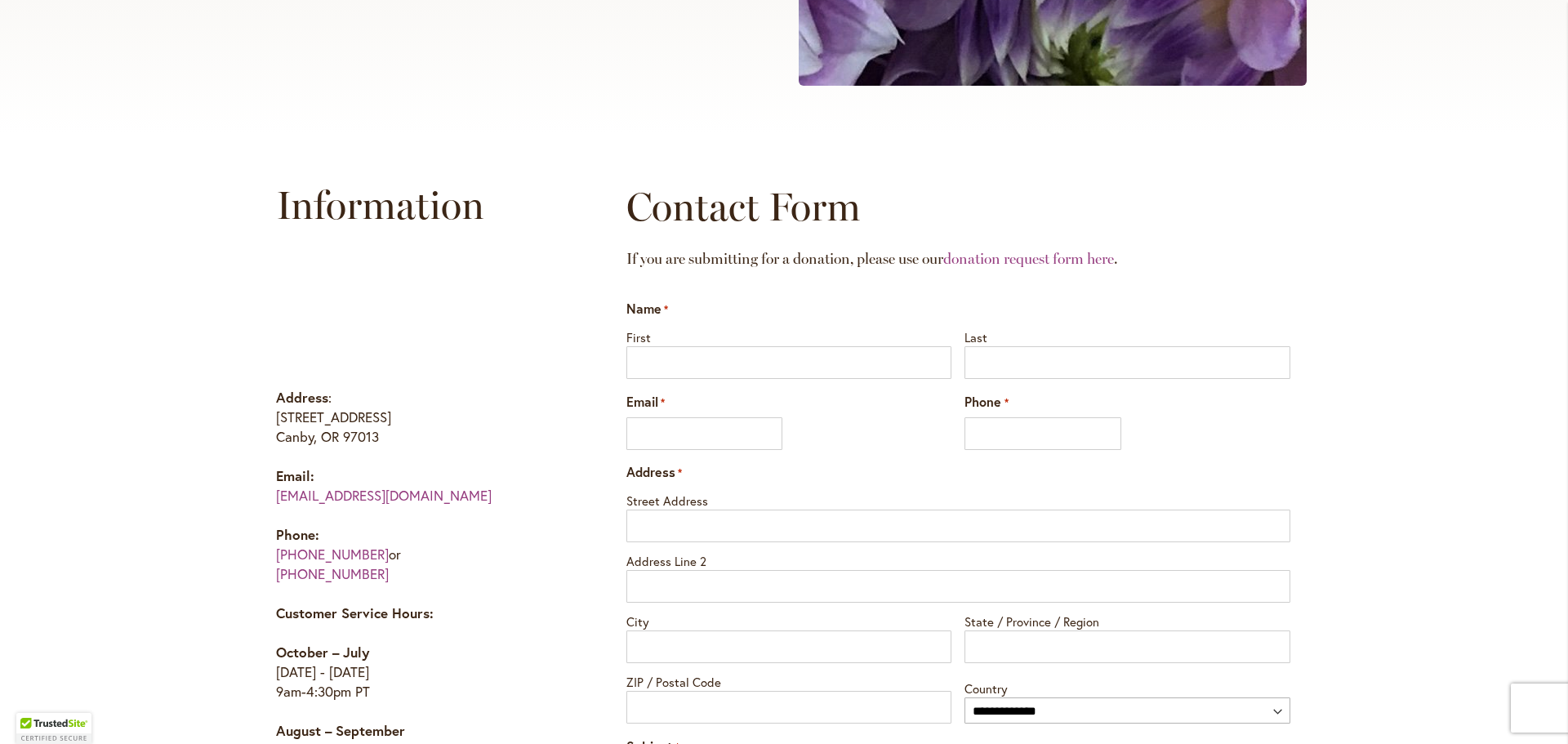
scroll to position [654, 0]
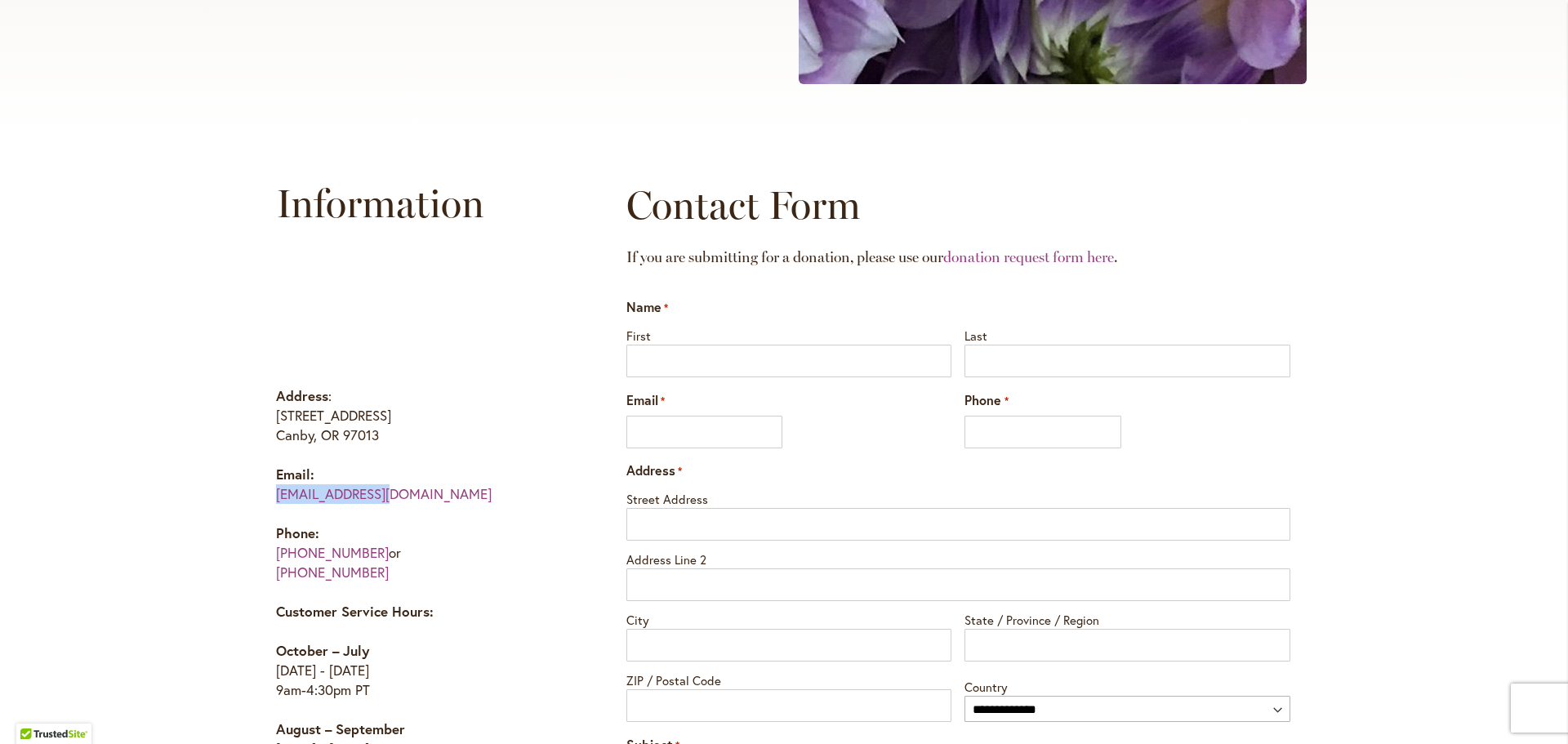
drag, startPoint x: 382, startPoint y: 495, endPoint x: 255, endPoint y: 491, distance: 127.1
click at [261, 491] on div "Information Address : [STREET_ADDRESS] Email: [EMAIL_ADDRESS][DOMAIN_NAME] Phon…" at bounding box center [436, 488] width 349 height 649
